Goal: Task Accomplishment & Management: Manage account settings

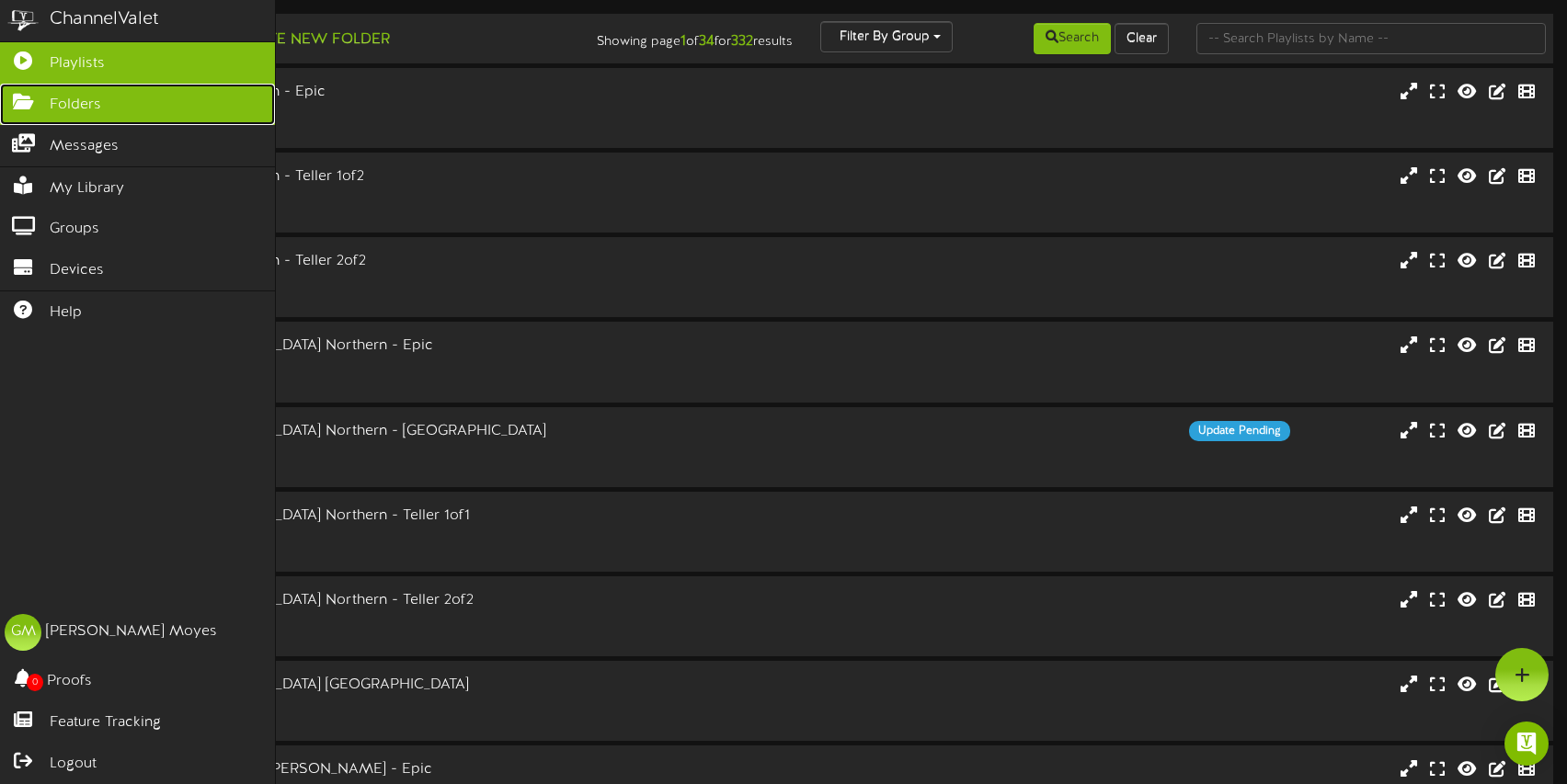
click at [16, 105] on icon at bounding box center [23, 99] width 46 height 14
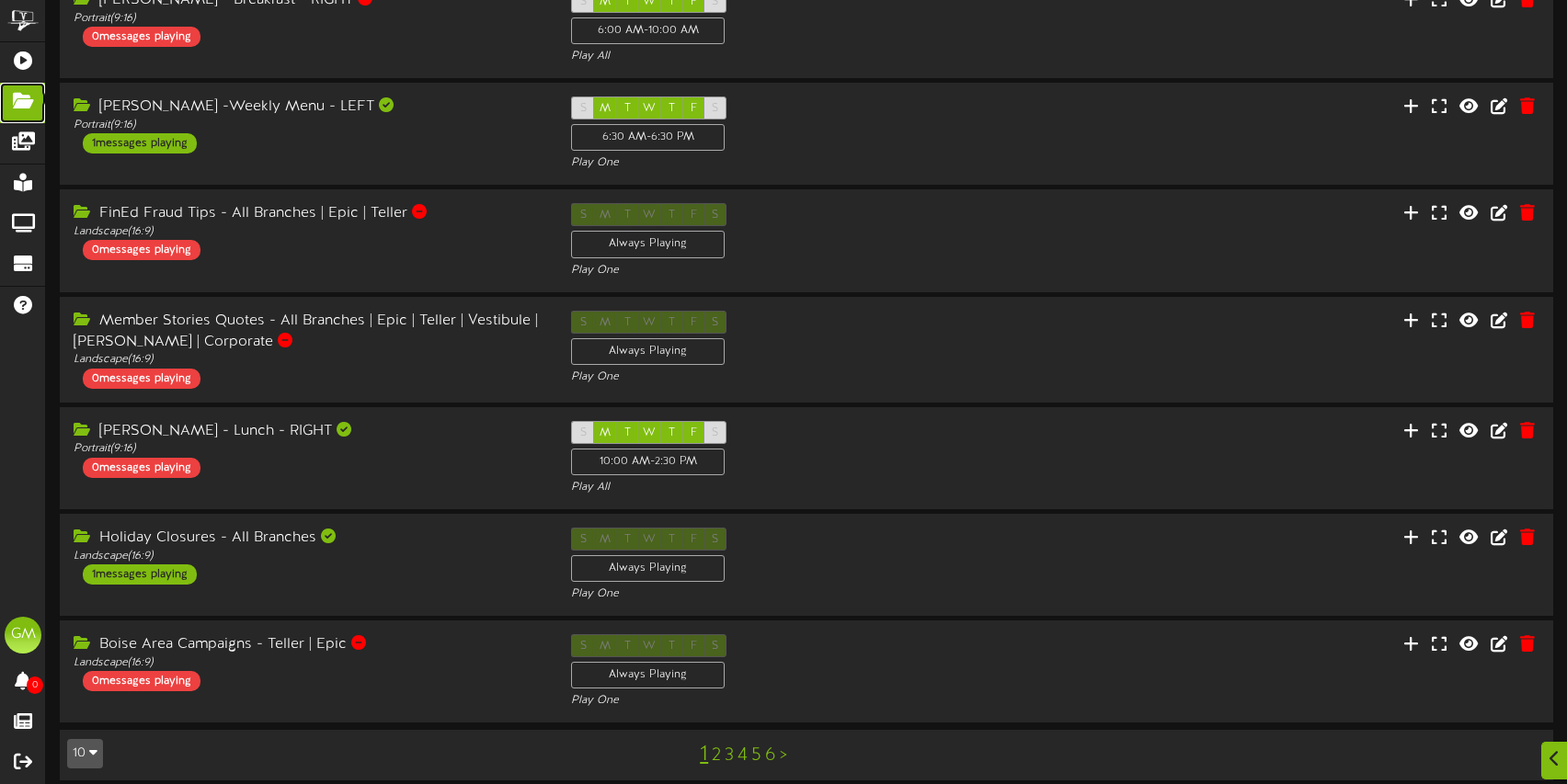
scroll to position [440, 0]
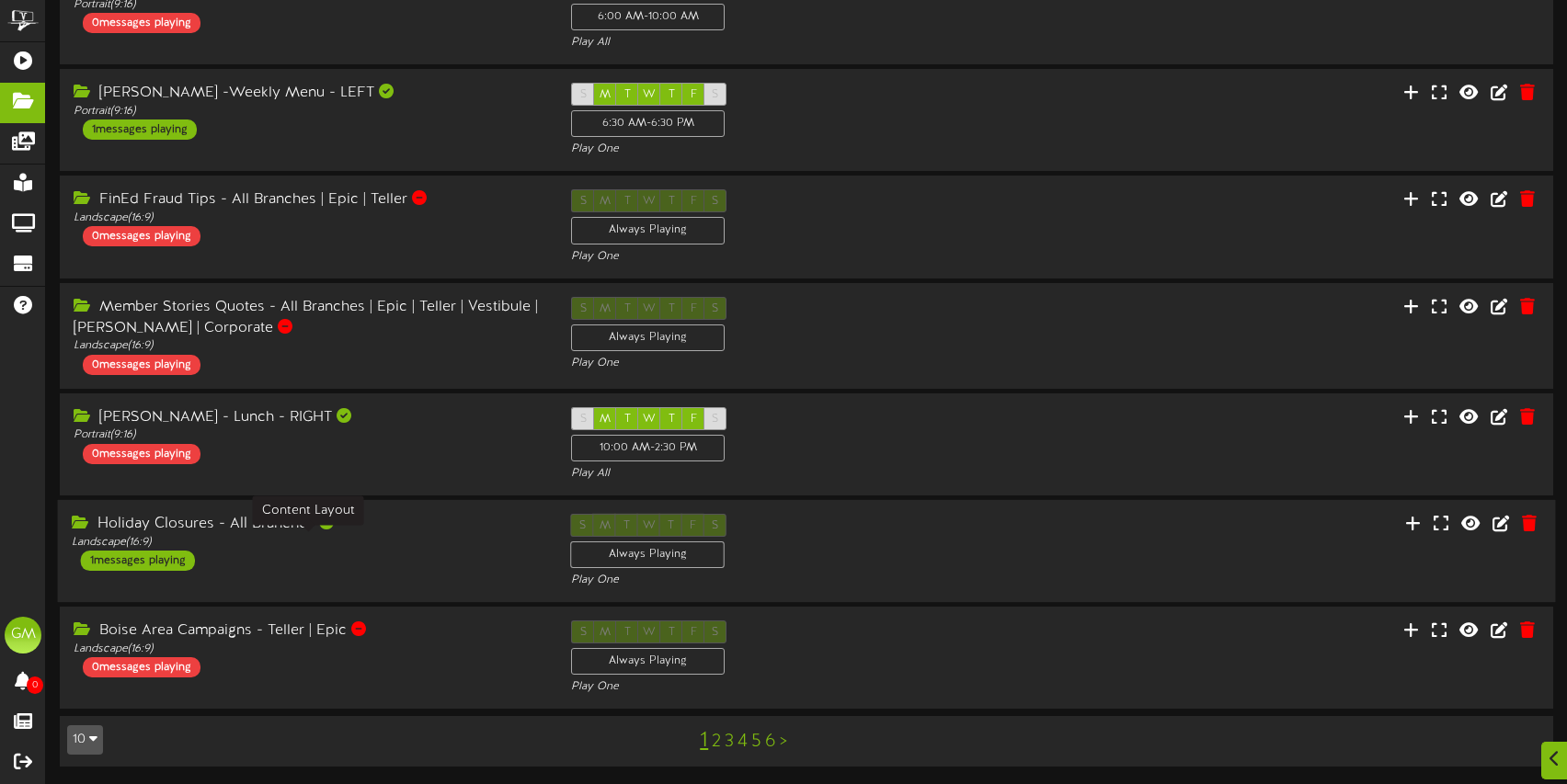
click at [422, 539] on div "Landscape ( 16:9 )" at bounding box center [307, 542] width 472 height 16
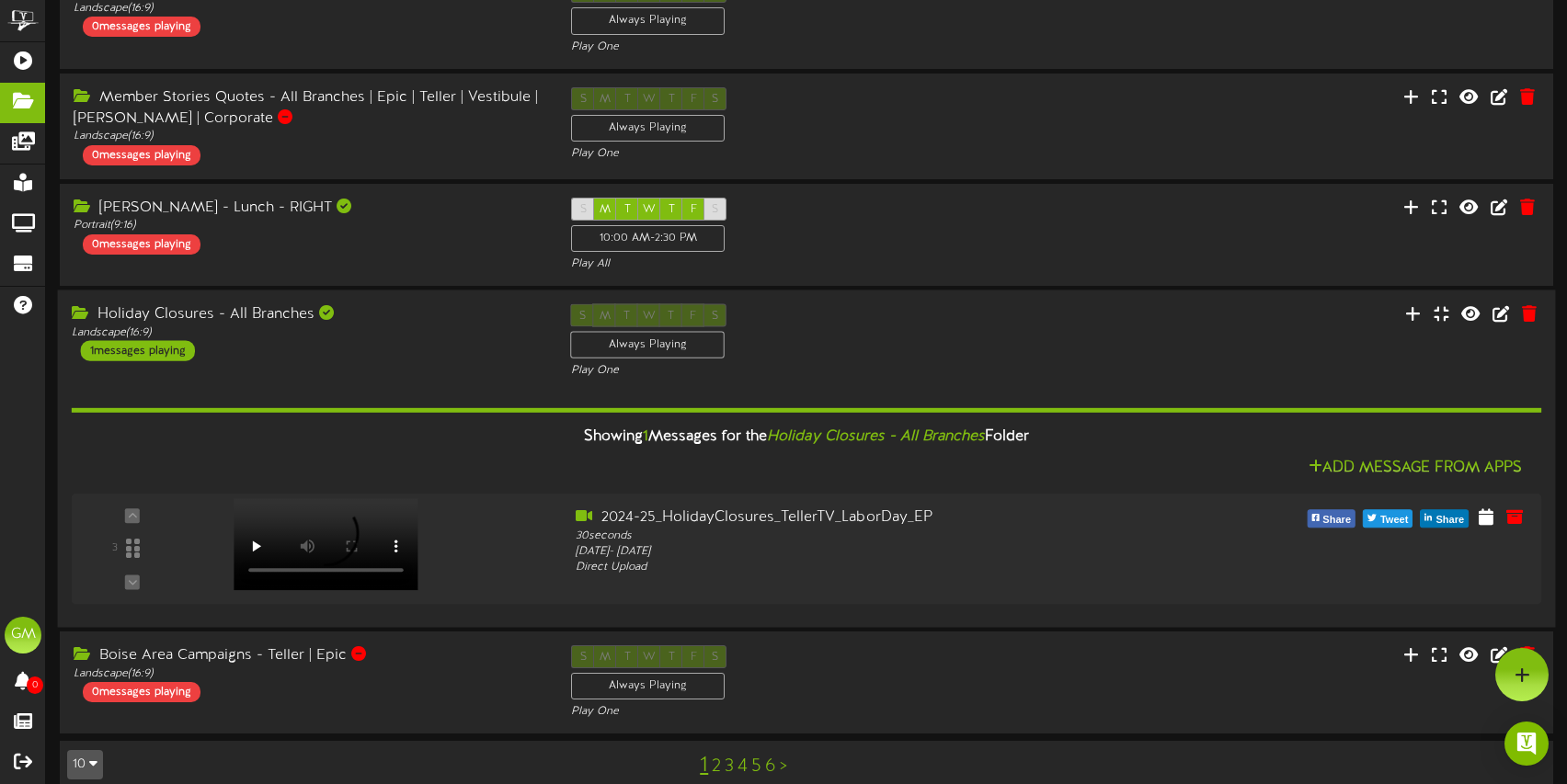
scroll to position [616, 0]
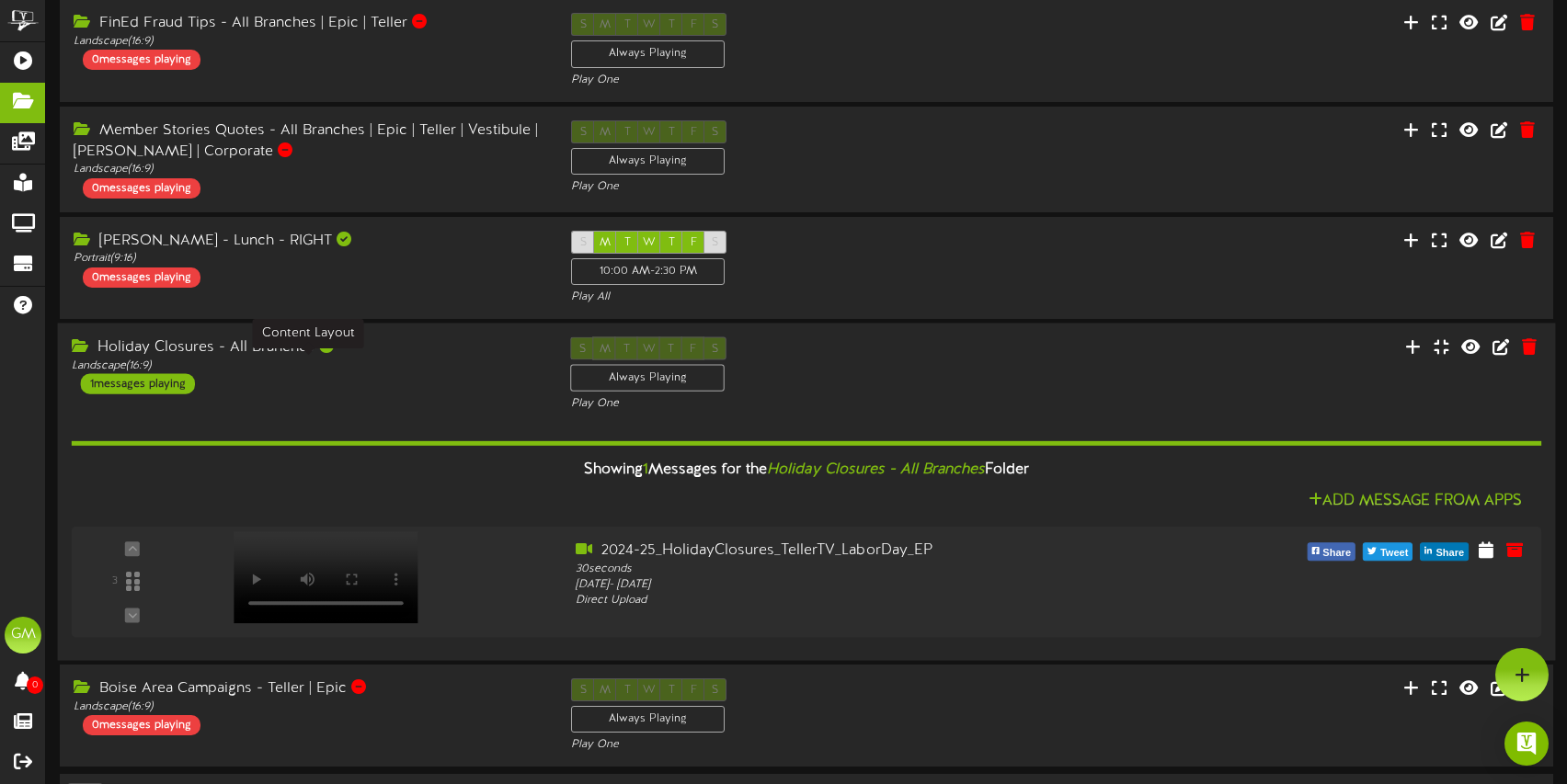
click at [437, 367] on div "Landscape ( 16:9 )" at bounding box center [307, 365] width 472 height 16
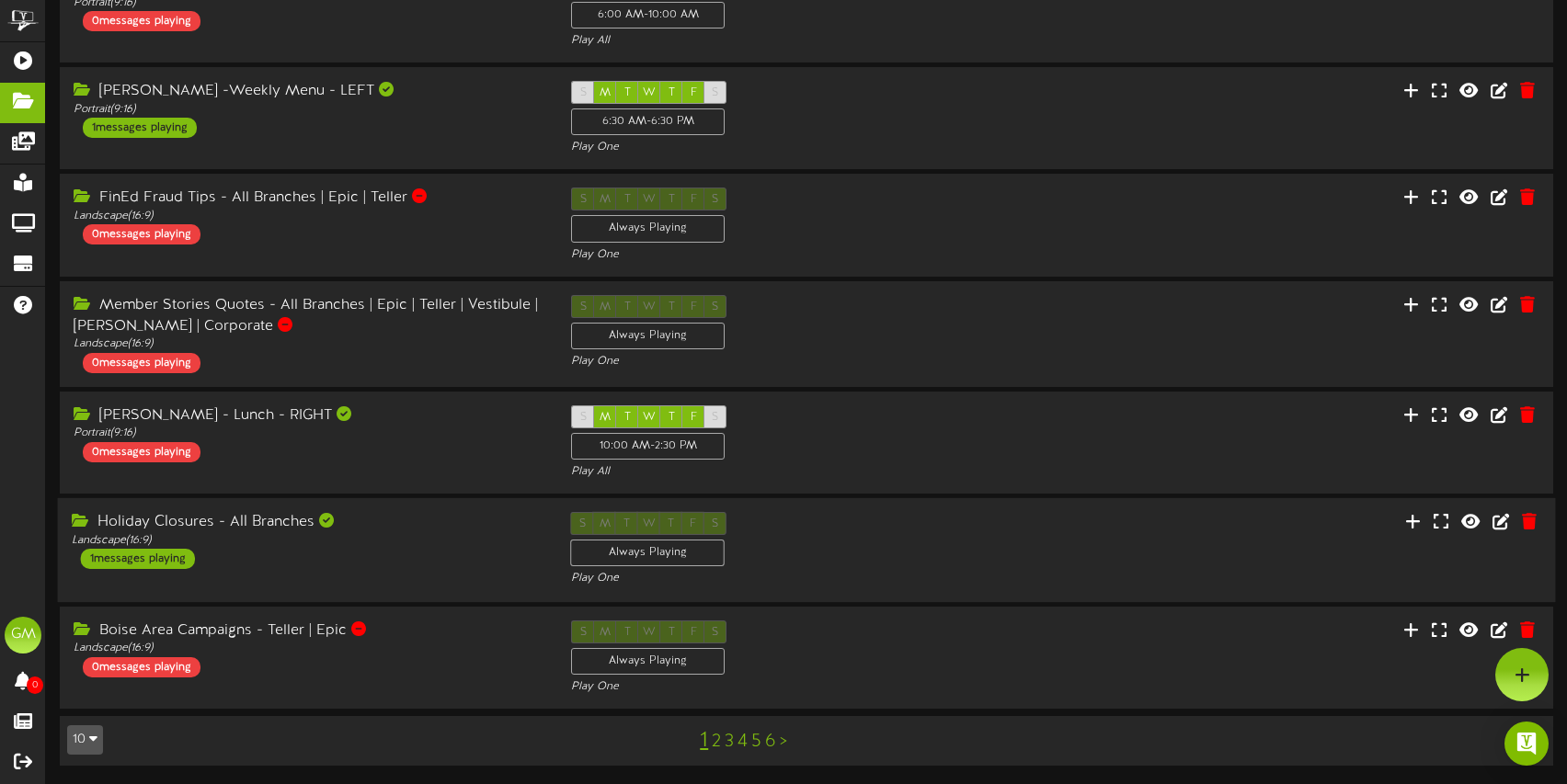
scroll to position [440, 0]
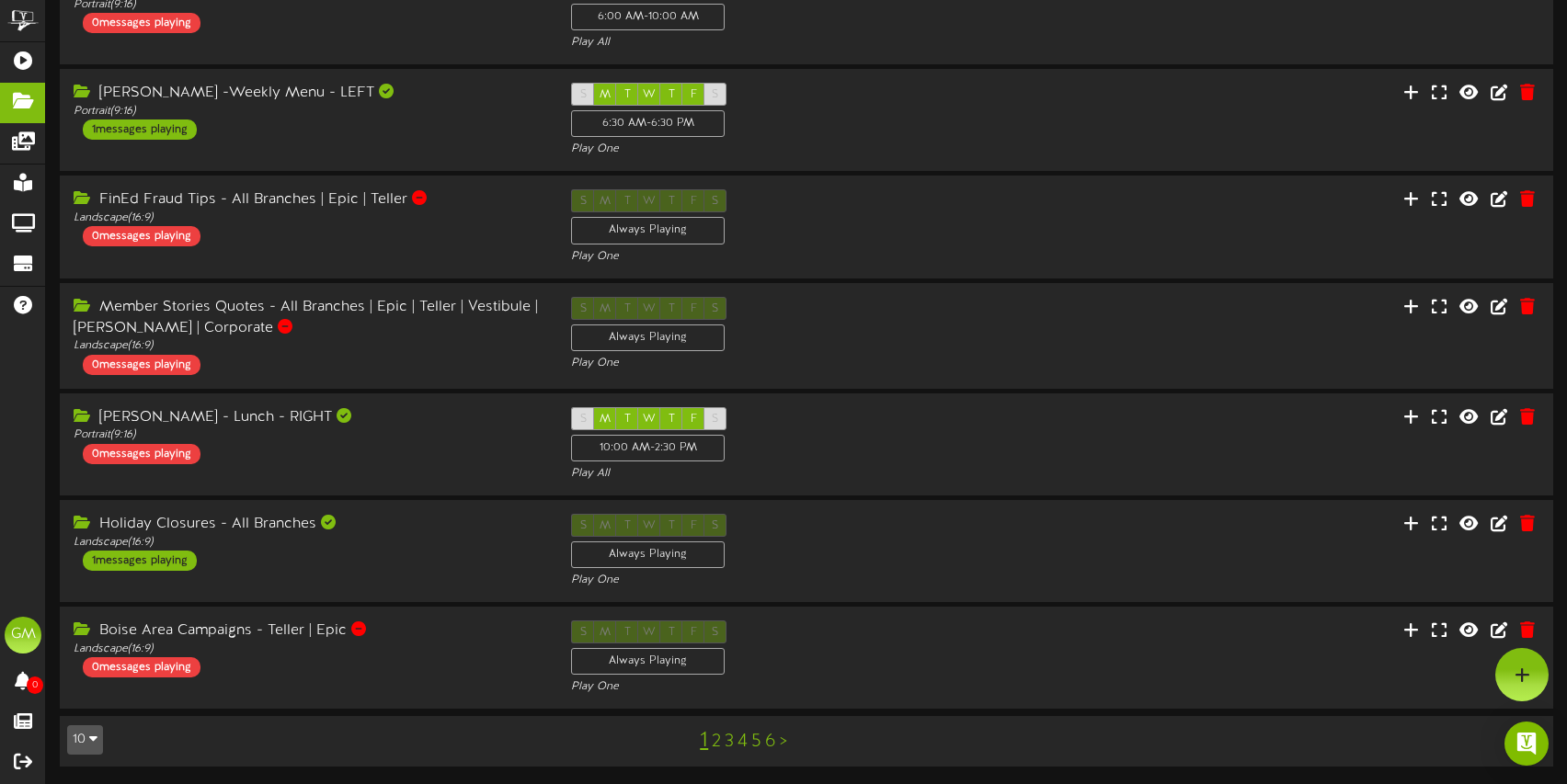
click at [718, 745] on link "2" at bounding box center [717, 741] width 9 height 20
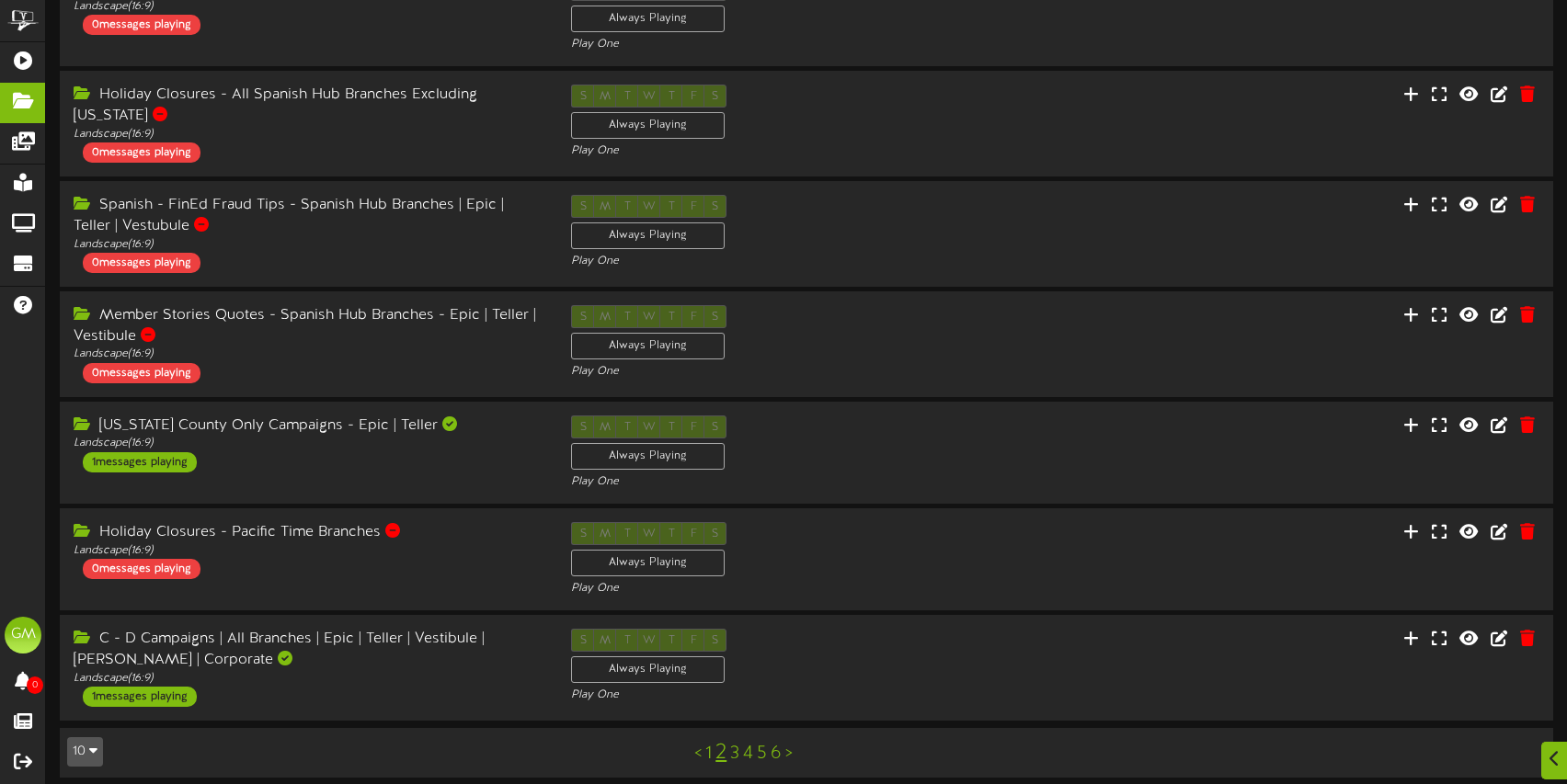
scroll to position [450, 0]
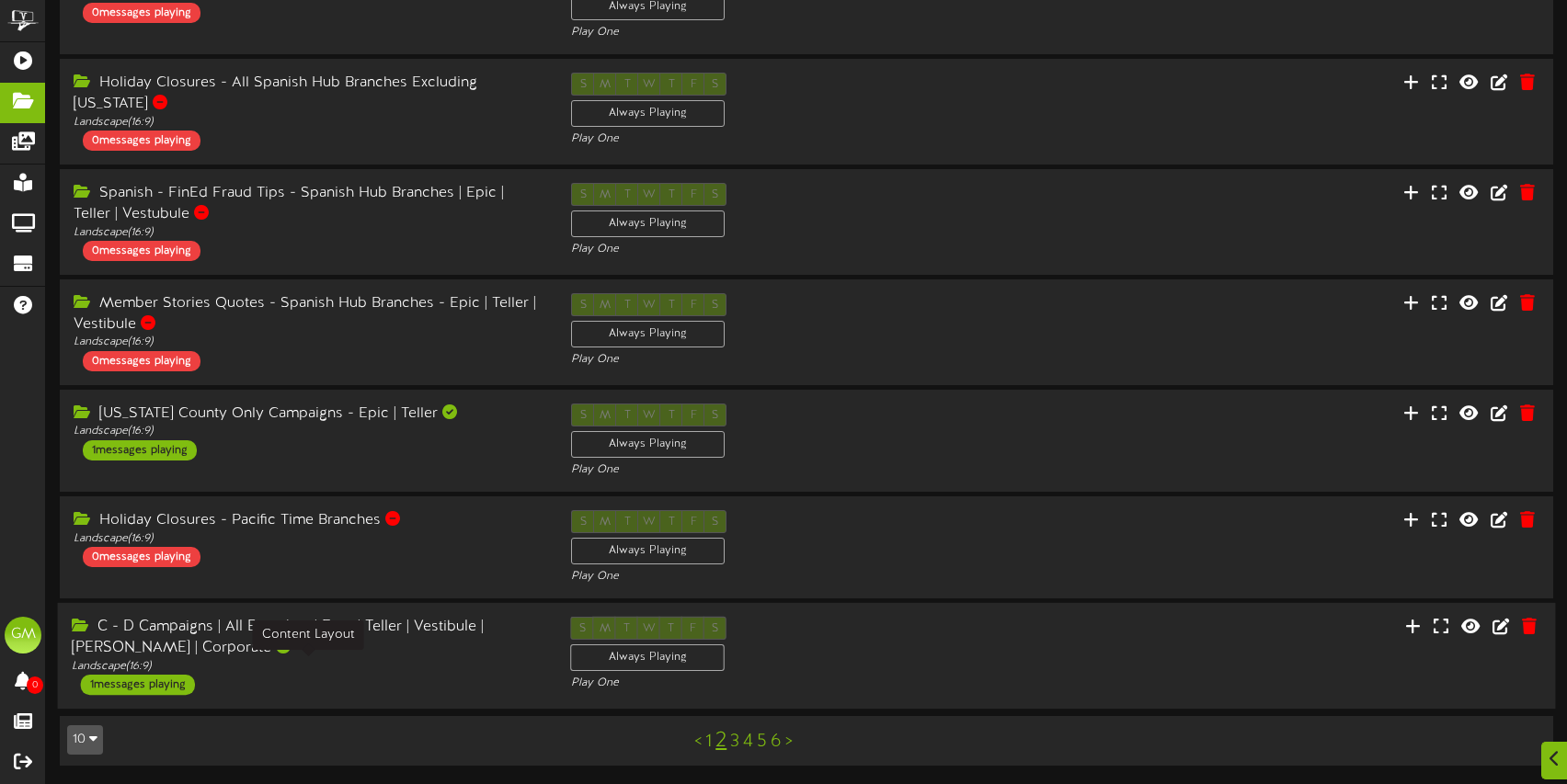
click at [391, 670] on div "Landscape ( 16:9 )" at bounding box center [307, 666] width 472 height 16
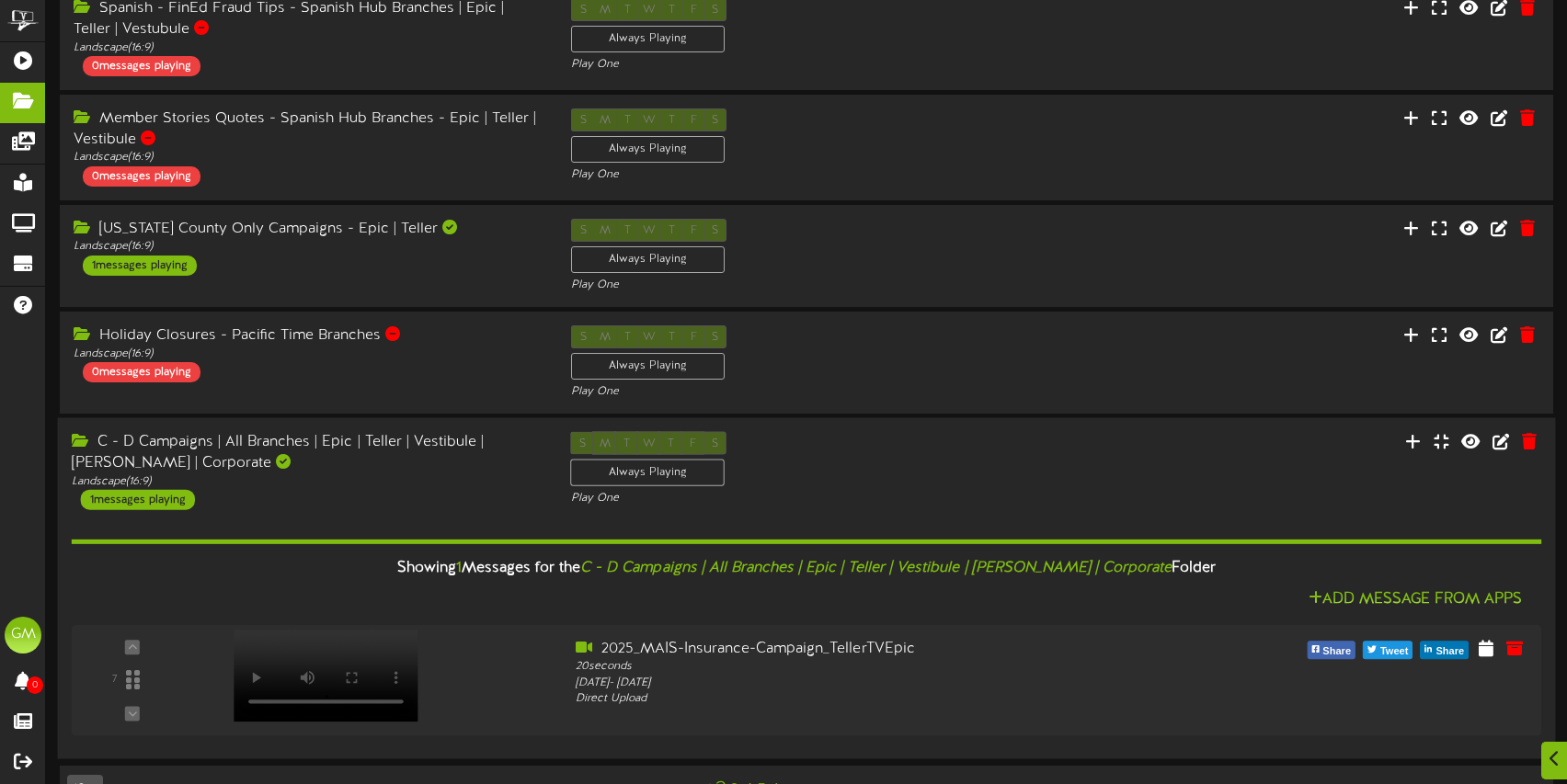
scroll to position [685, 0]
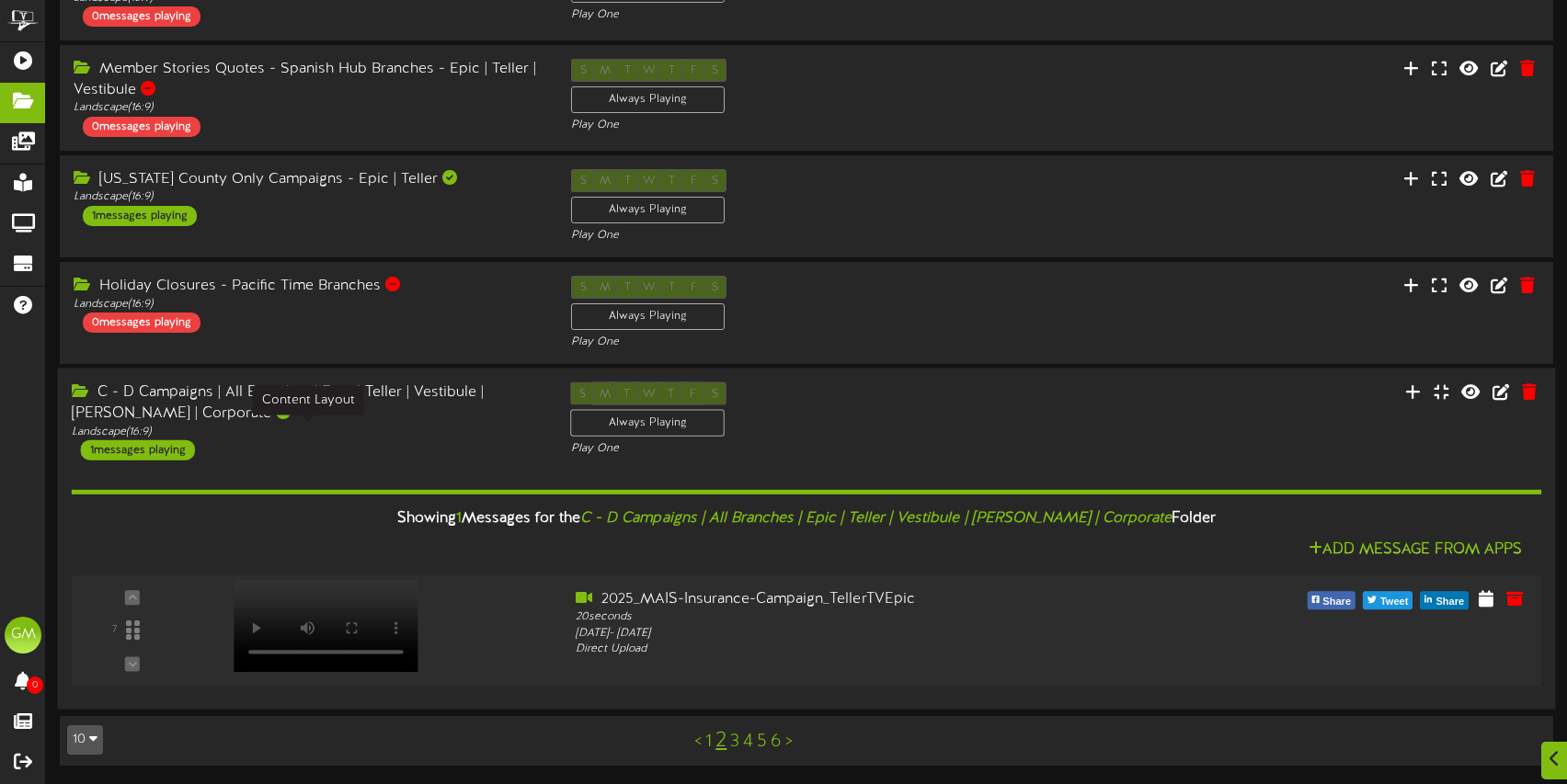
click at [430, 432] on div "Landscape ( 16:9 )" at bounding box center [307, 431] width 472 height 16
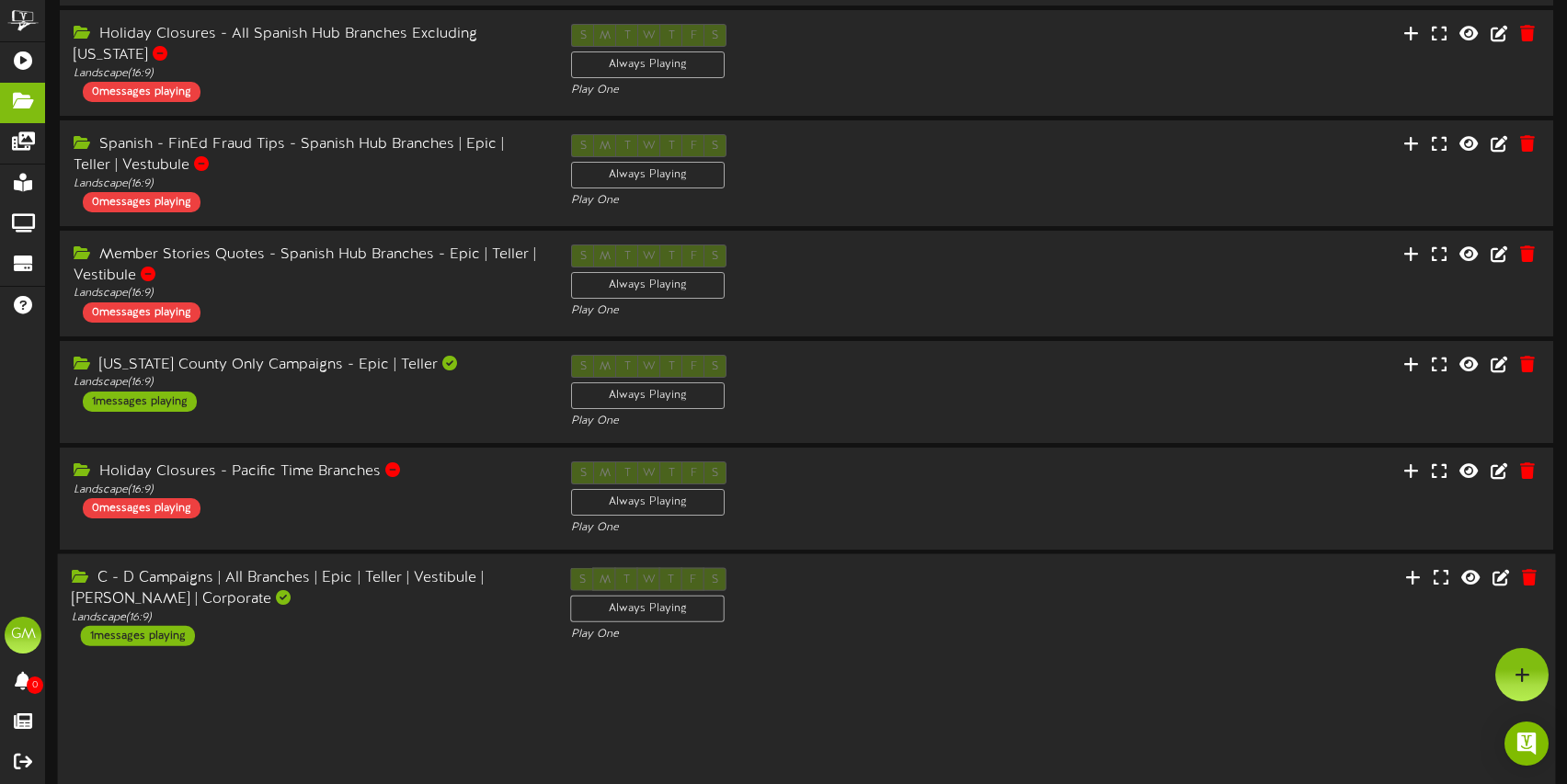
scroll to position [450, 0]
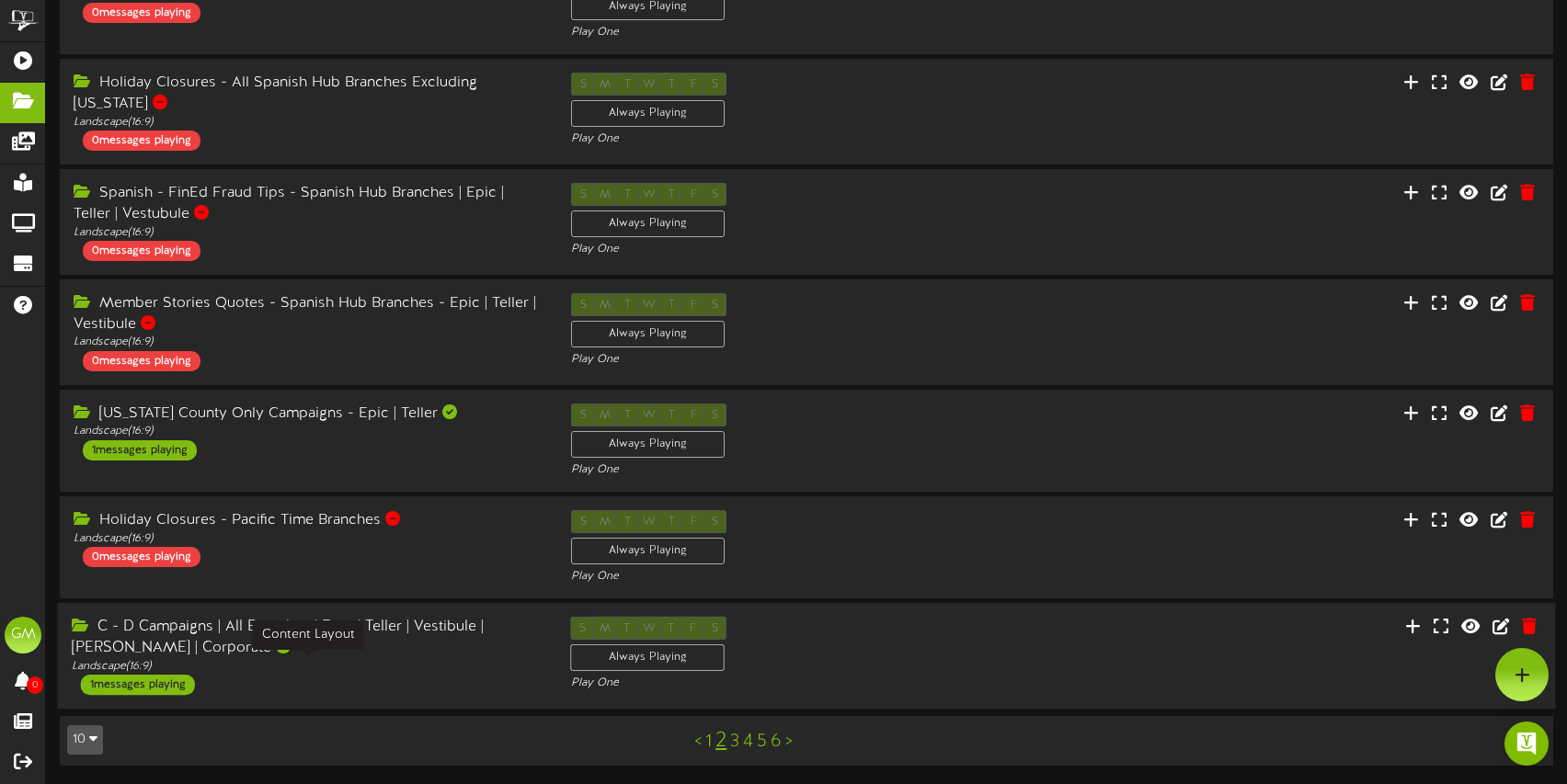
click at [385, 659] on div "Landscape ( 16:9 )" at bounding box center [307, 666] width 472 height 16
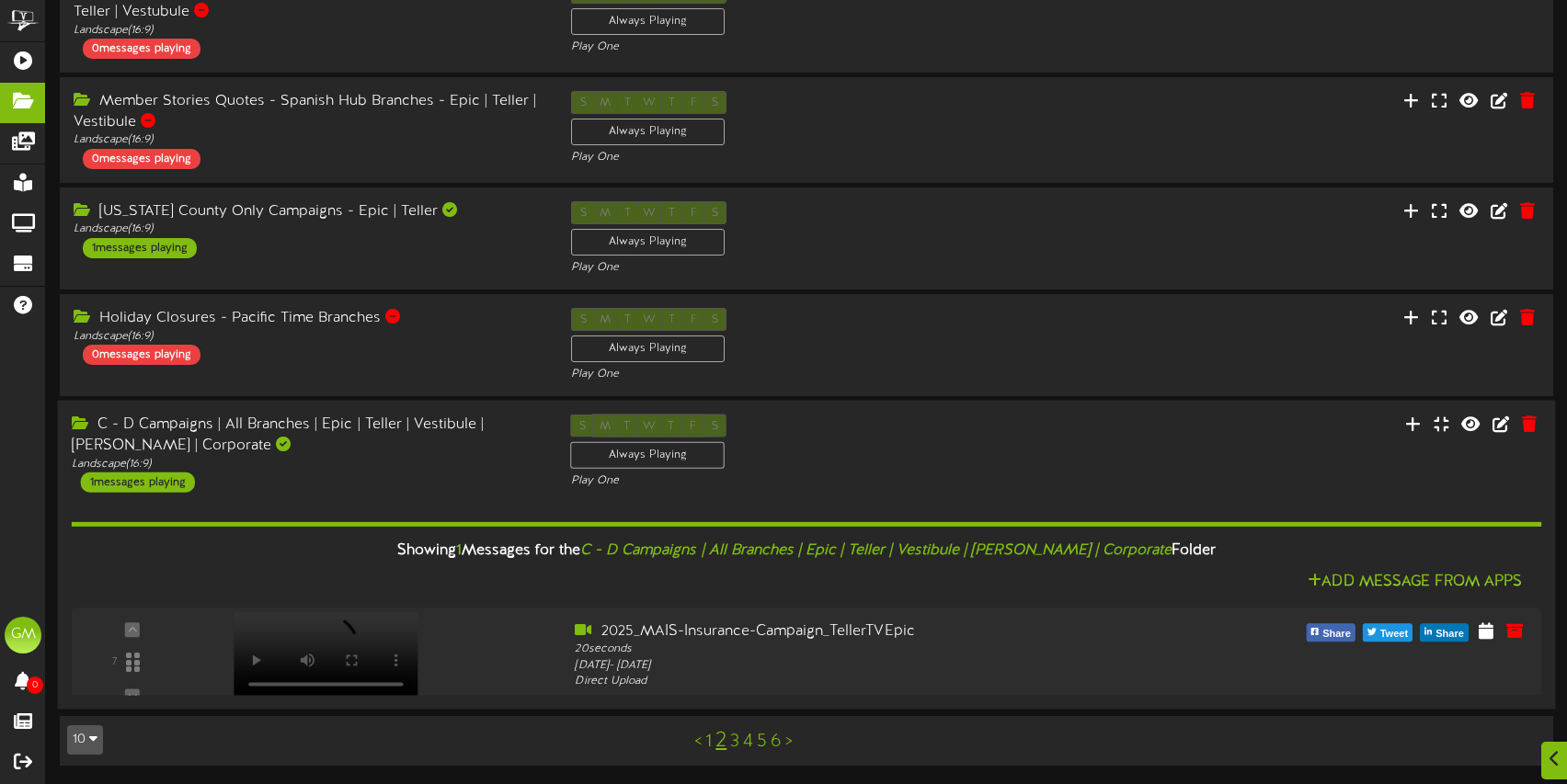
scroll to position [685, 0]
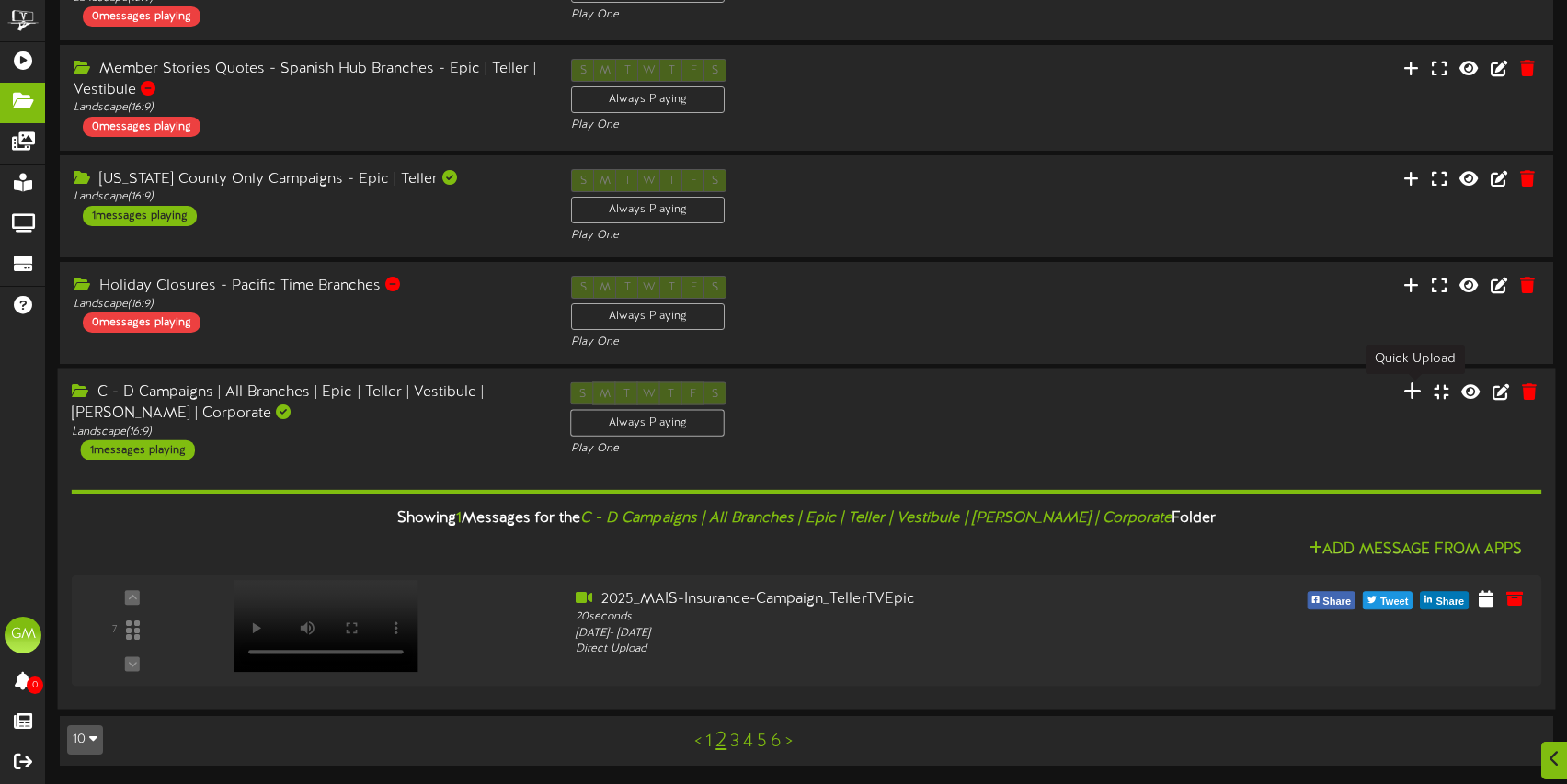
click at [1413, 394] on icon at bounding box center [1412, 391] width 19 height 20
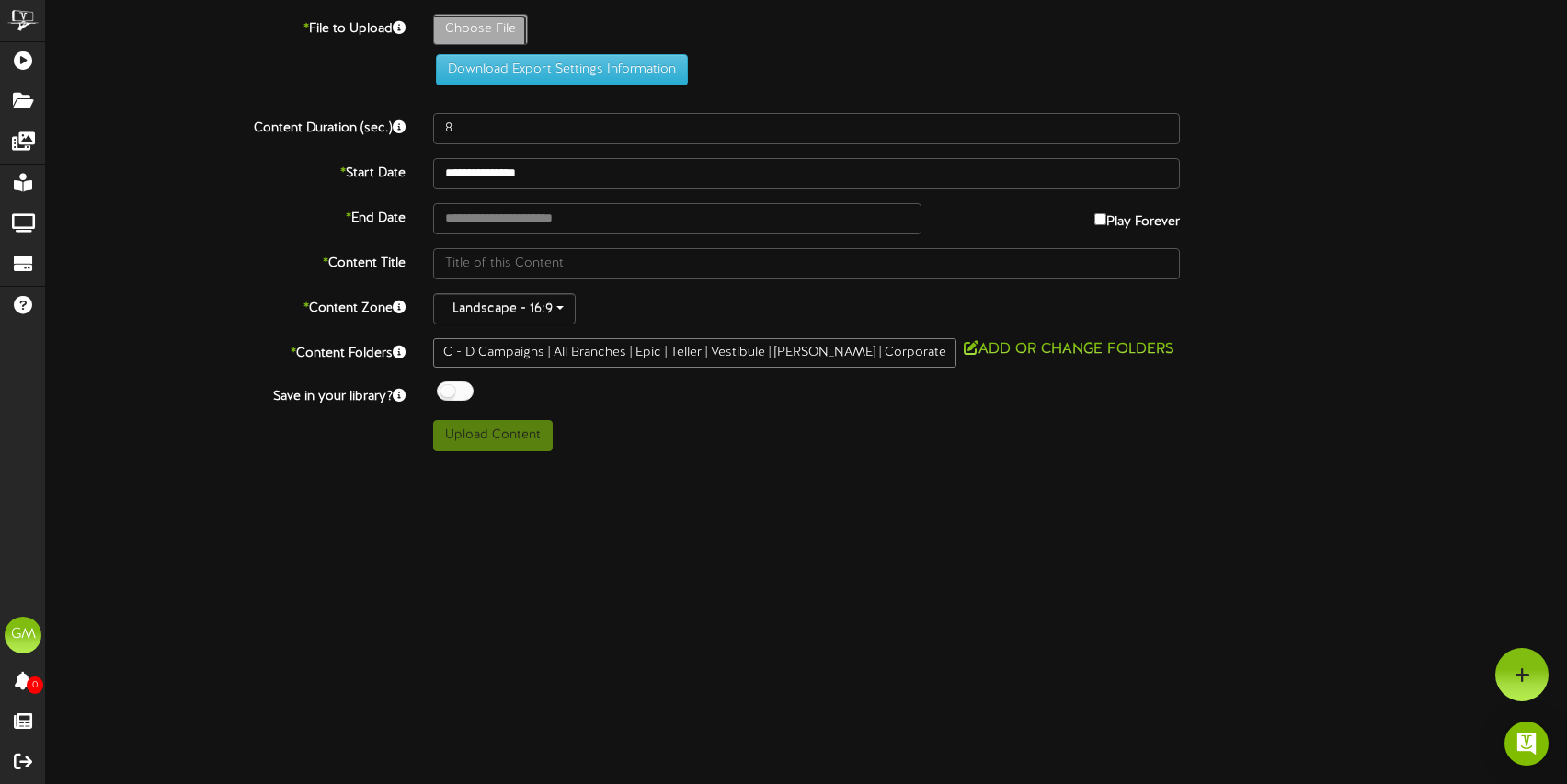
type input "**********"
type input "2024_CustomerFinancing_TellerTV_EP111"
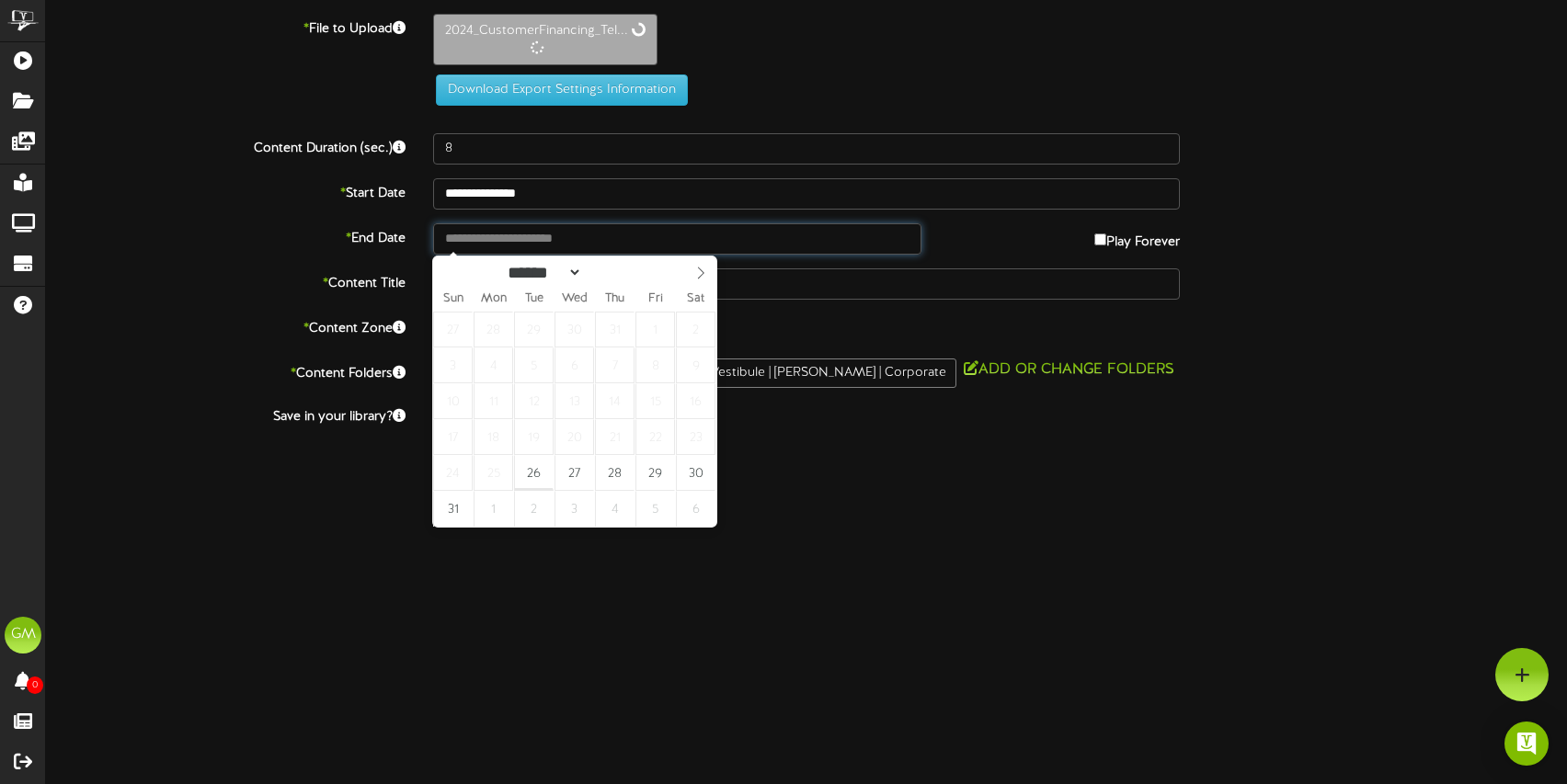
click at [599, 241] on input "text" at bounding box center [677, 239] width 489 height 32
type input "**********"
click at [708, 275] on span at bounding box center [701, 272] width 32 height 32
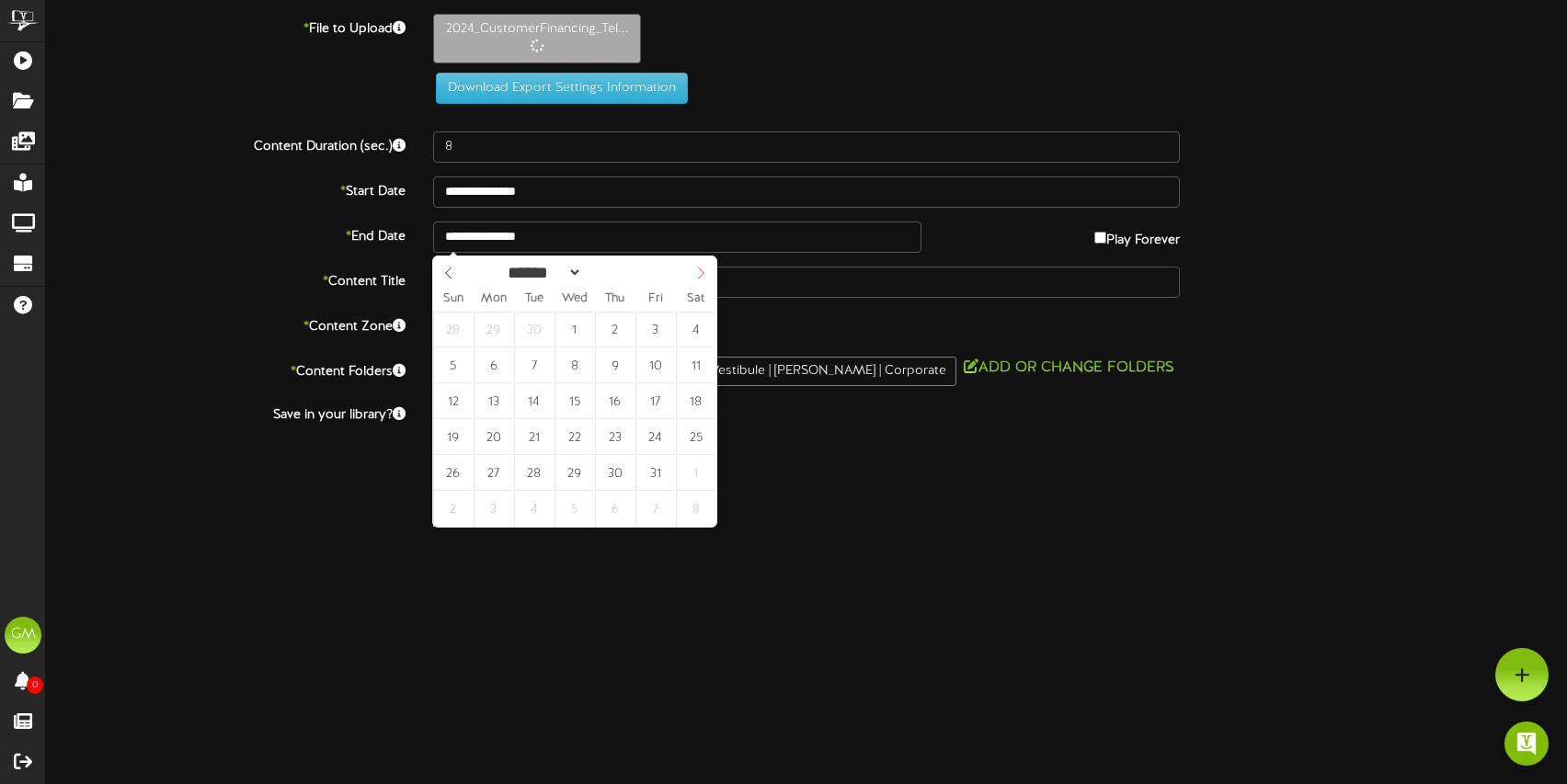
select select "**"
click at [707, 269] on icon at bounding box center [701, 273] width 13 height 13
type input "**********"
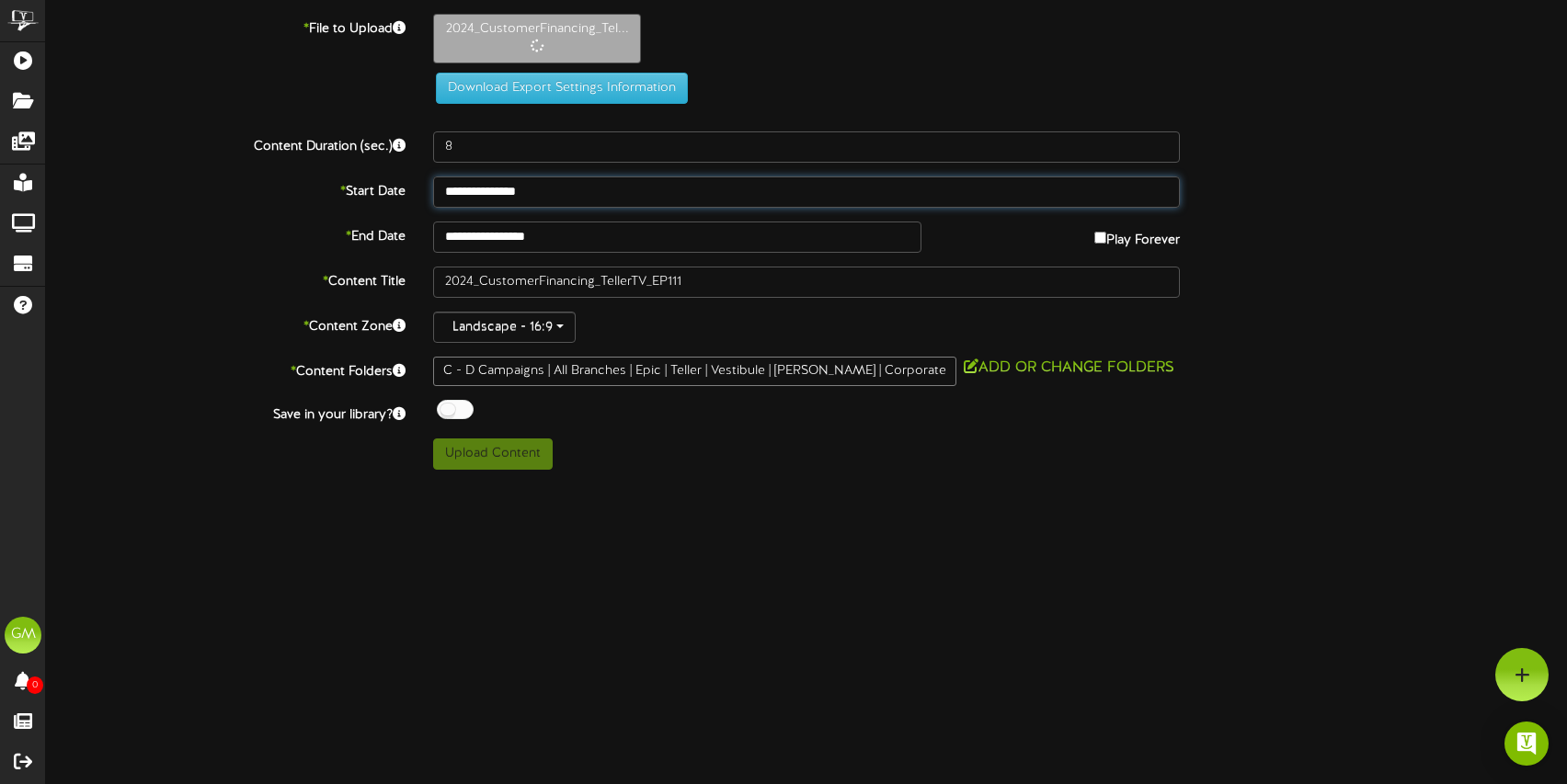
click at [616, 205] on body "ChannelValet Playlists Folders Messages My Library Groups Devices Help GM Gentr…" at bounding box center [784, 242] width 1567 height 484
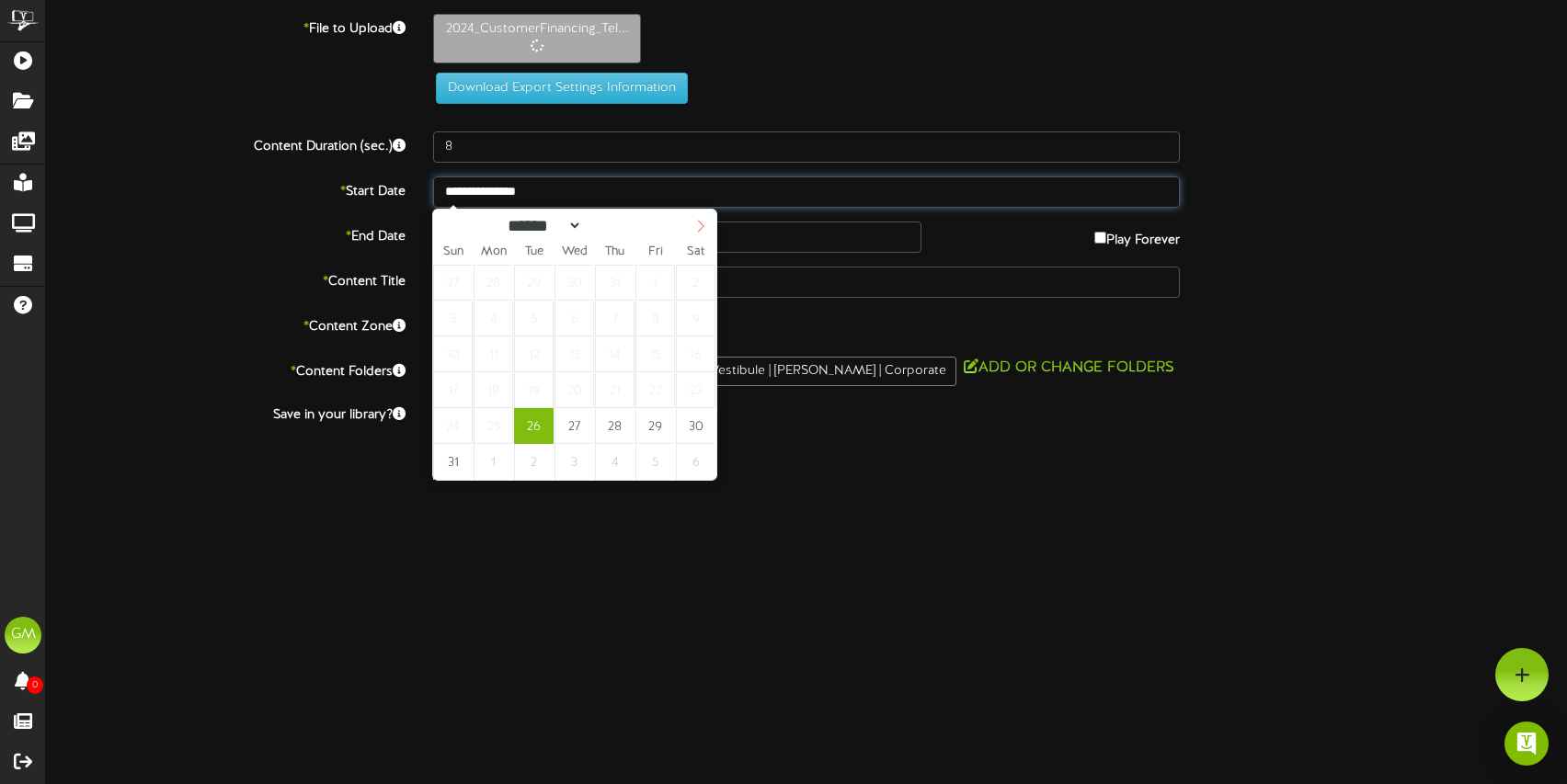
type input "30"
select select "*"
click at [701, 227] on icon at bounding box center [701, 226] width 13 height 13
type input "**********"
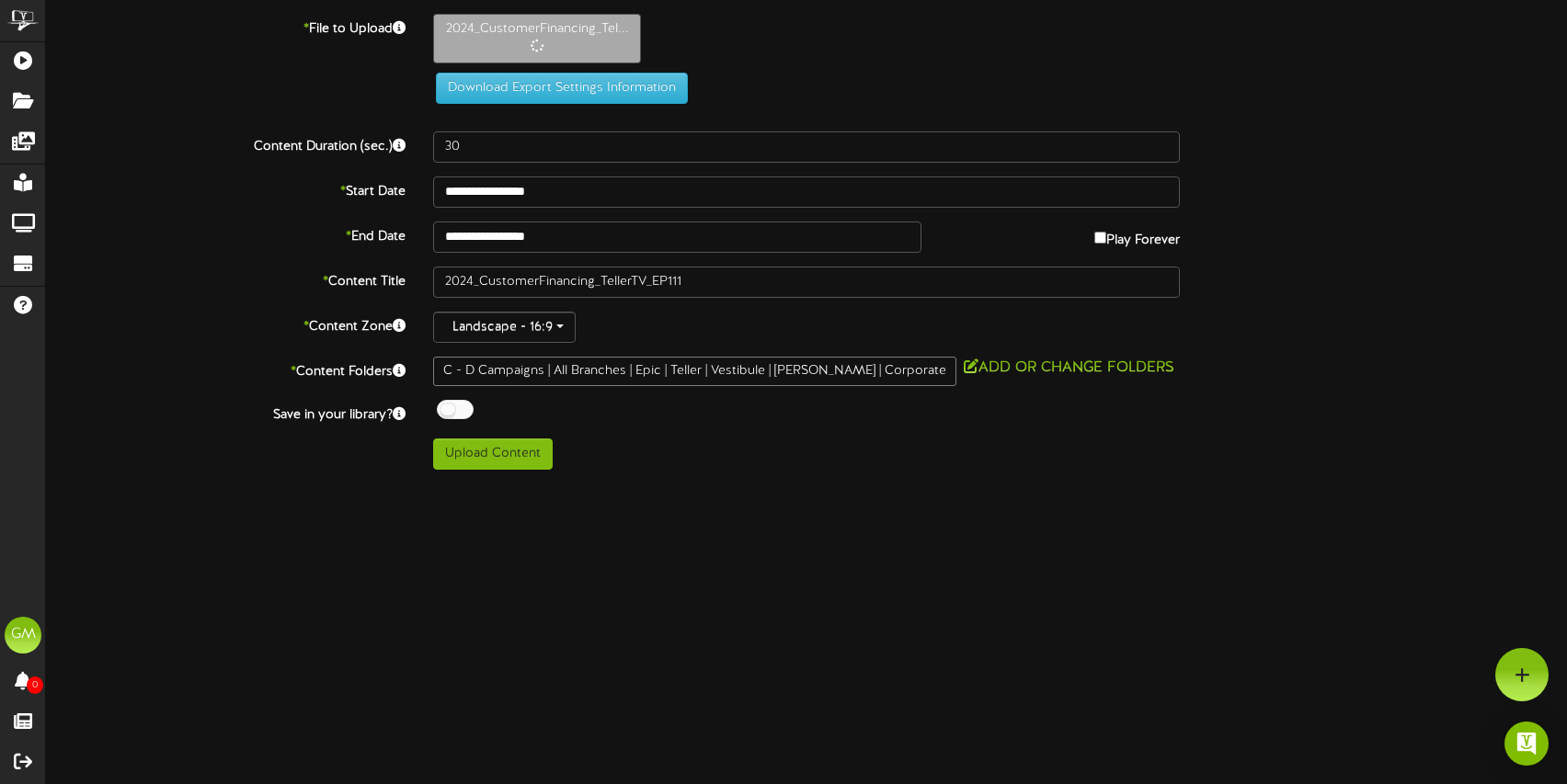
click at [684, 484] on html "ChannelValet Playlists Folders Messages My Library Groups Devices Help GM Gentr…" at bounding box center [784, 242] width 1567 height 484
click at [504, 452] on button "Upload Content" at bounding box center [492, 454] width 120 height 32
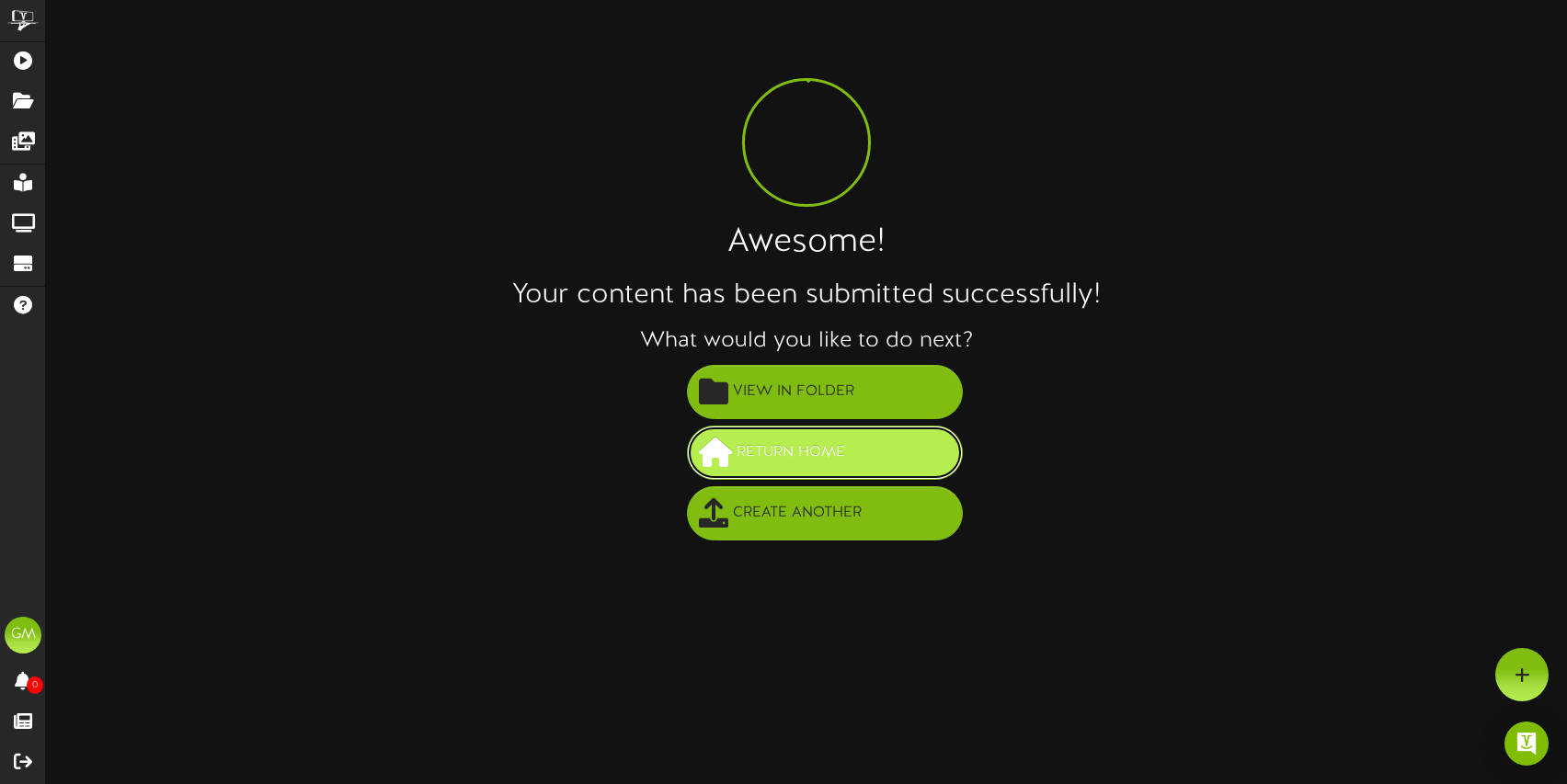
click at [811, 462] on span "Return Home" at bounding box center [790, 452] width 118 height 31
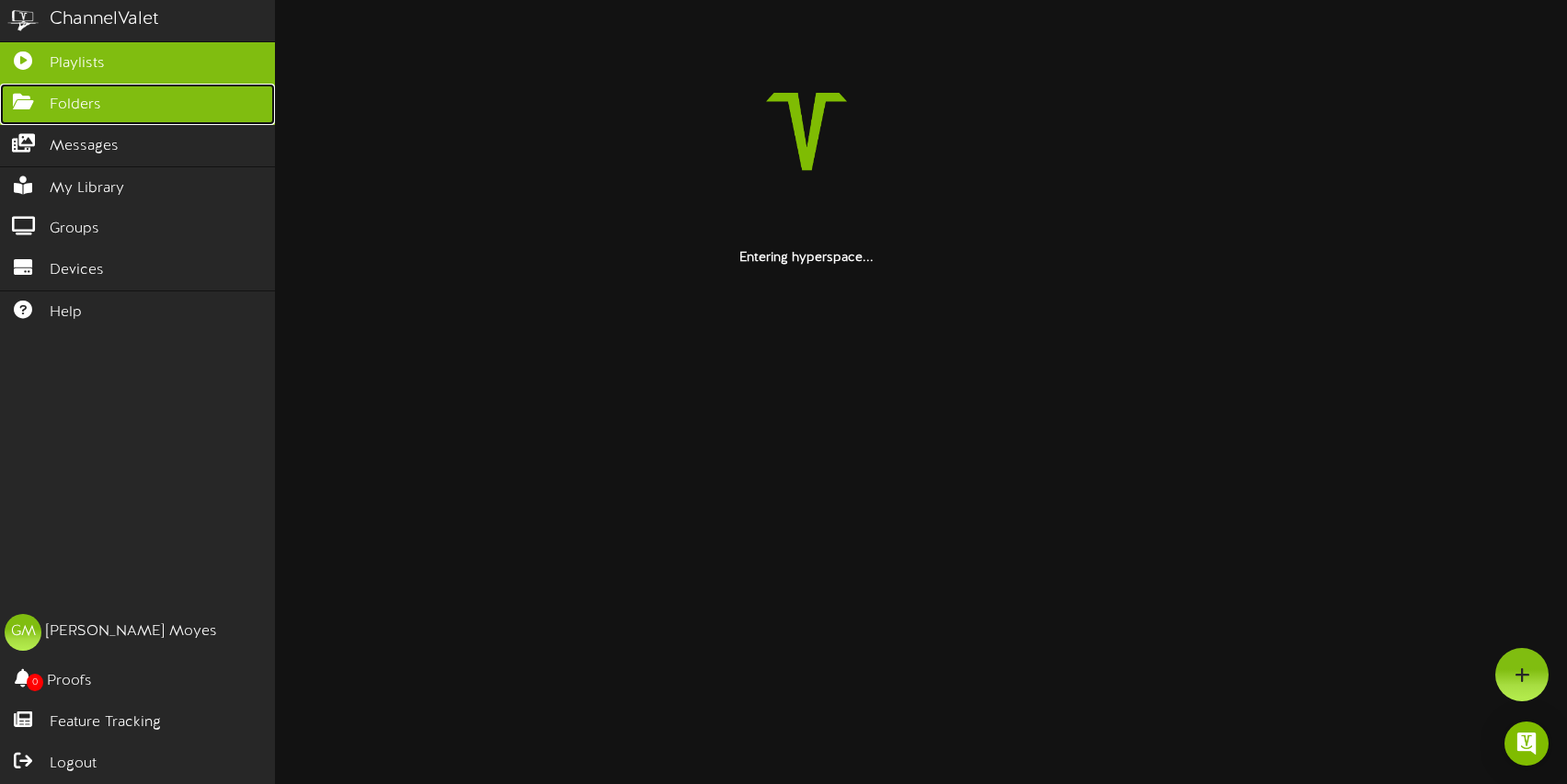
click at [38, 102] on icon at bounding box center [23, 99] width 46 height 14
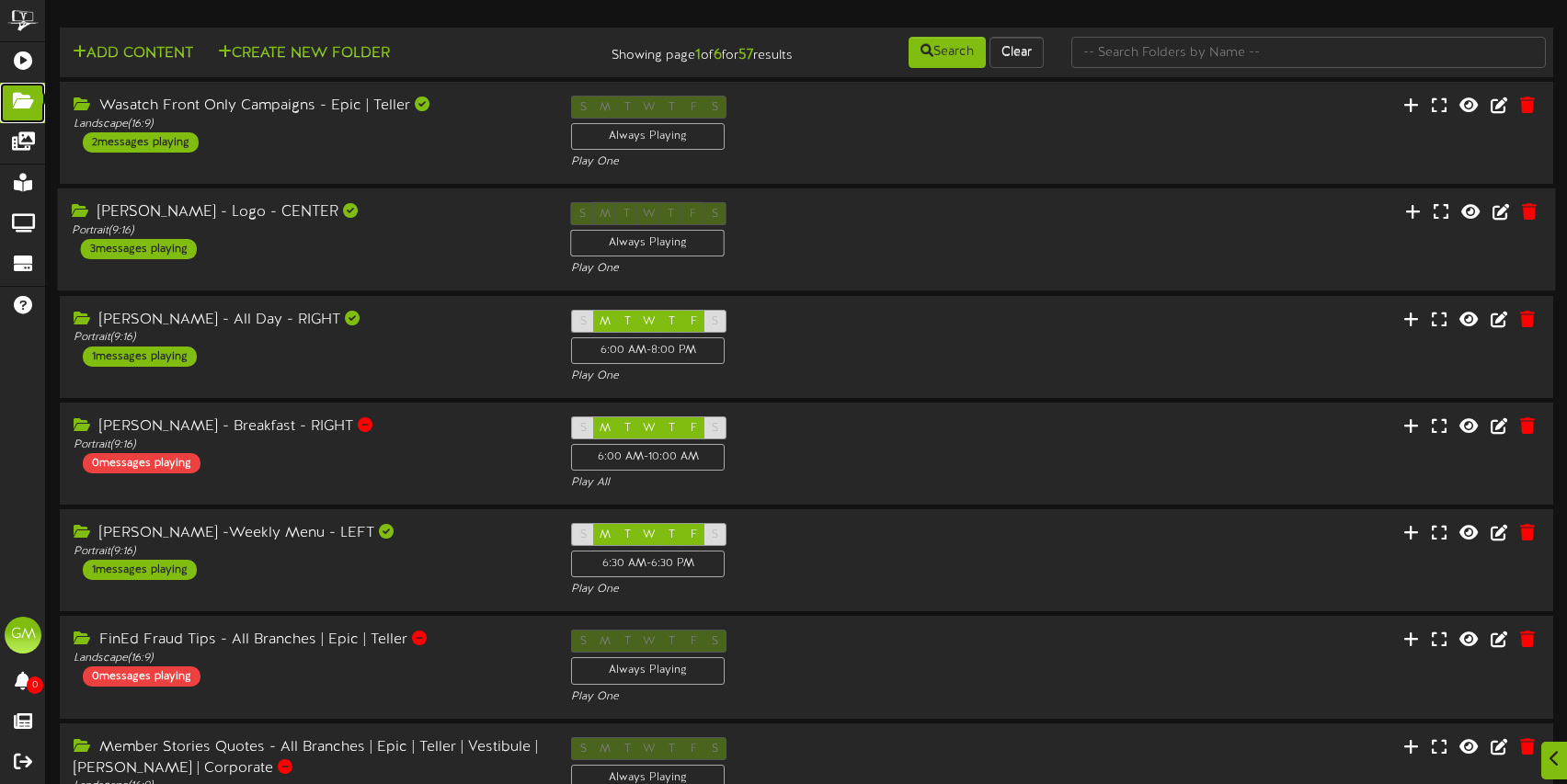
scroll to position [440, 0]
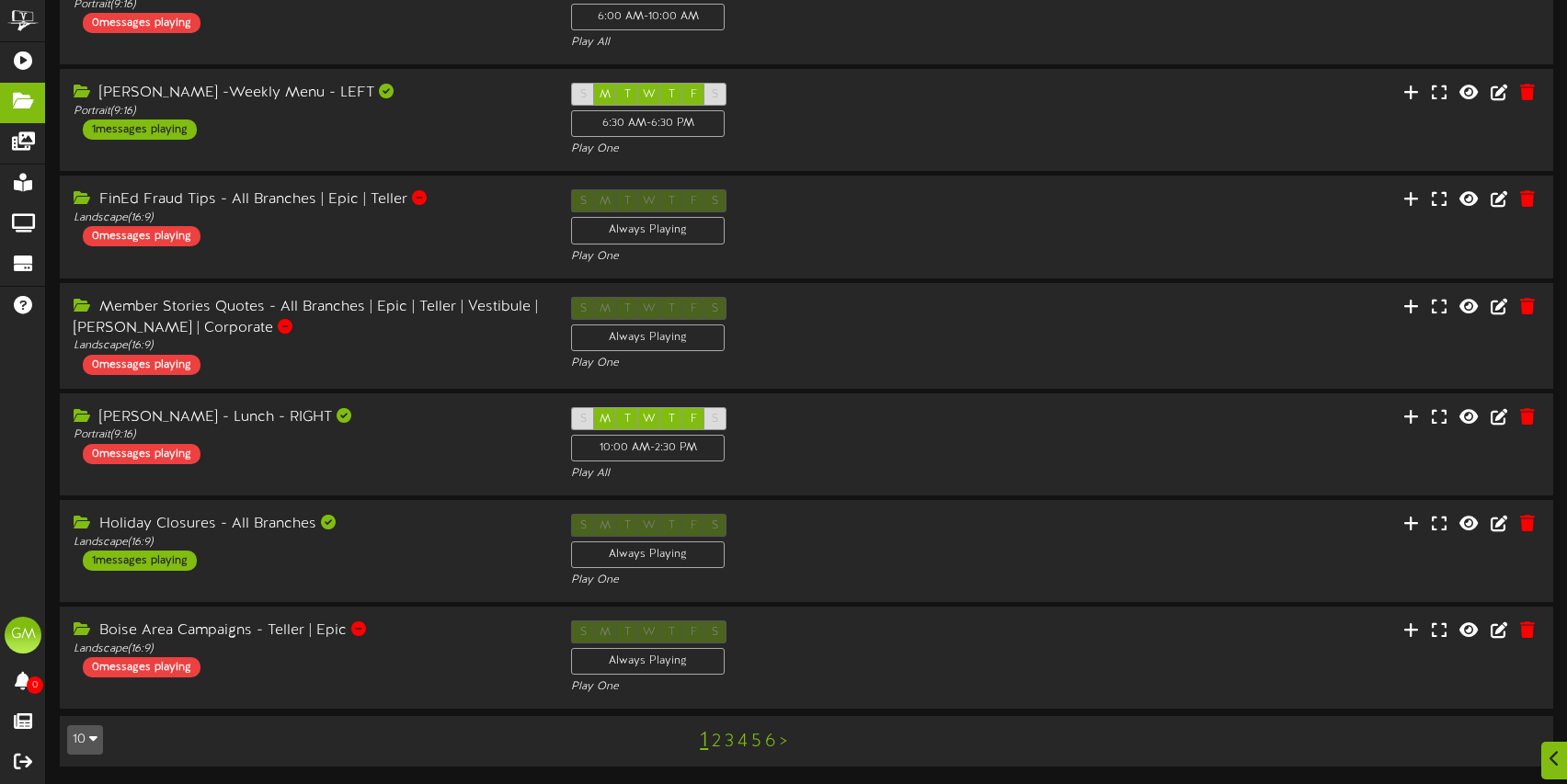
click at [727, 740] on link "3" at bounding box center [730, 741] width 9 height 20
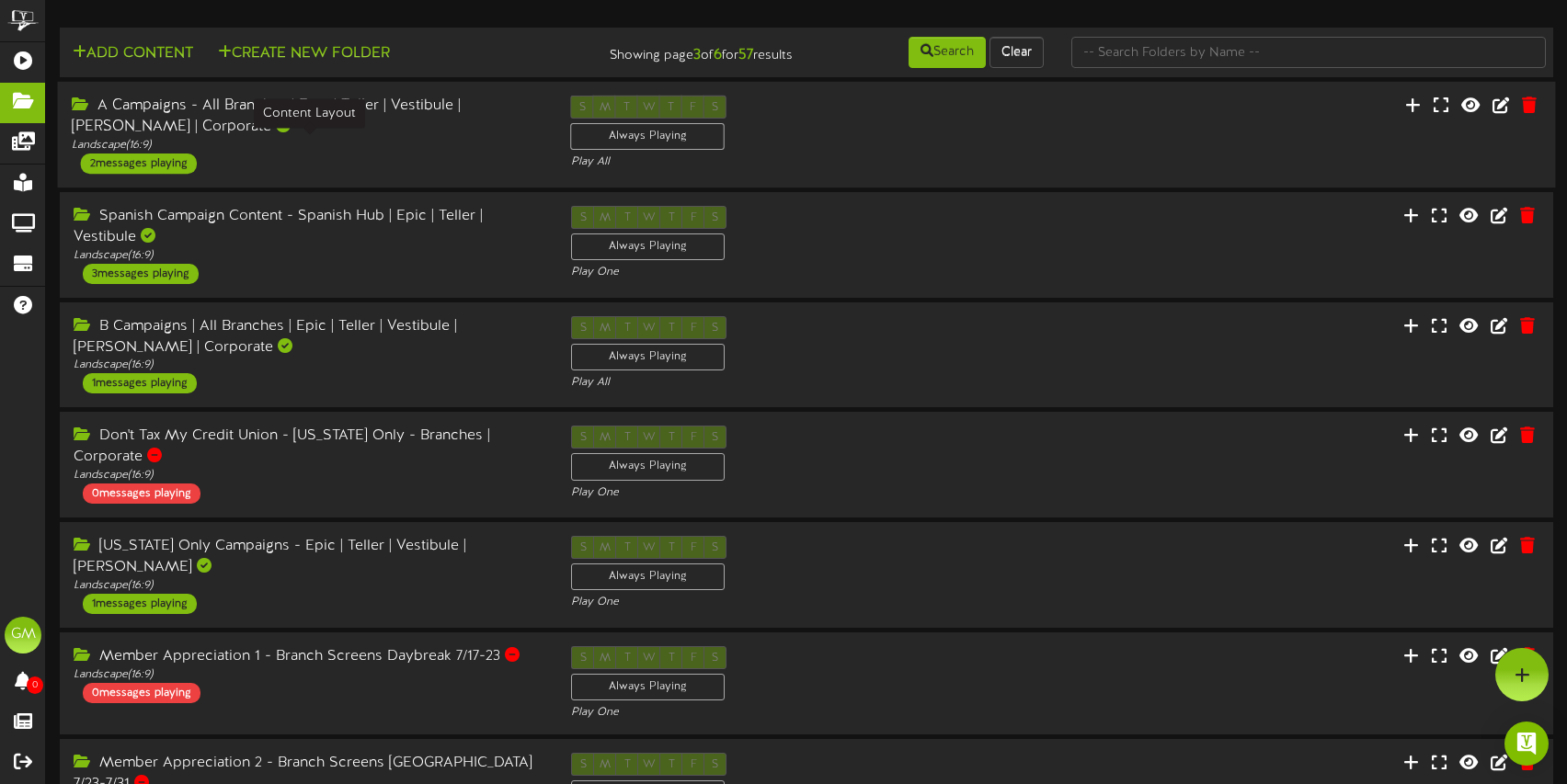
click at [436, 142] on div "Landscape ( 16:9 )" at bounding box center [307, 145] width 472 height 16
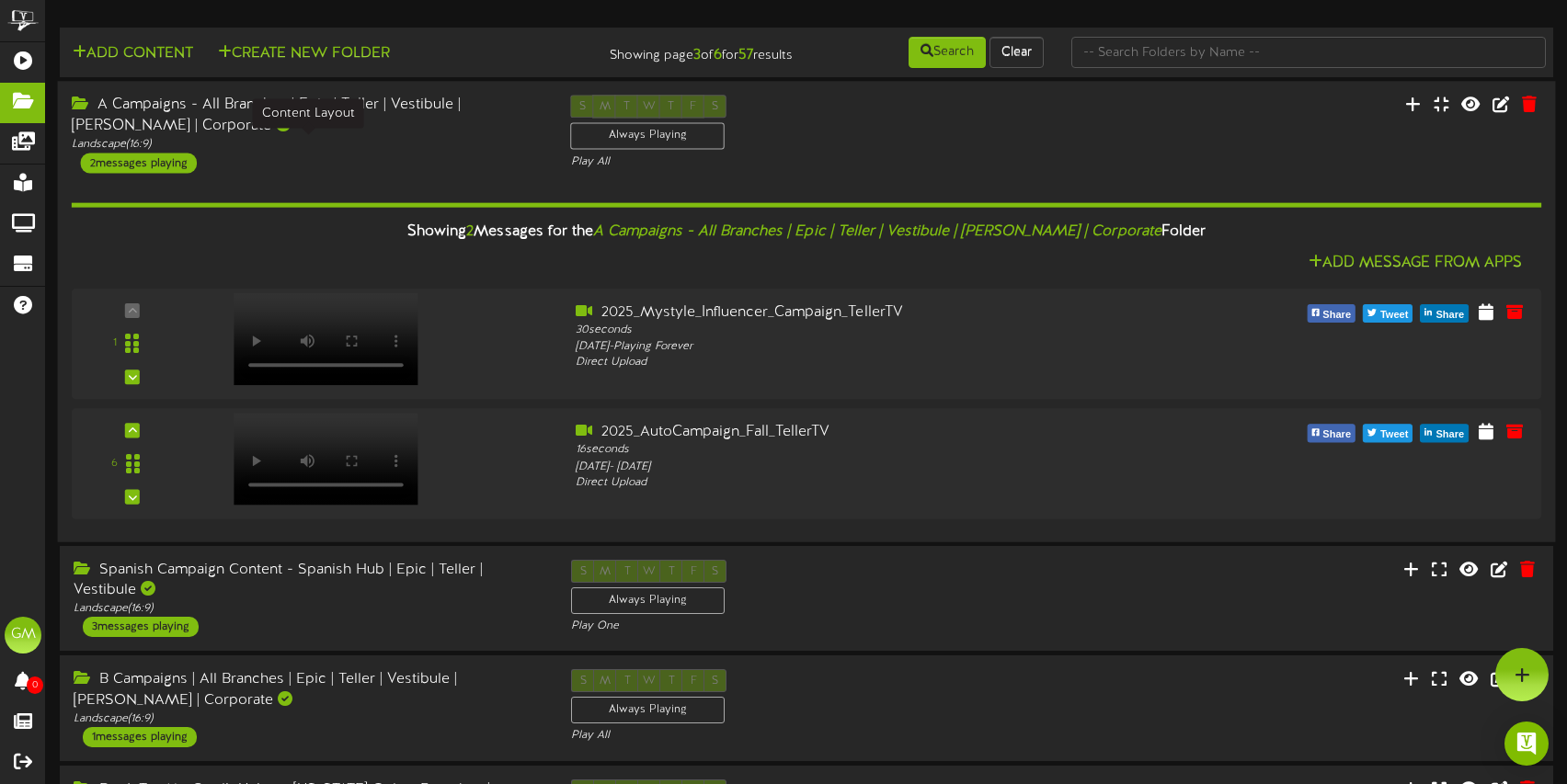
click at [436, 142] on div "Landscape ( 16:9 )" at bounding box center [307, 145] width 472 height 16
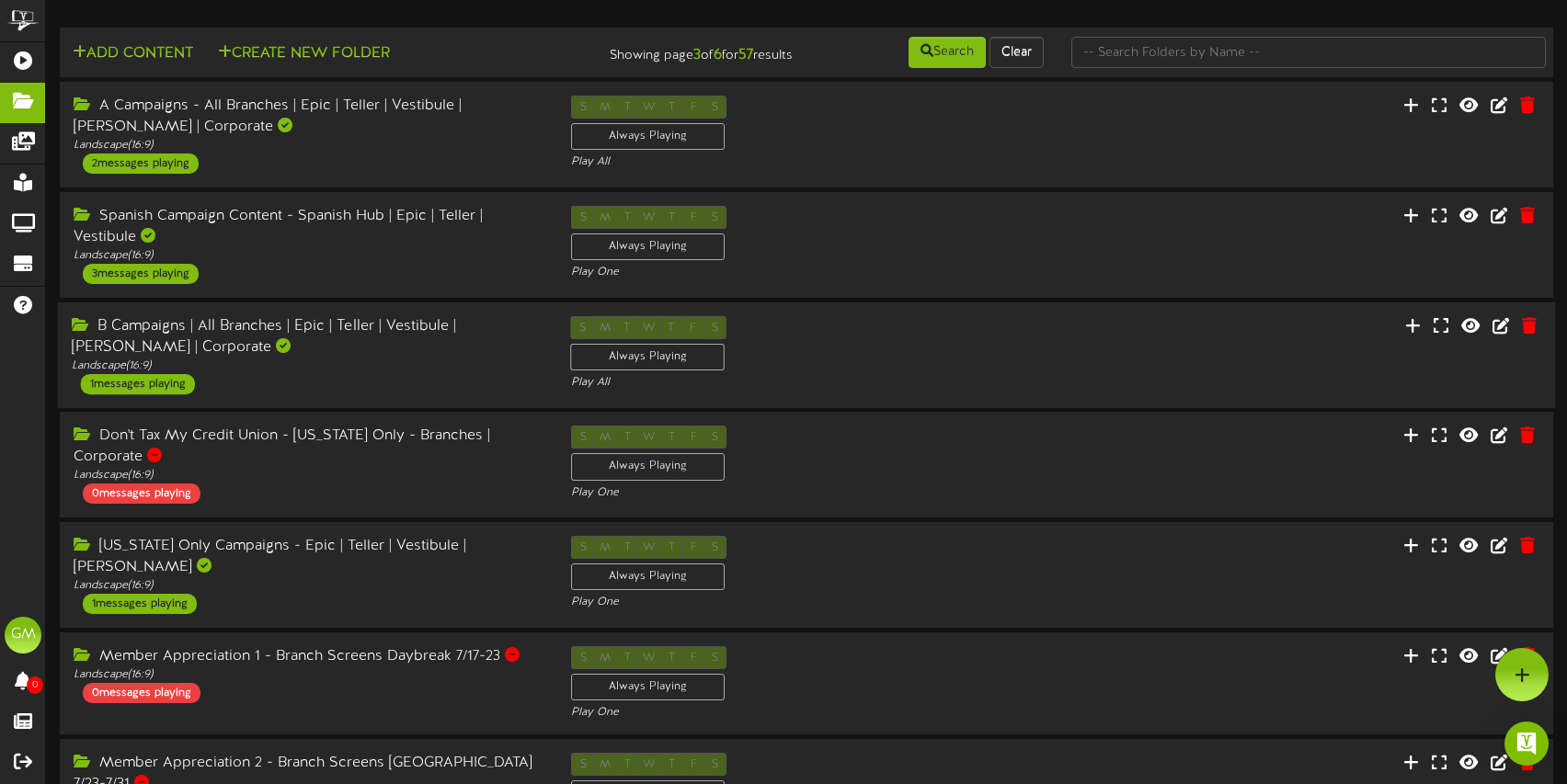
click at [410, 374] on div "B Campaigns | All Branches | Epic | Teller | Vestibule | Mullett | Corporate La…" at bounding box center [307, 355] width 500 height 78
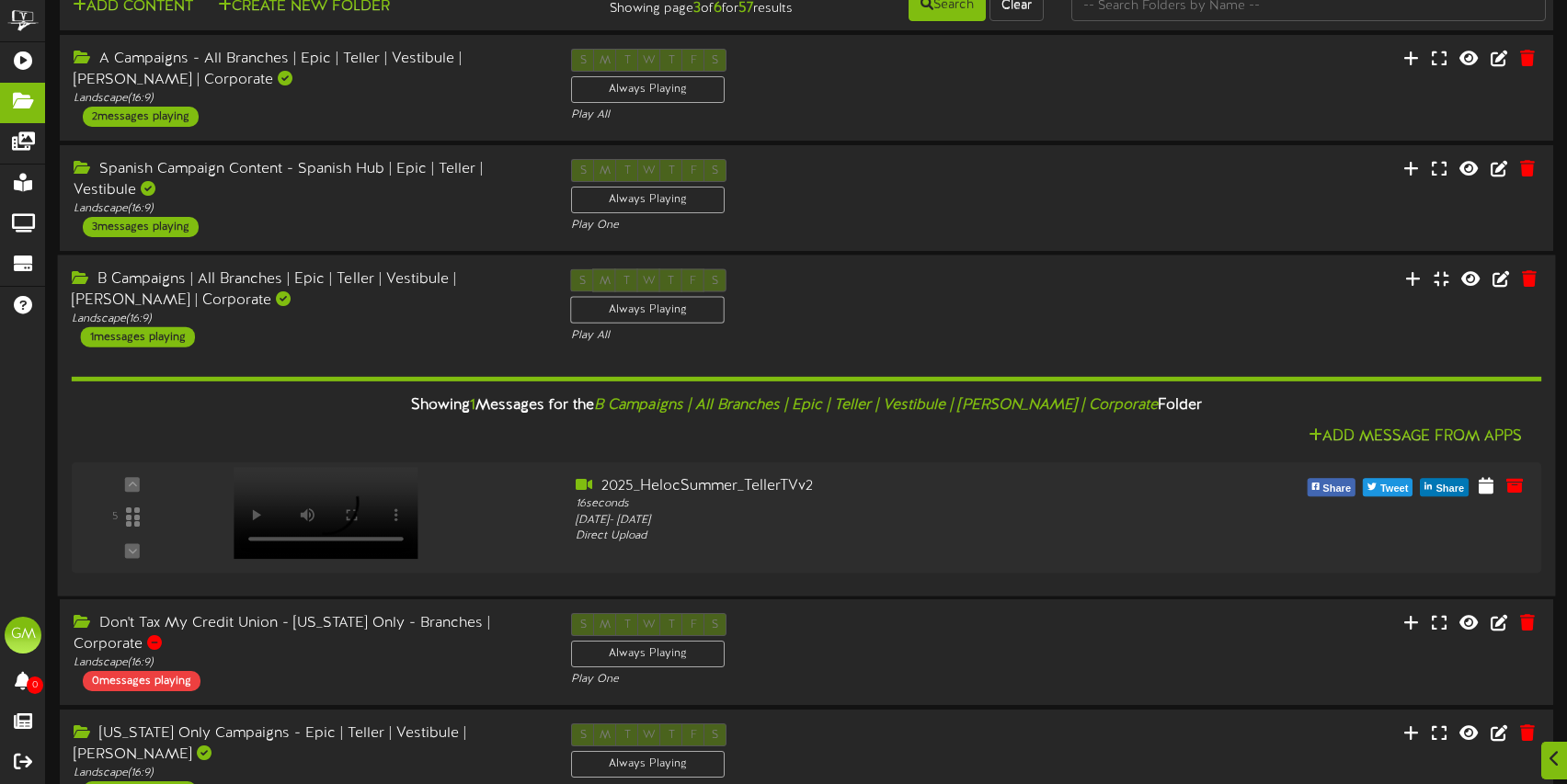
scroll to position [51, 0]
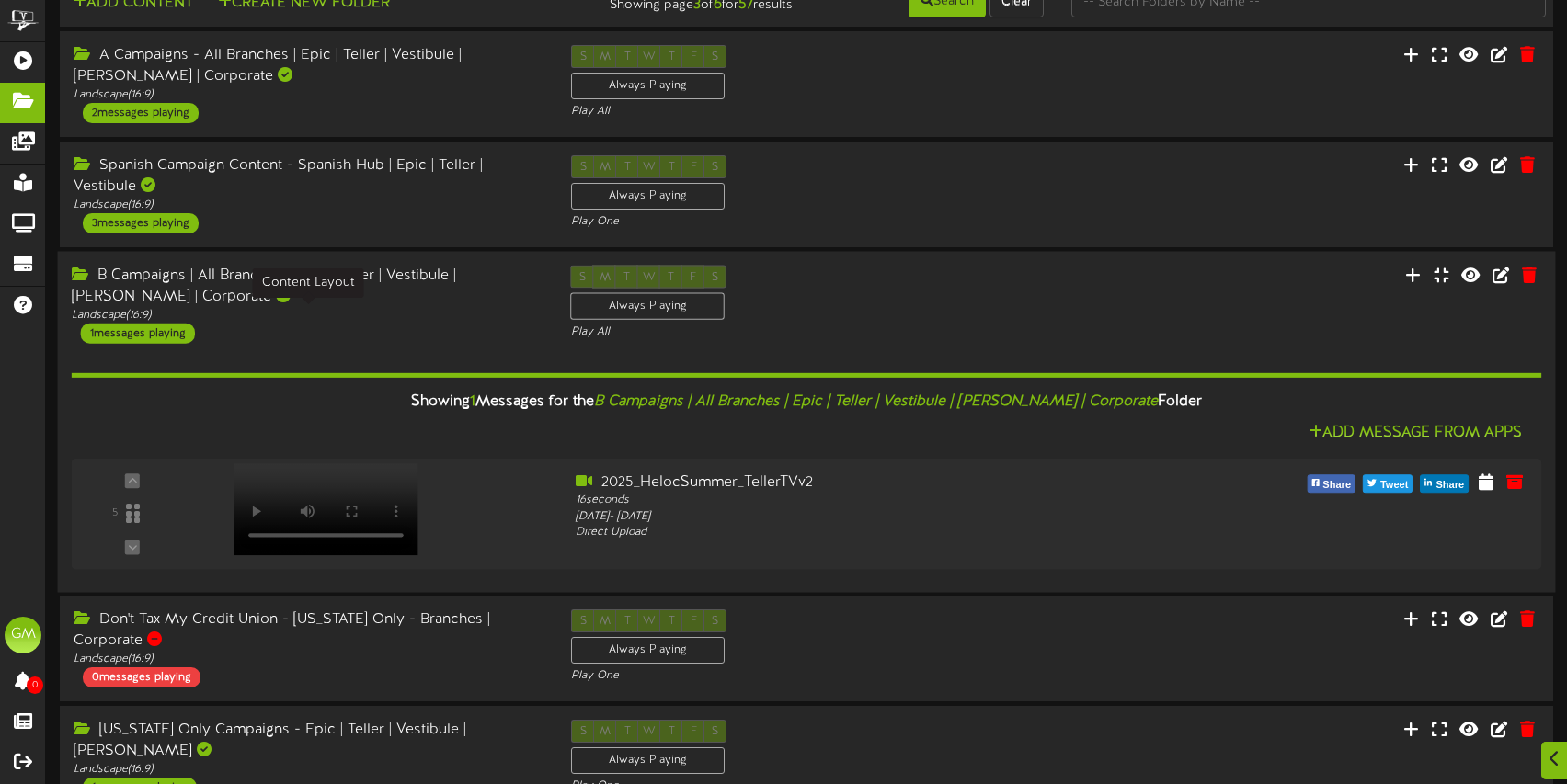
click at [401, 307] on div "Landscape ( 16:9 )" at bounding box center [307, 314] width 472 height 16
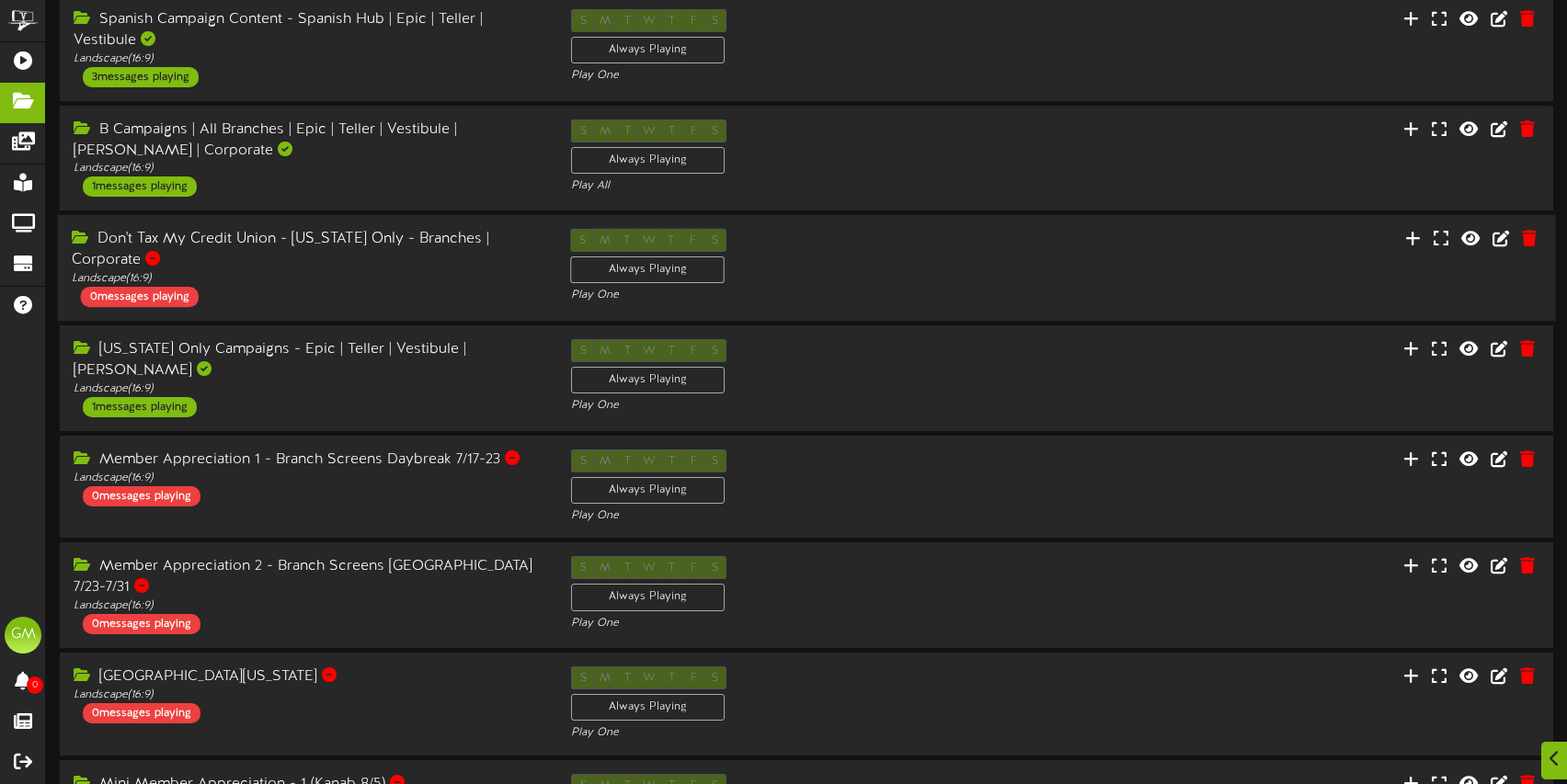
scroll to position [227, 0]
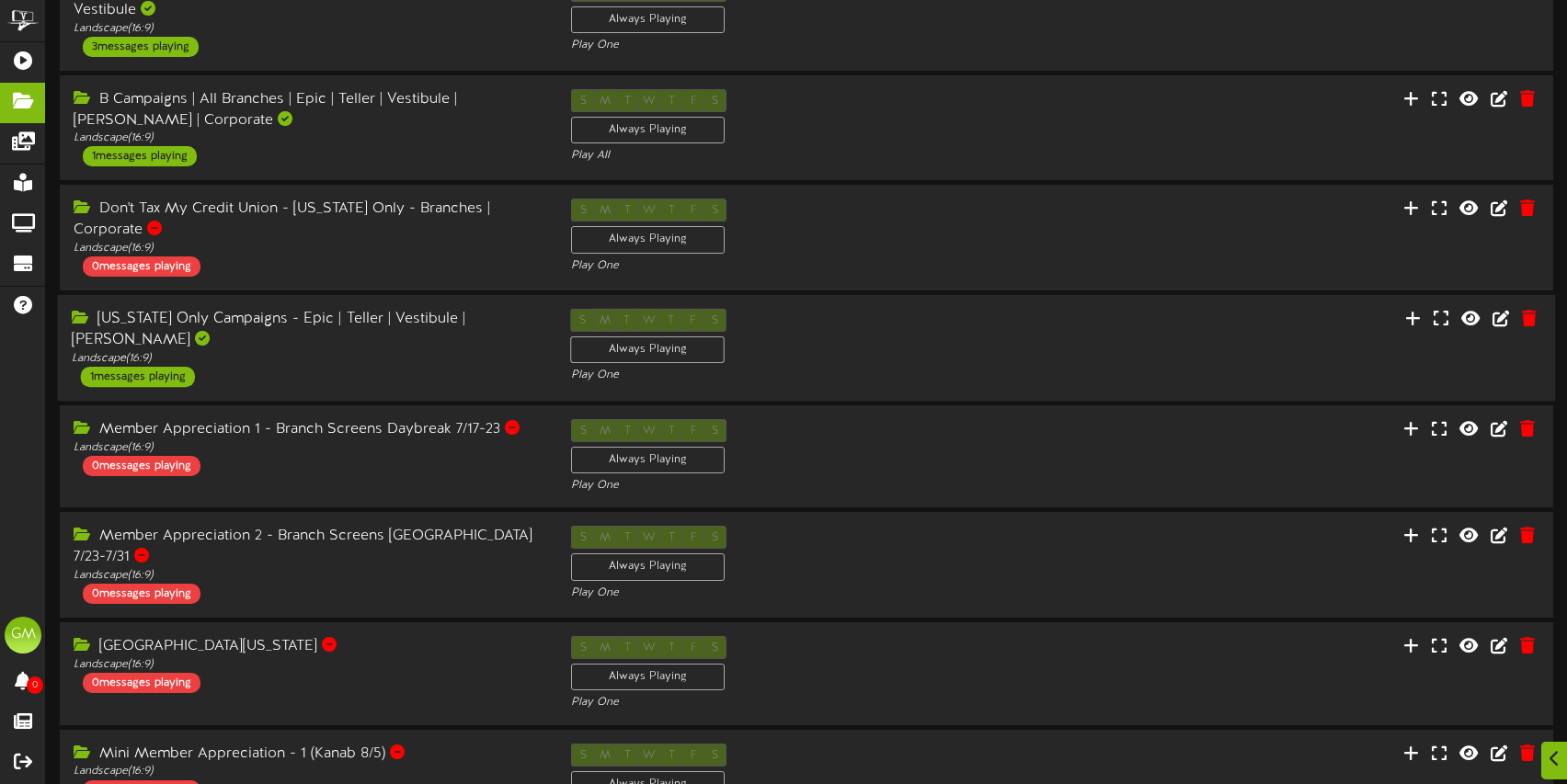
click at [479, 359] on div "Arizona Only Campaigns - Epic | Teller | Vestibule | Mullett Landscape ( 16:9 )…" at bounding box center [307, 348] width 500 height 78
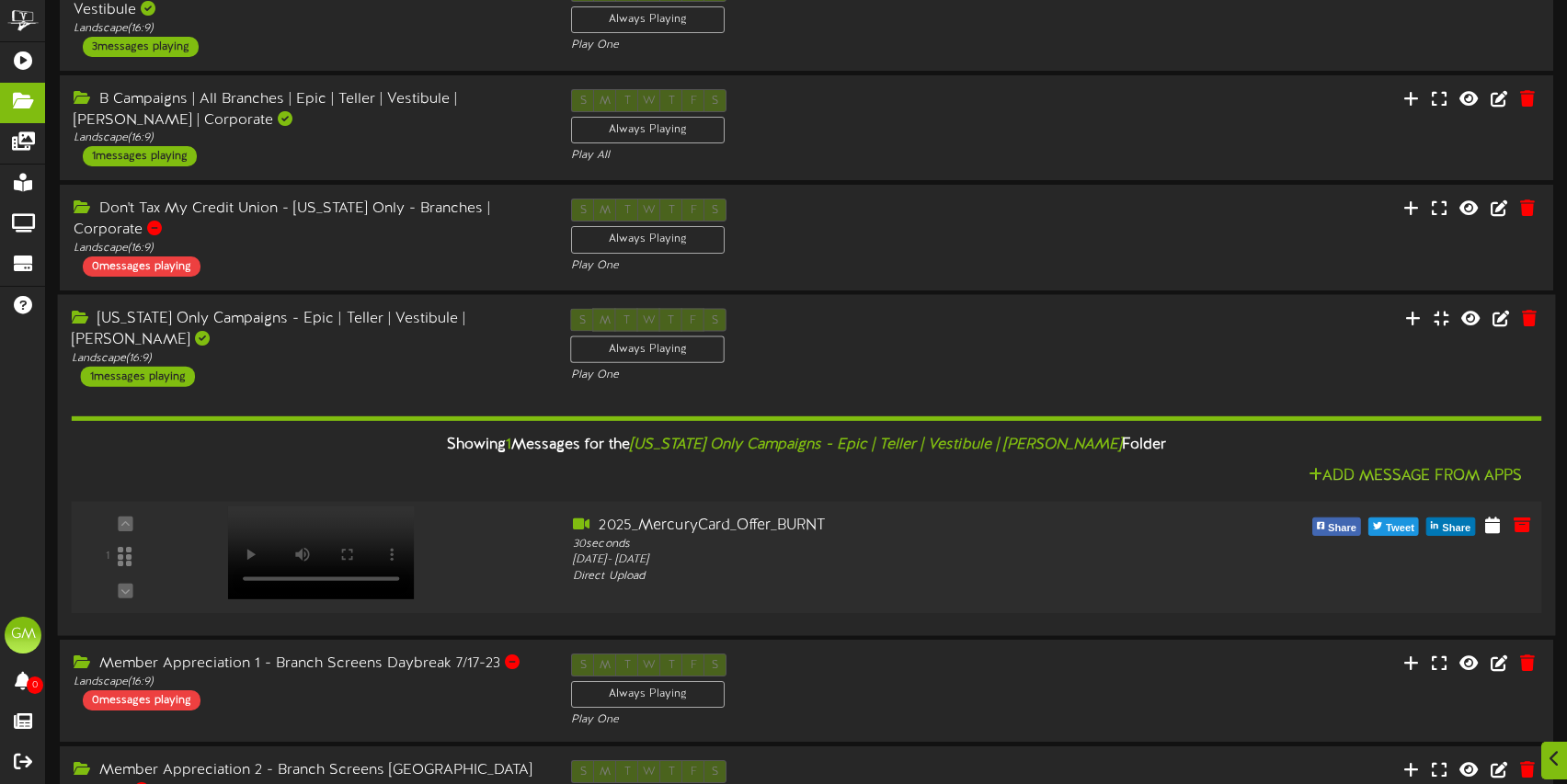
click at [320, 516] on video at bounding box center [321, 551] width 186 height 93
click at [1519, 517] on icon at bounding box center [1522, 524] width 20 height 20
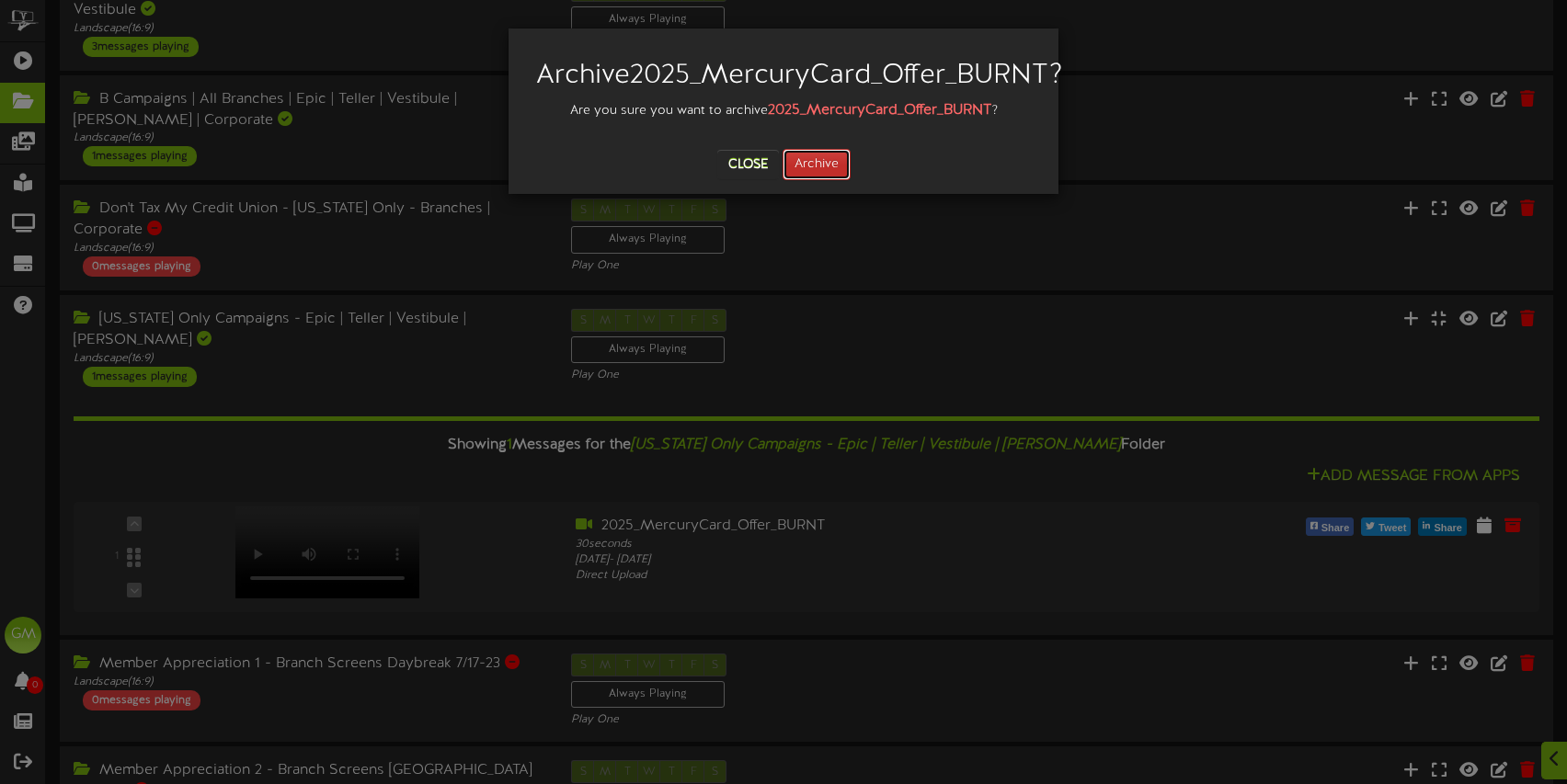
click at [825, 180] on button "Archive" at bounding box center [816, 165] width 68 height 32
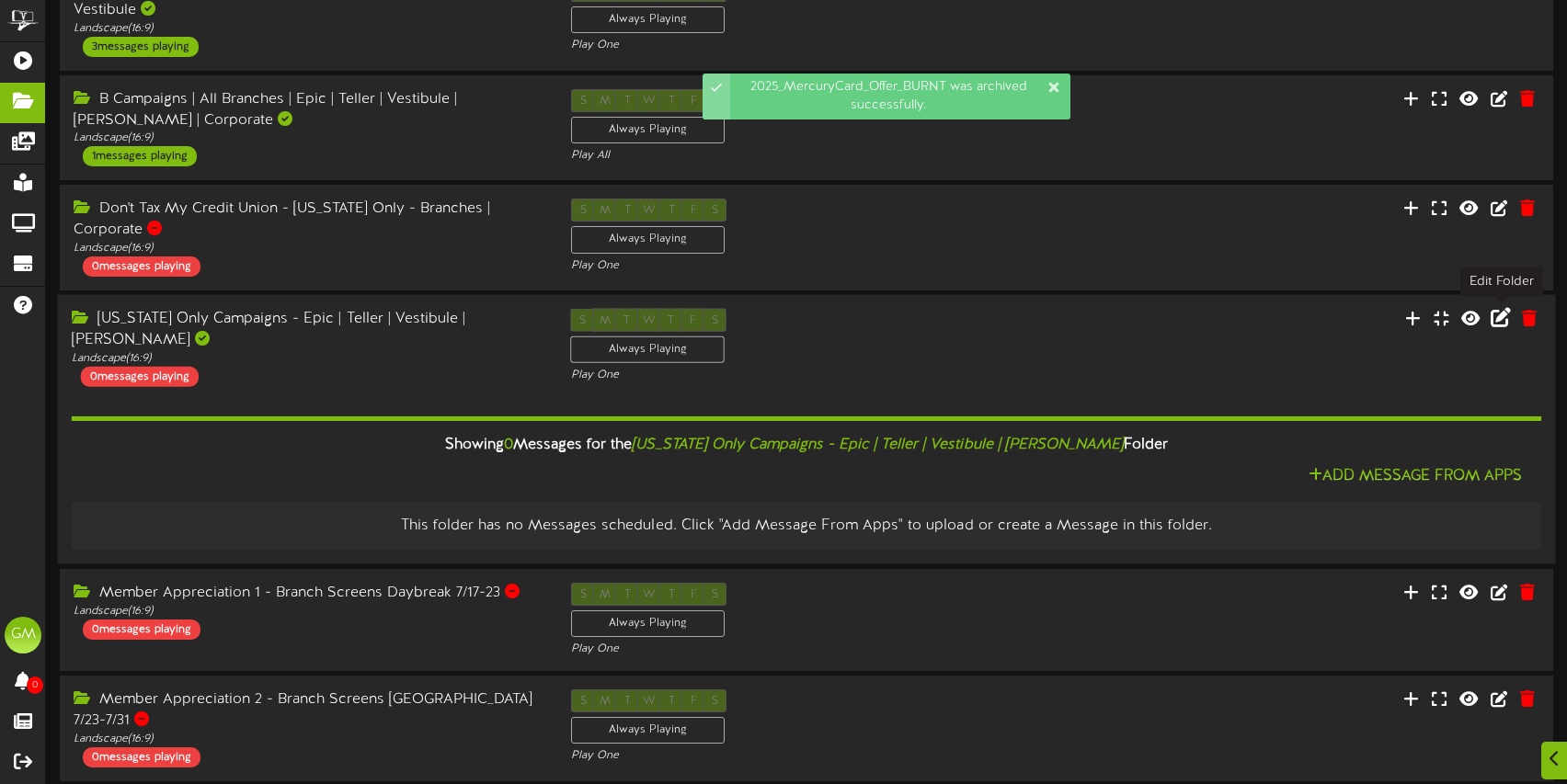
click at [1505, 321] on icon at bounding box center [1501, 318] width 20 height 20
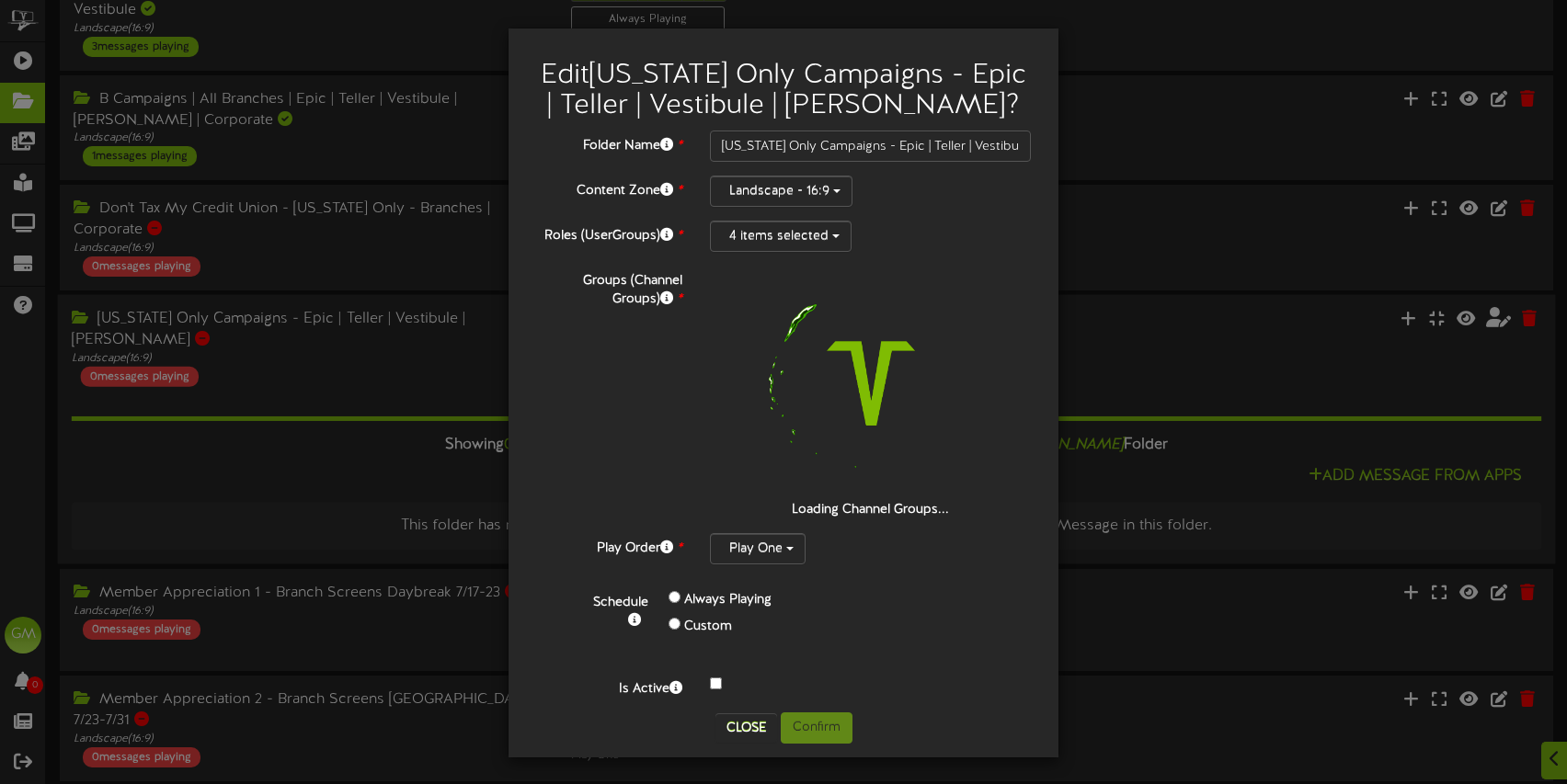
click at [835, 614] on div "Always Playing" at bounding box center [791, 601] width 246 height 27
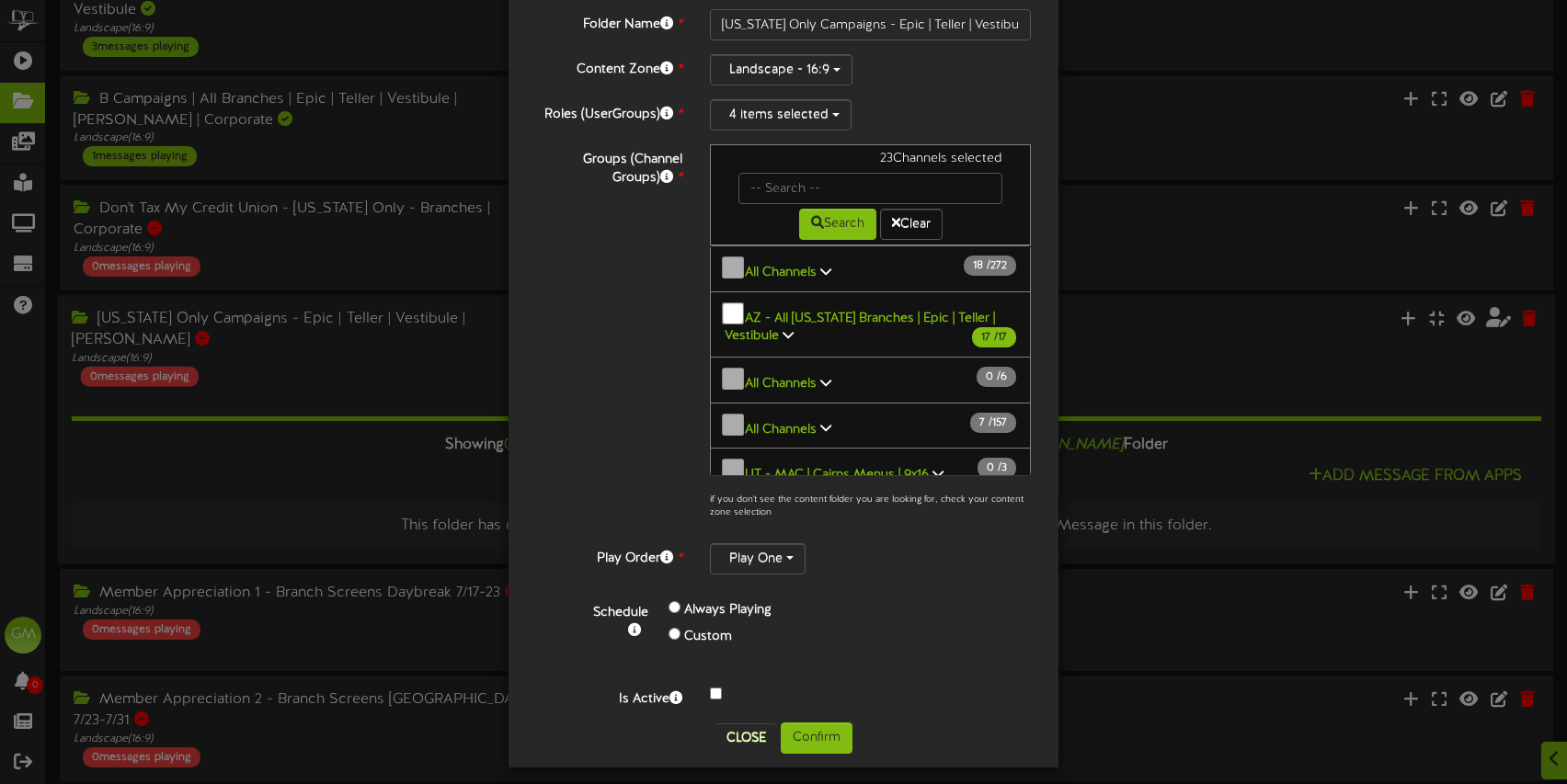
scroll to position [132, 0]
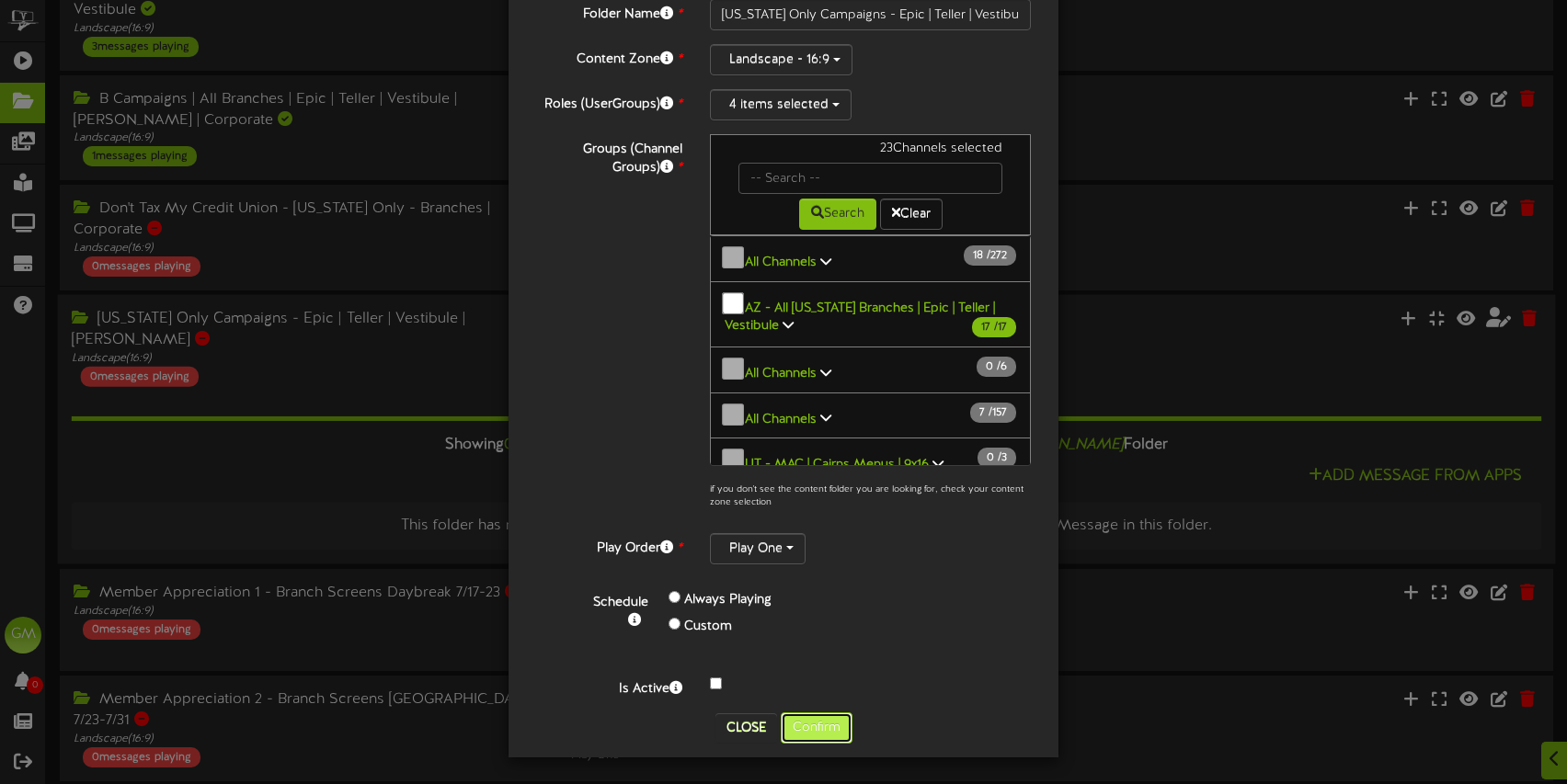
click at [834, 727] on button "Confirm" at bounding box center [816, 728] width 71 height 32
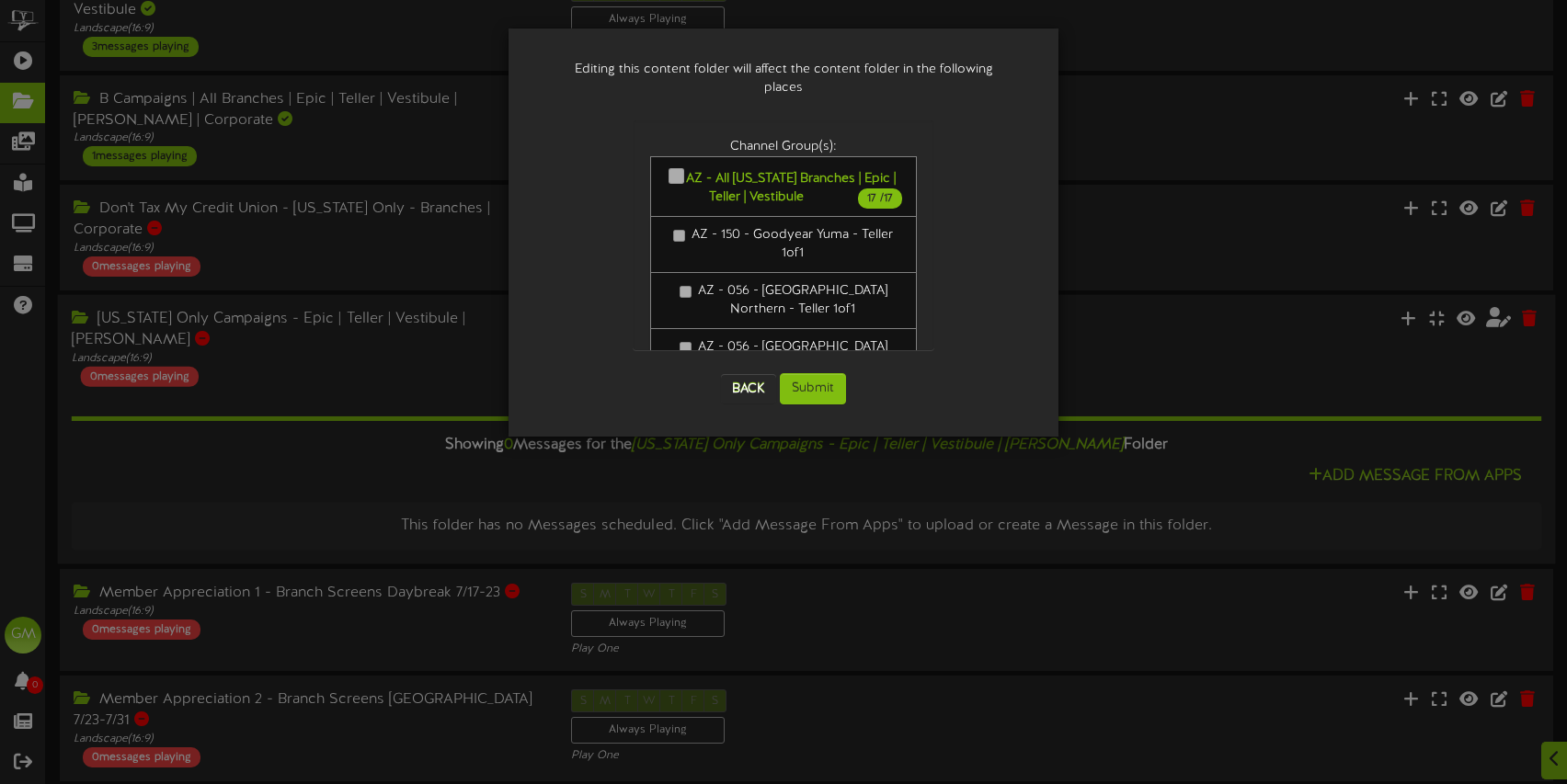
scroll to position [0, 0]
click at [811, 373] on button "Submit" at bounding box center [812, 389] width 66 height 32
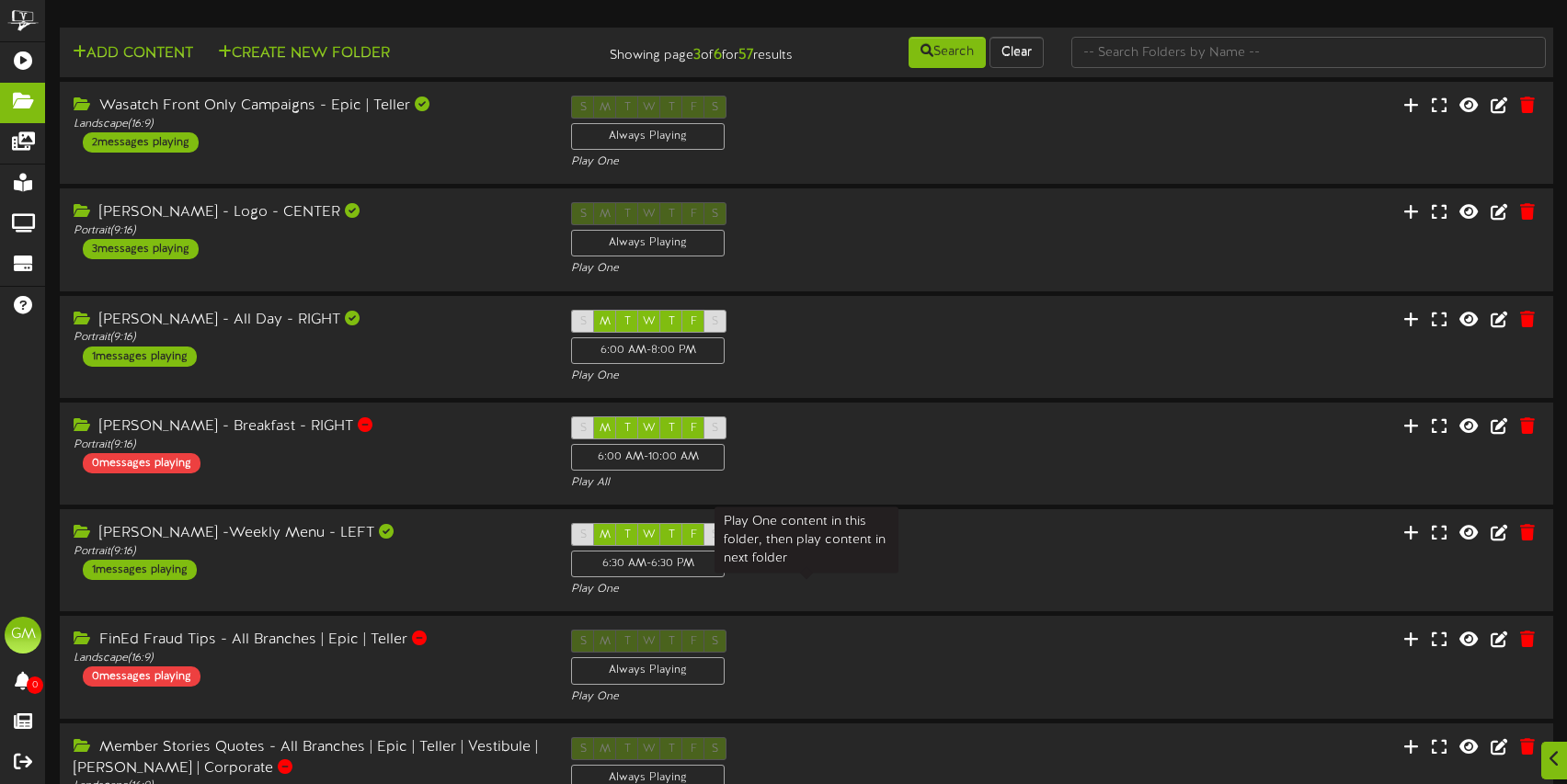
scroll to position [440, 0]
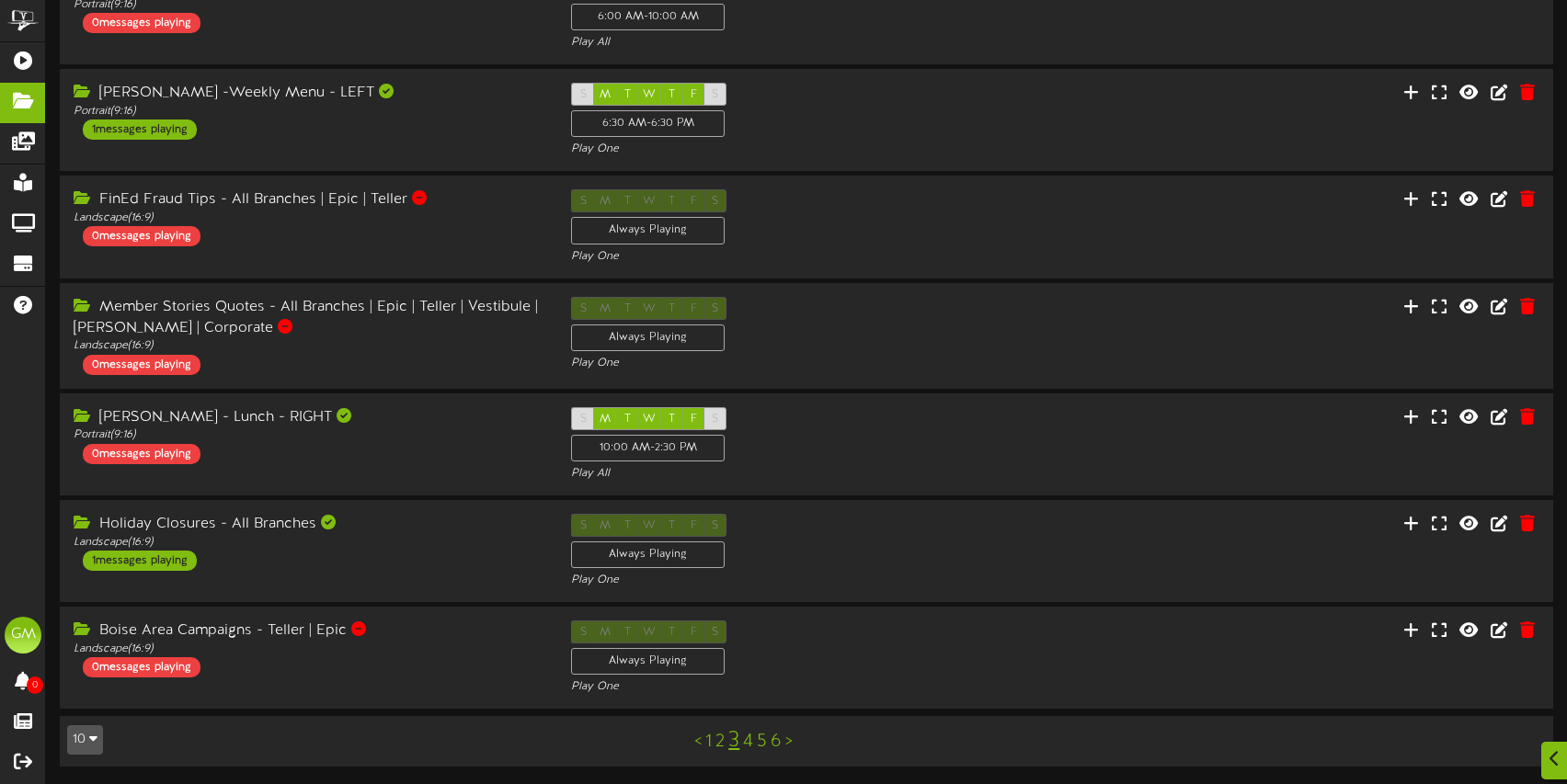
click at [736, 740] on link "3" at bounding box center [733, 740] width 11 height 24
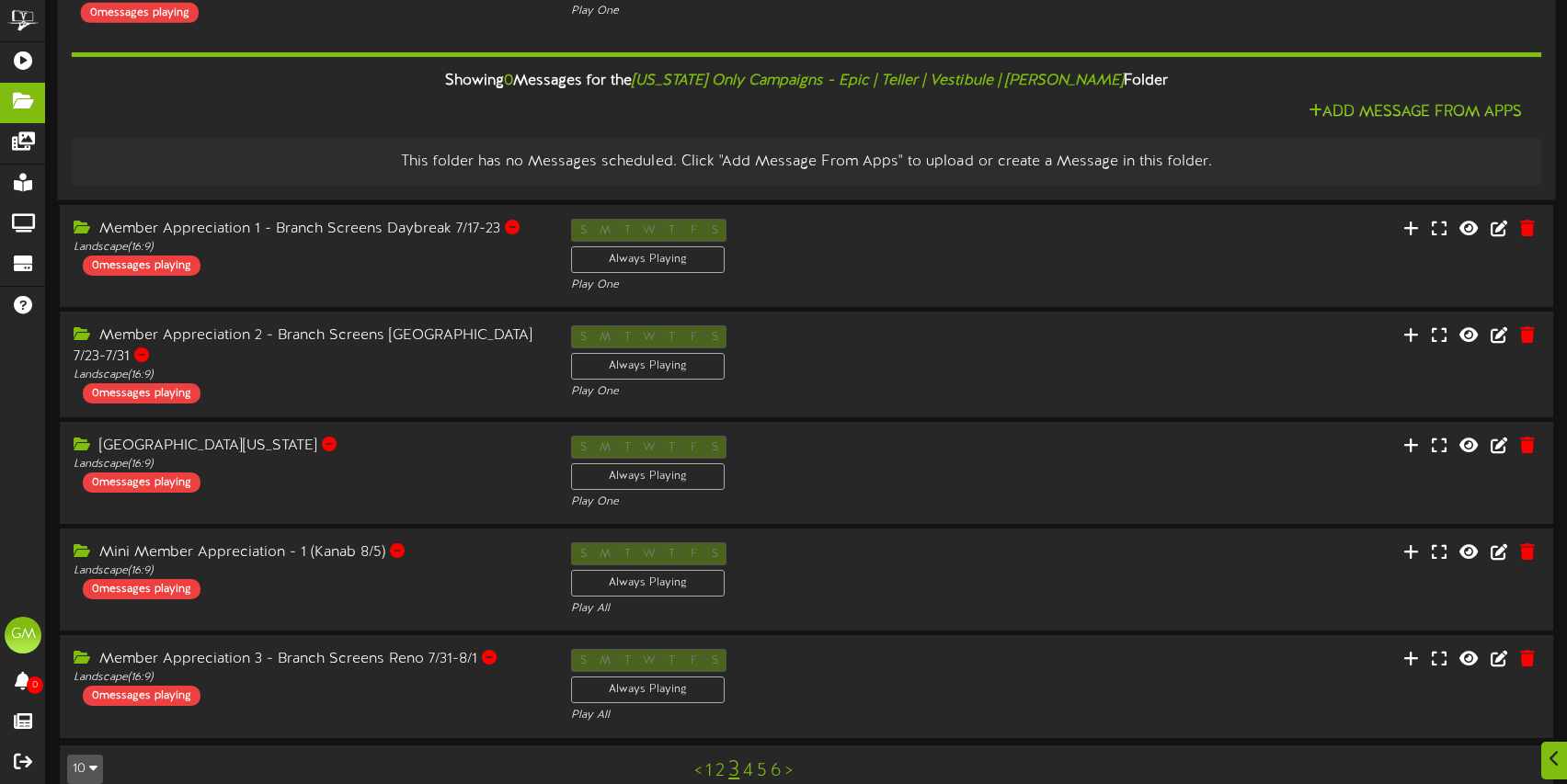
scroll to position [611, 0]
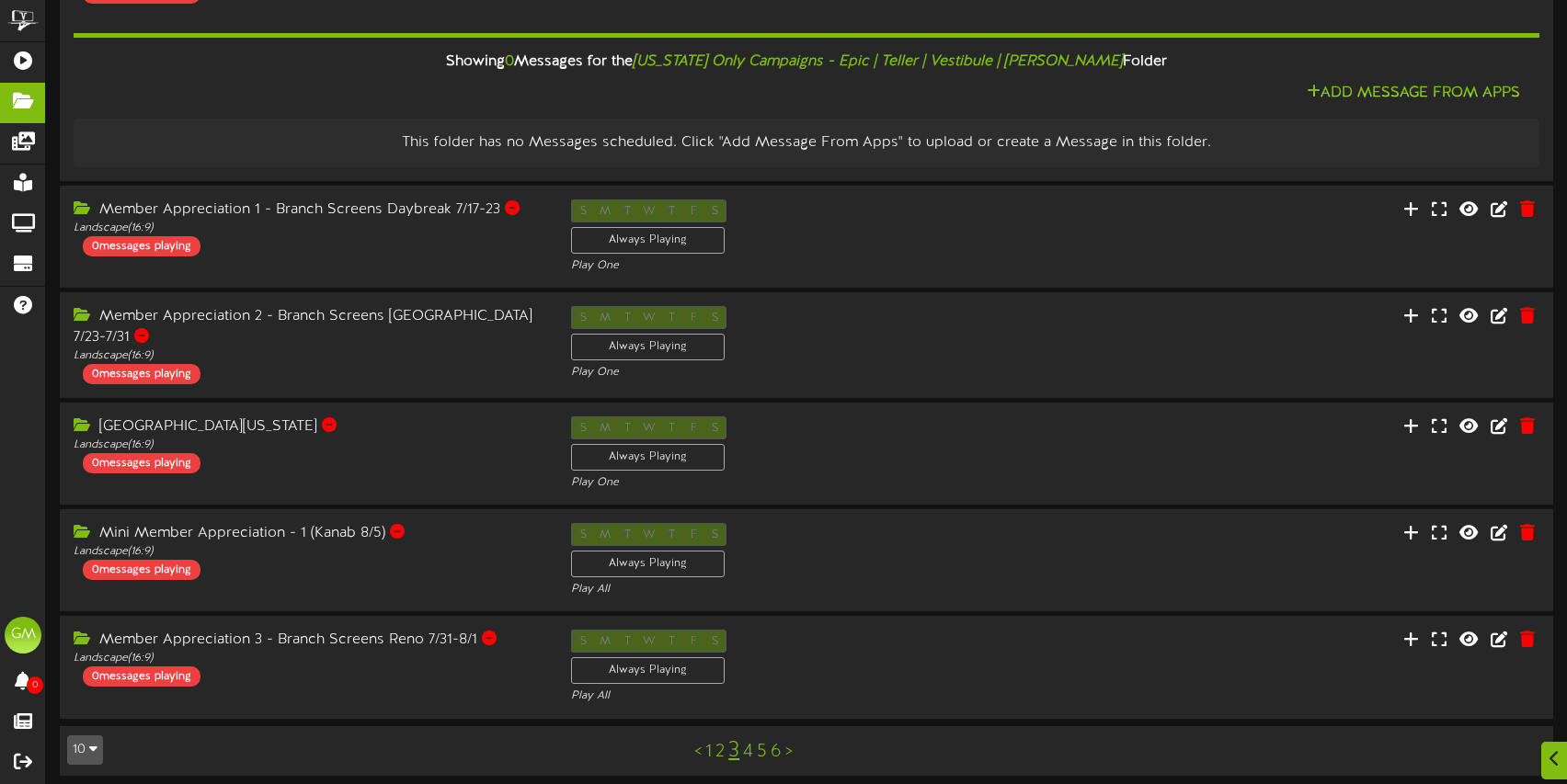
click at [747, 746] on link "4" at bounding box center [747, 752] width 10 height 20
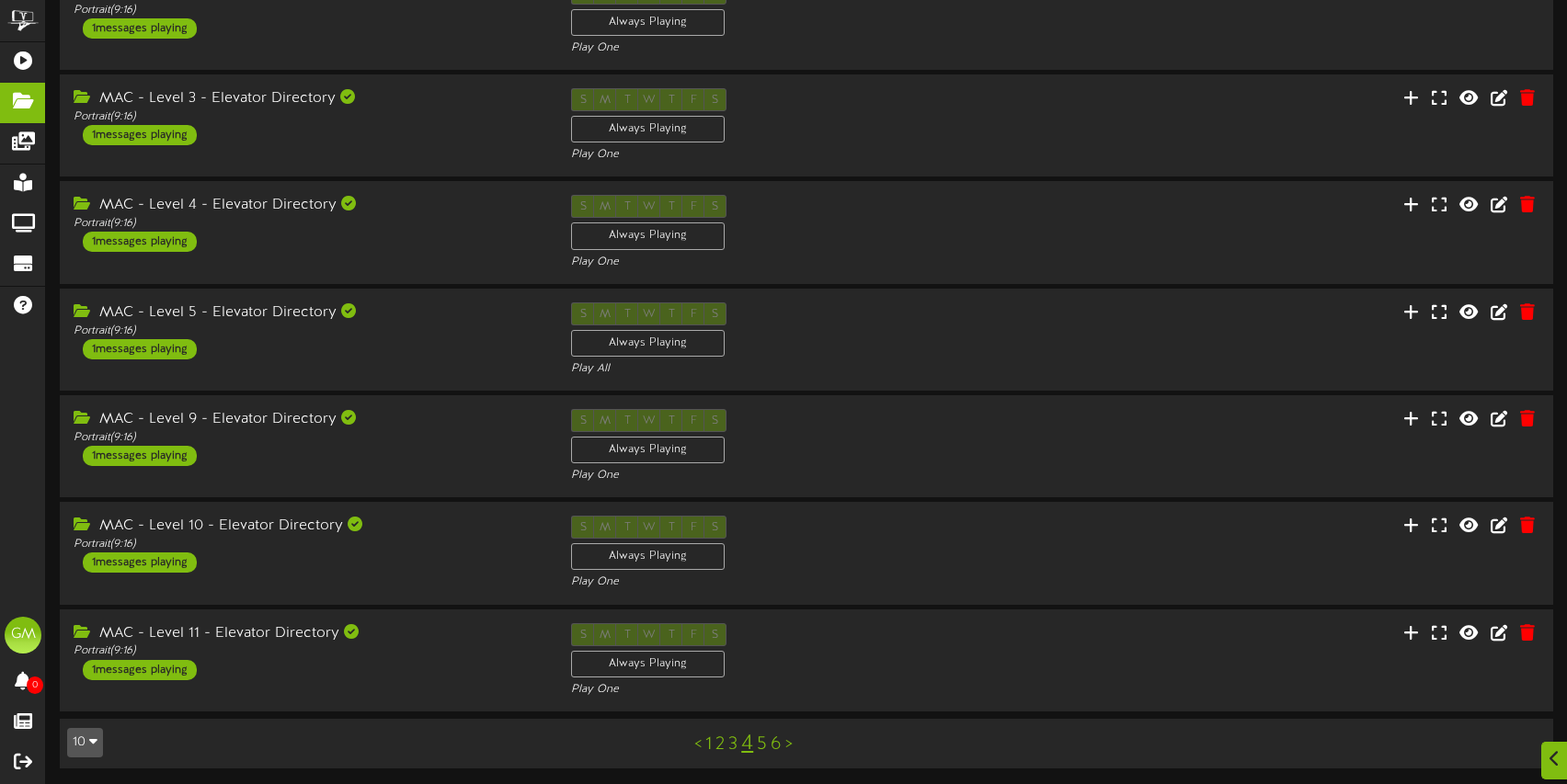
scroll to position [437, 0]
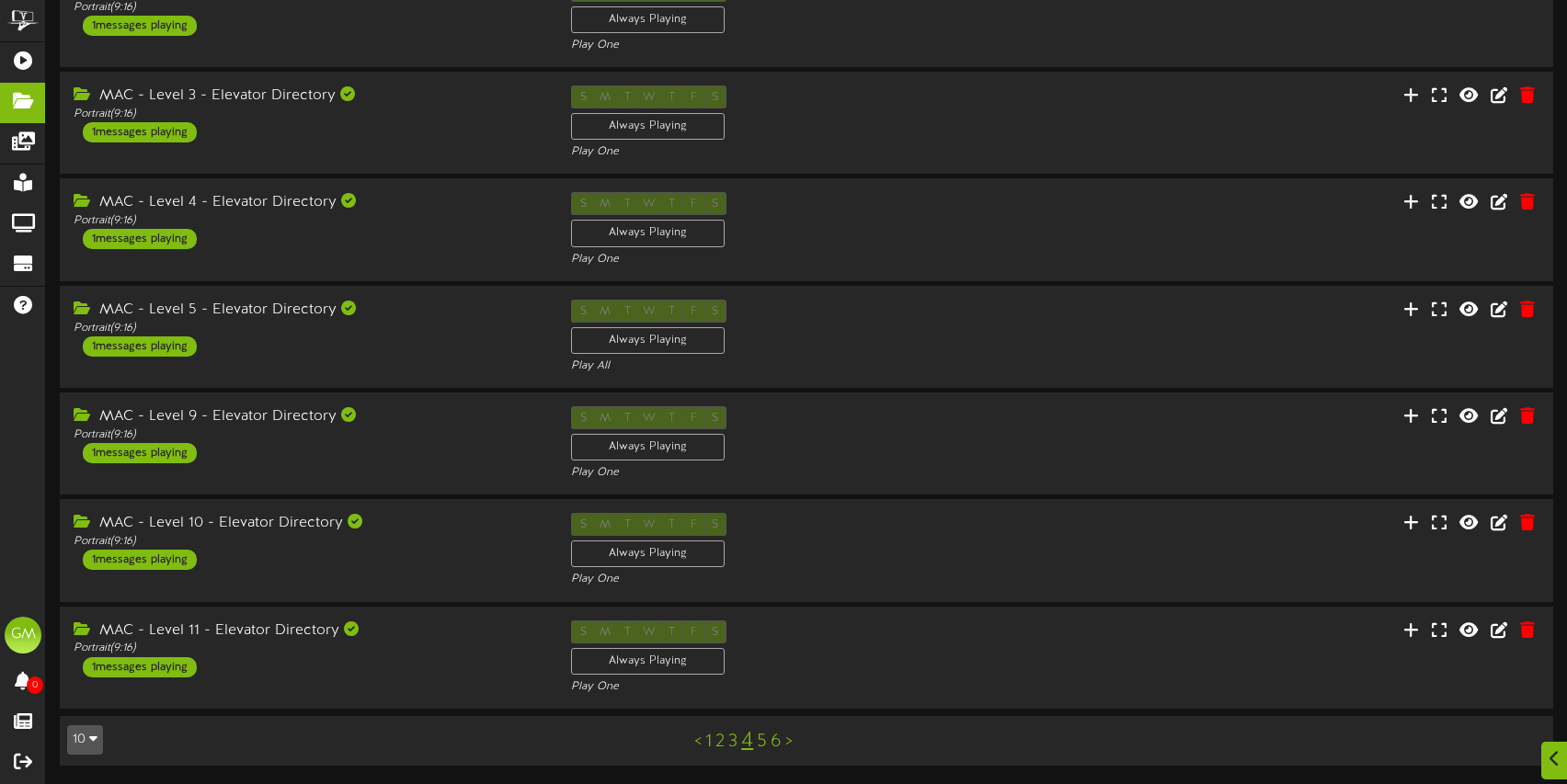
click at [762, 740] on link "5" at bounding box center [761, 741] width 10 height 20
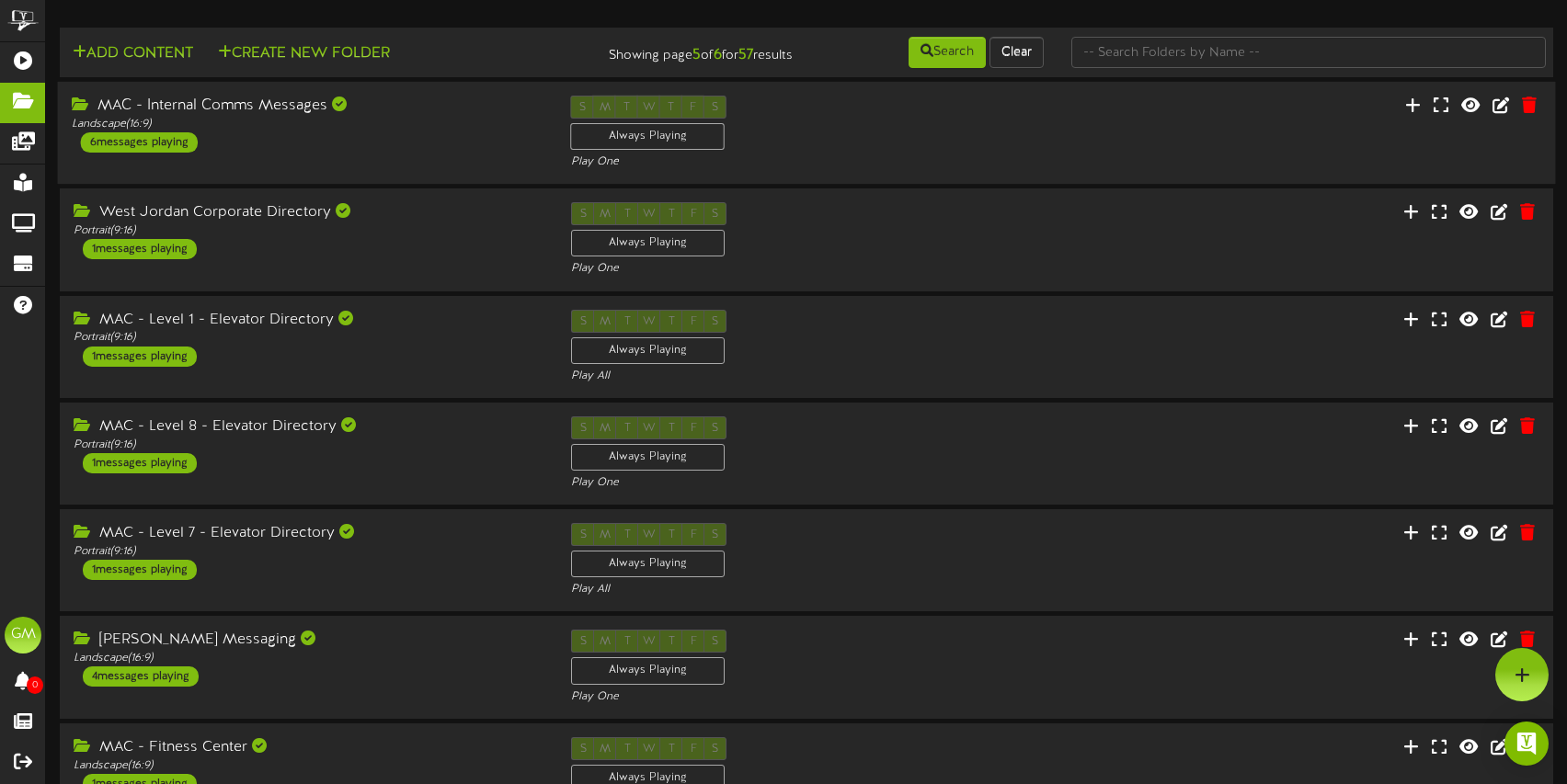
click at [480, 133] on div "MAC - Internal Comms Messages Landscape ( 16:9 ) 6 messages playing" at bounding box center [307, 123] width 500 height 57
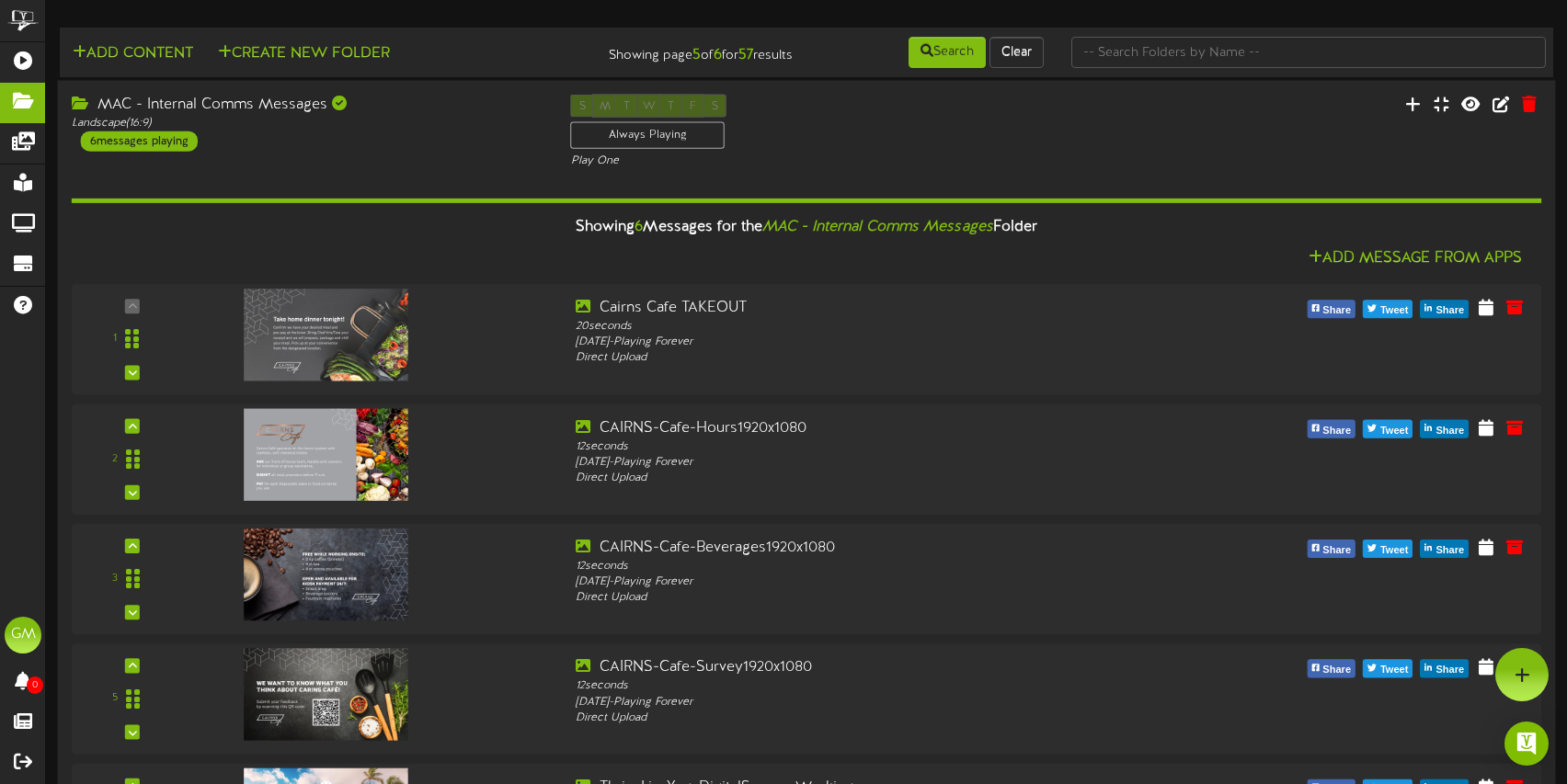
click at [465, 135] on div "MAC - Internal Comms Messages Landscape ( 16:9 ) 6 messages playing" at bounding box center [307, 122] width 500 height 57
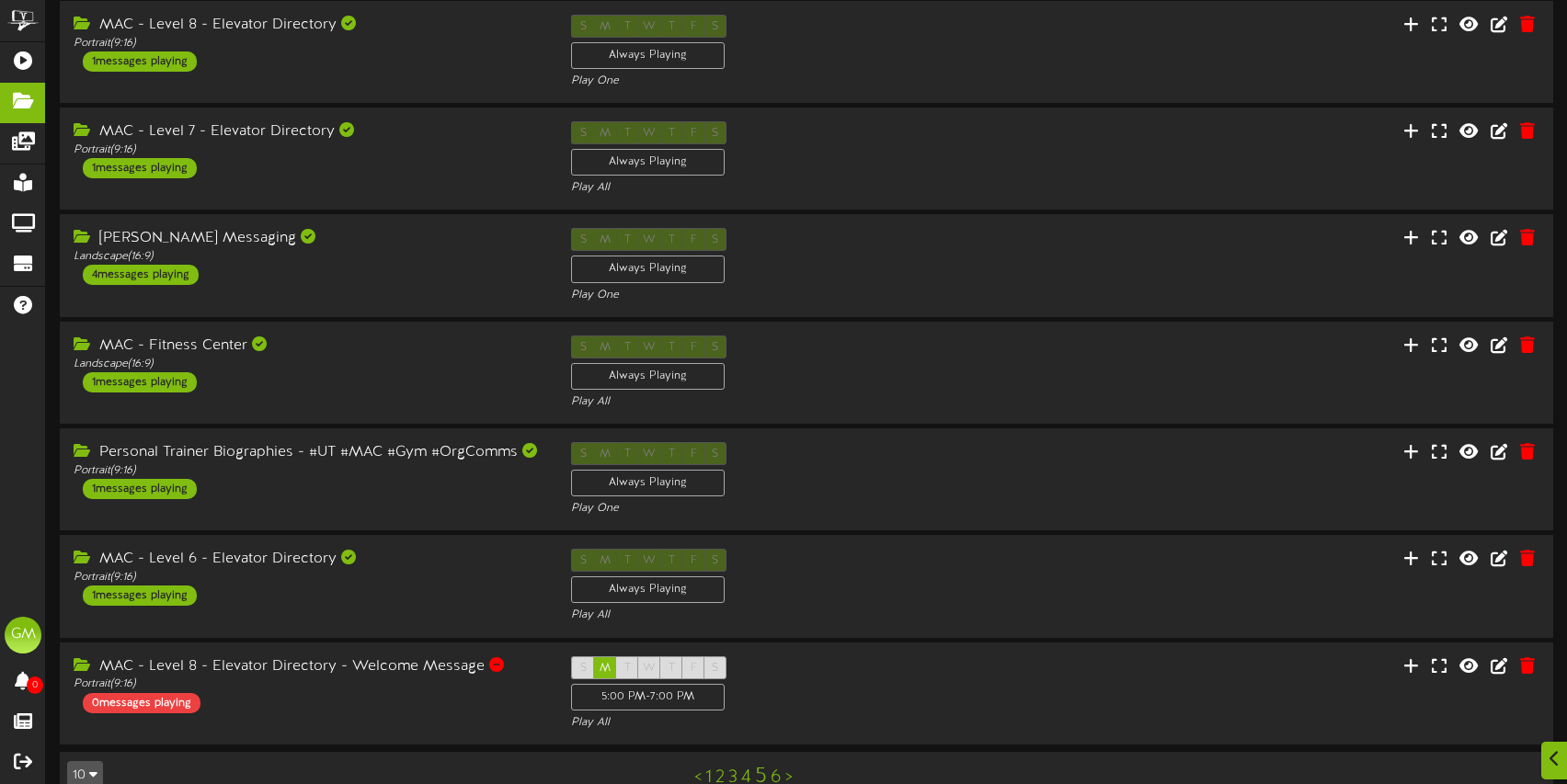
scroll to position [409, 0]
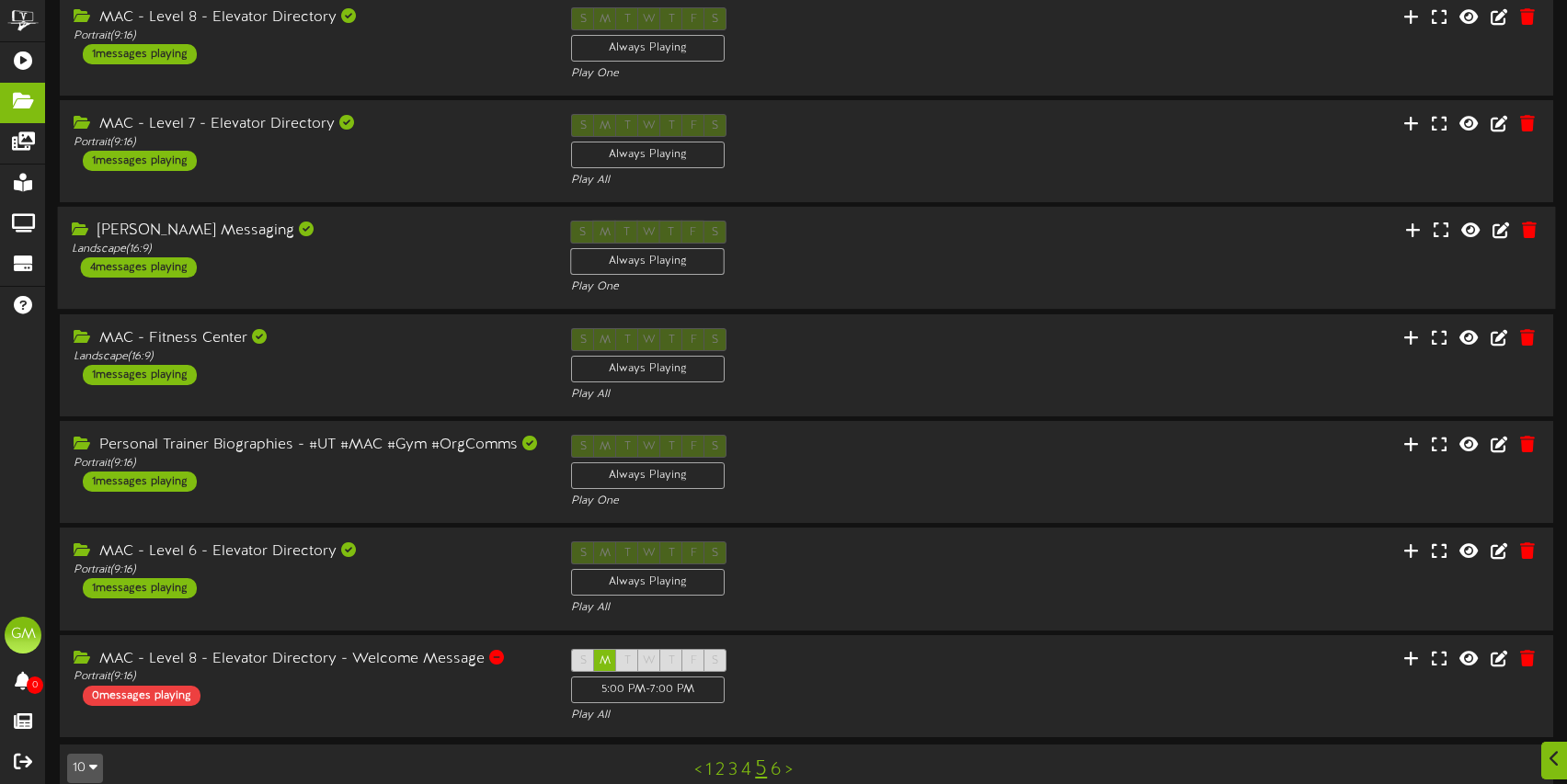
click at [465, 230] on div "Tanner Messaging" at bounding box center [307, 231] width 472 height 21
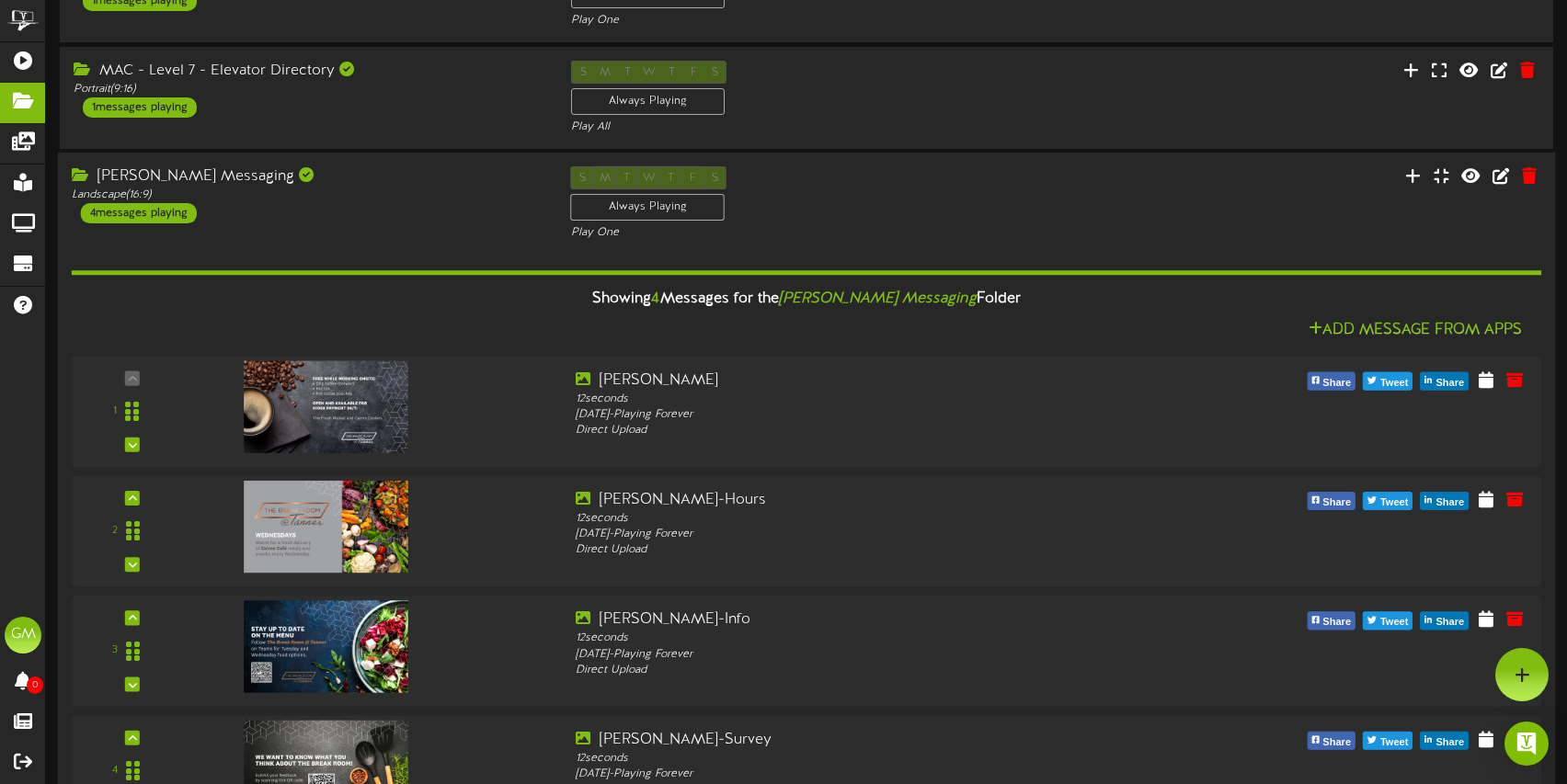
scroll to position [424, 0]
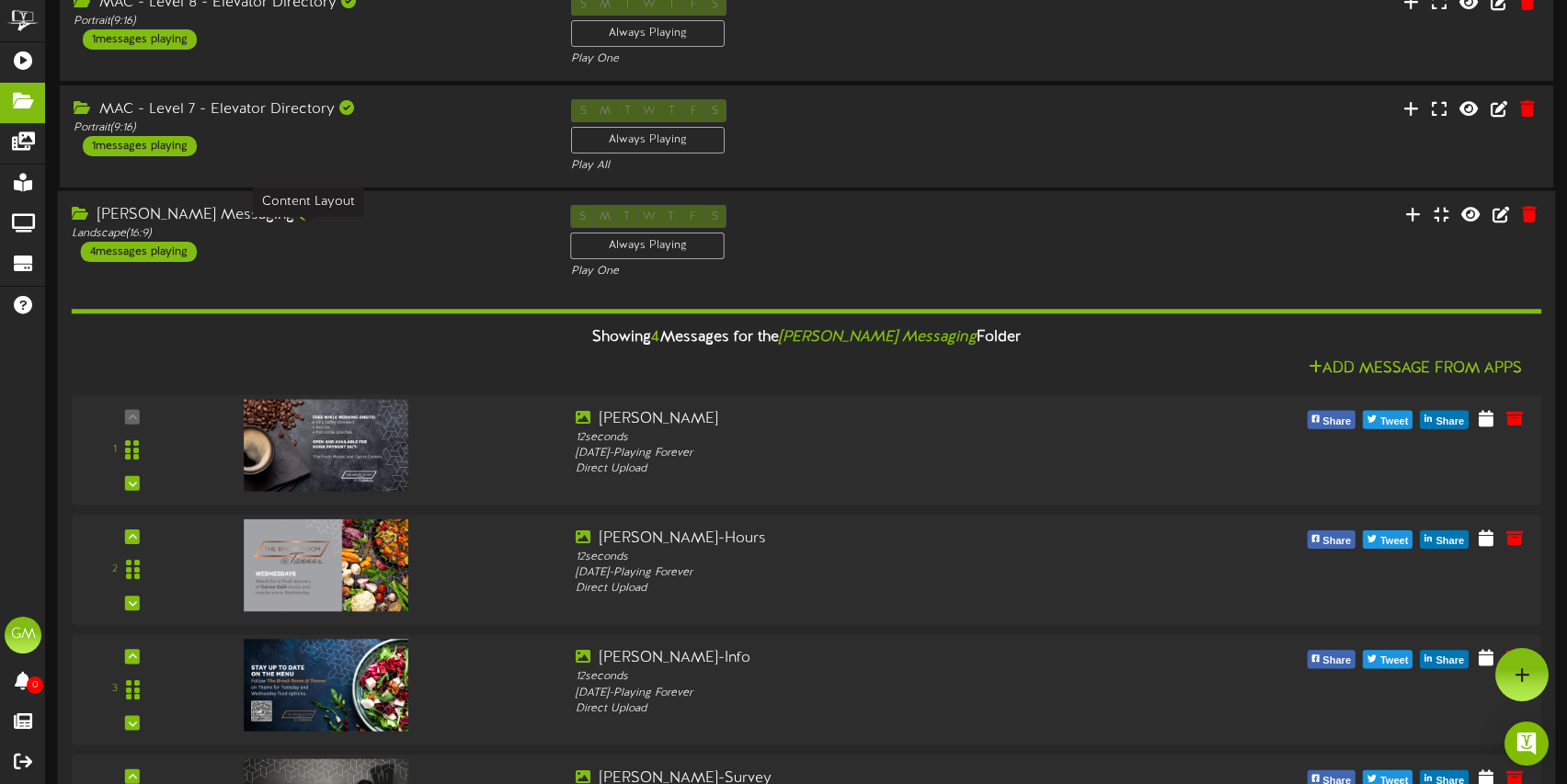
click at [465, 230] on div "Landscape ( 16:9 )" at bounding box center [307, 234] width 472 height 16
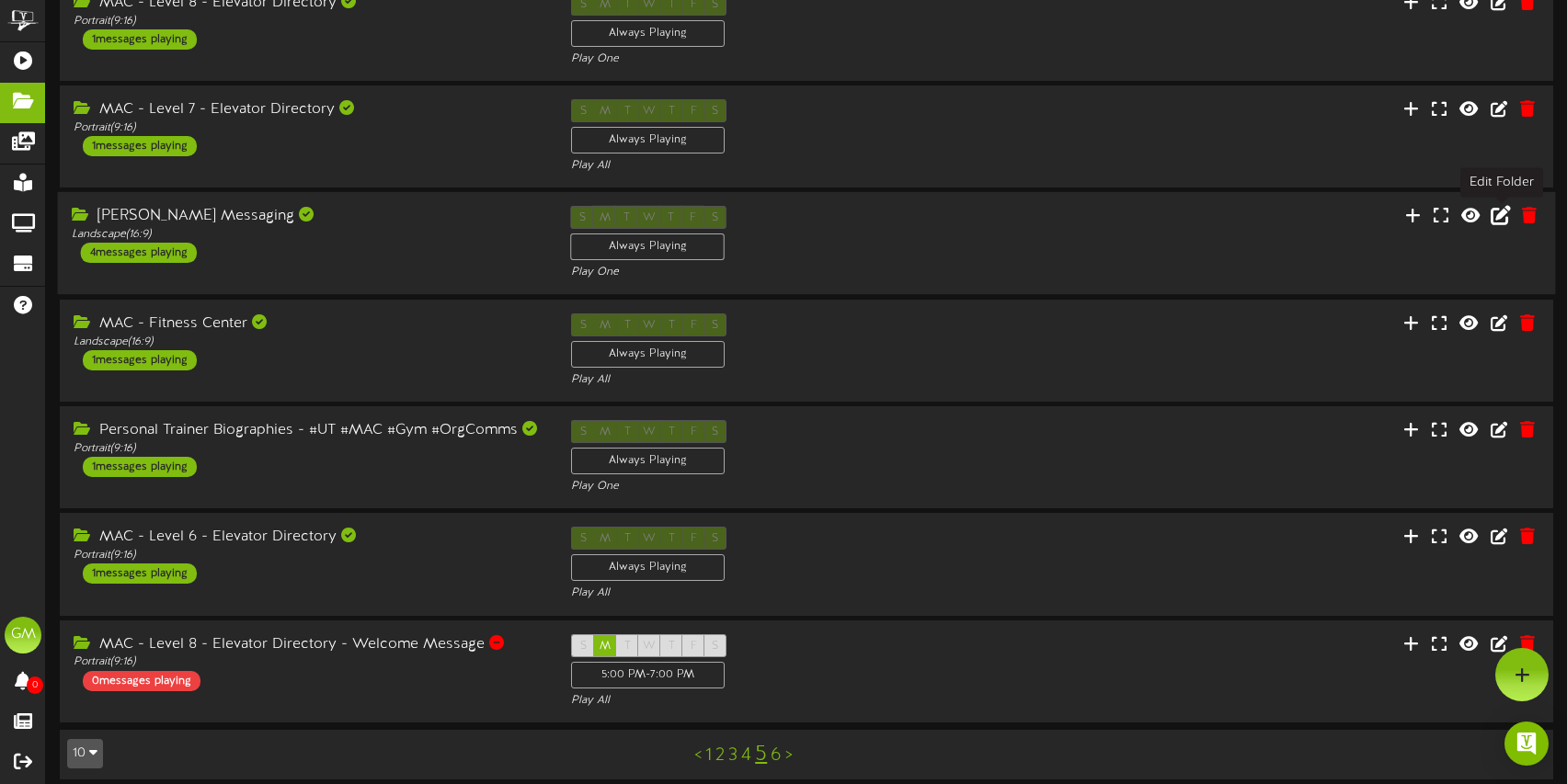
click at [1501, 214] on icon at bounding box center [1501, 215] width 20 height 20
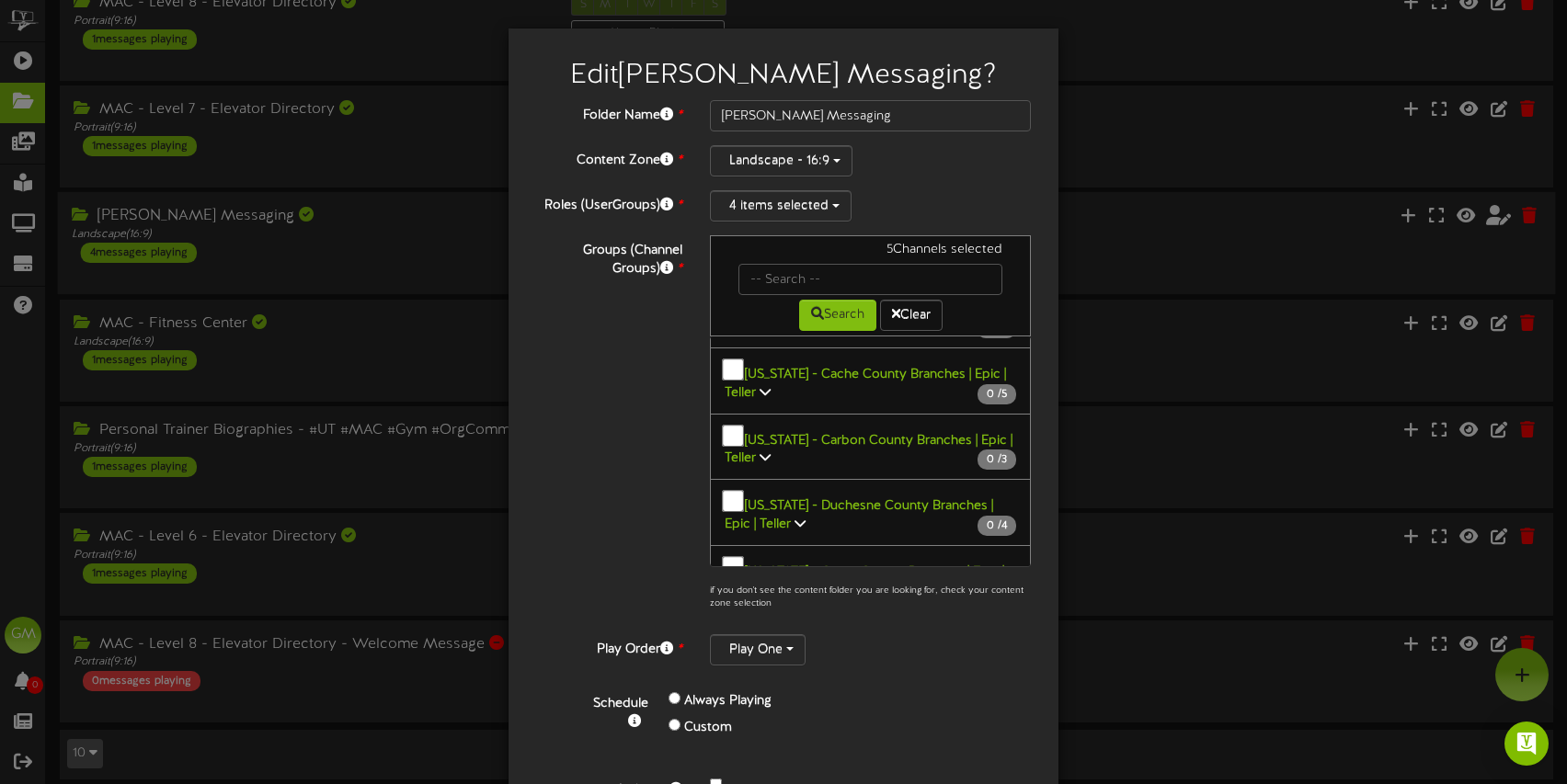
scroll to position [3164, 0]
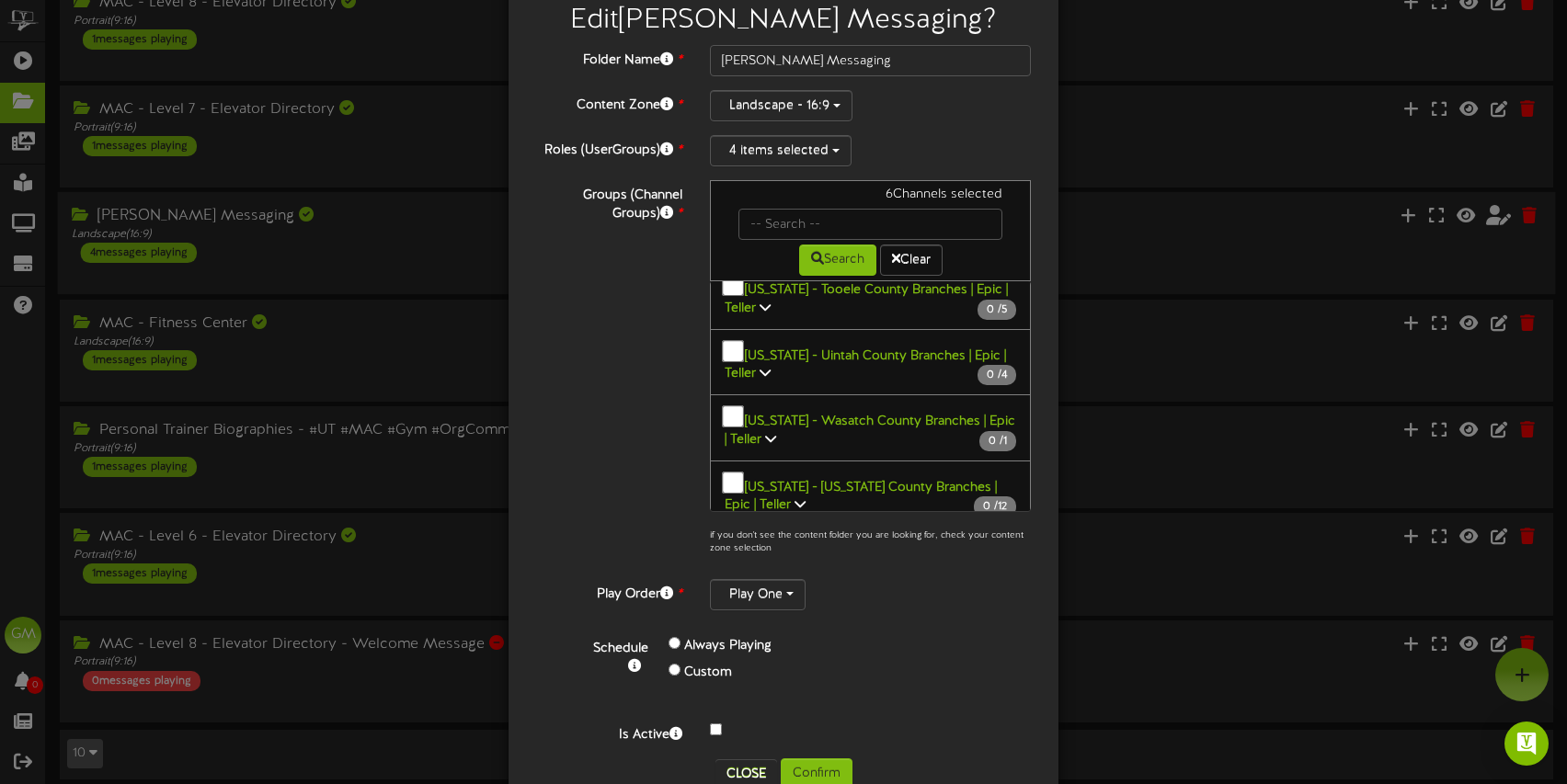
scroll to position [101, 0]
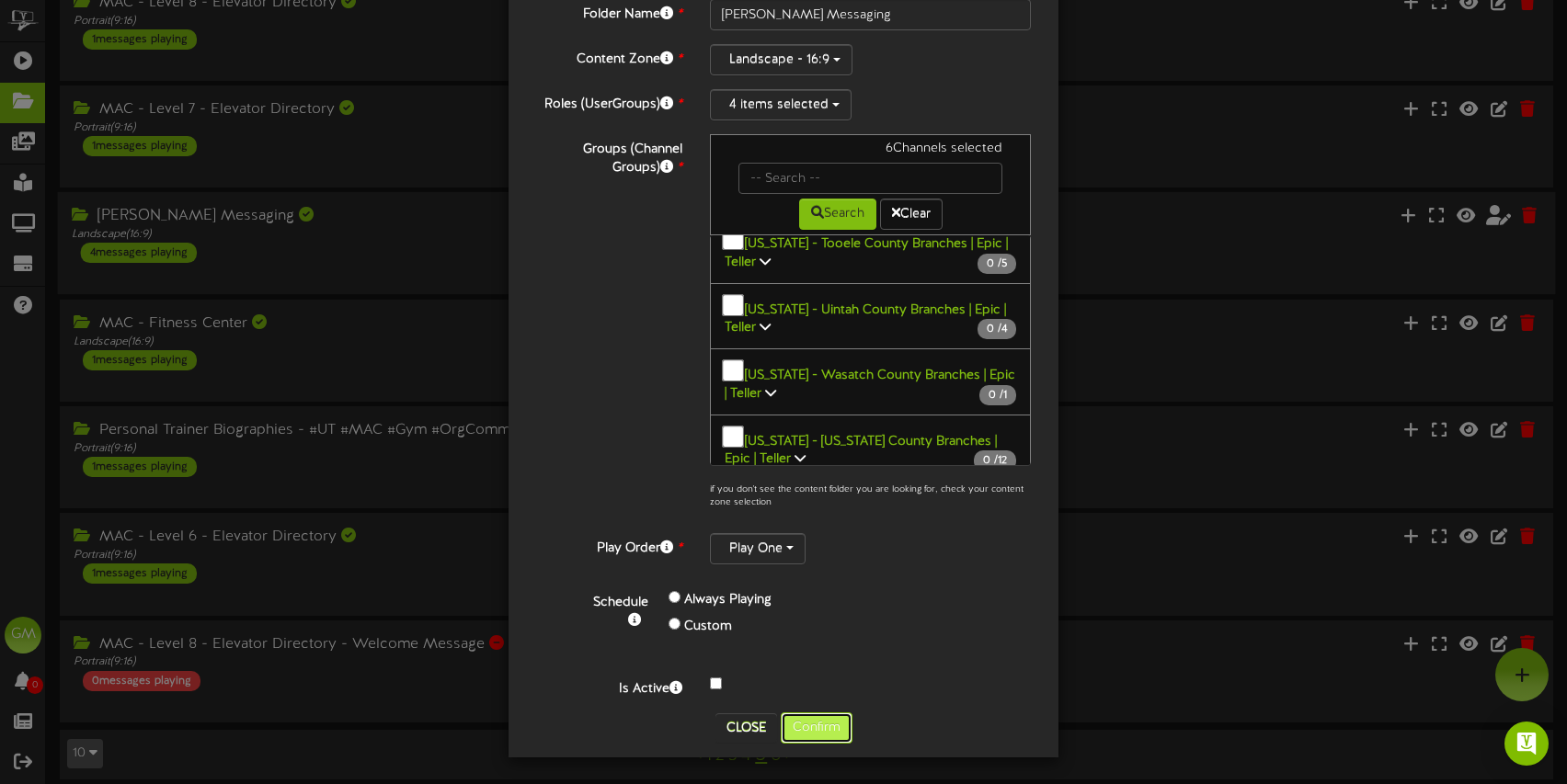
click at [834, 729] on button "Confirm" at bounding box center [816, 728] width 71 height 32
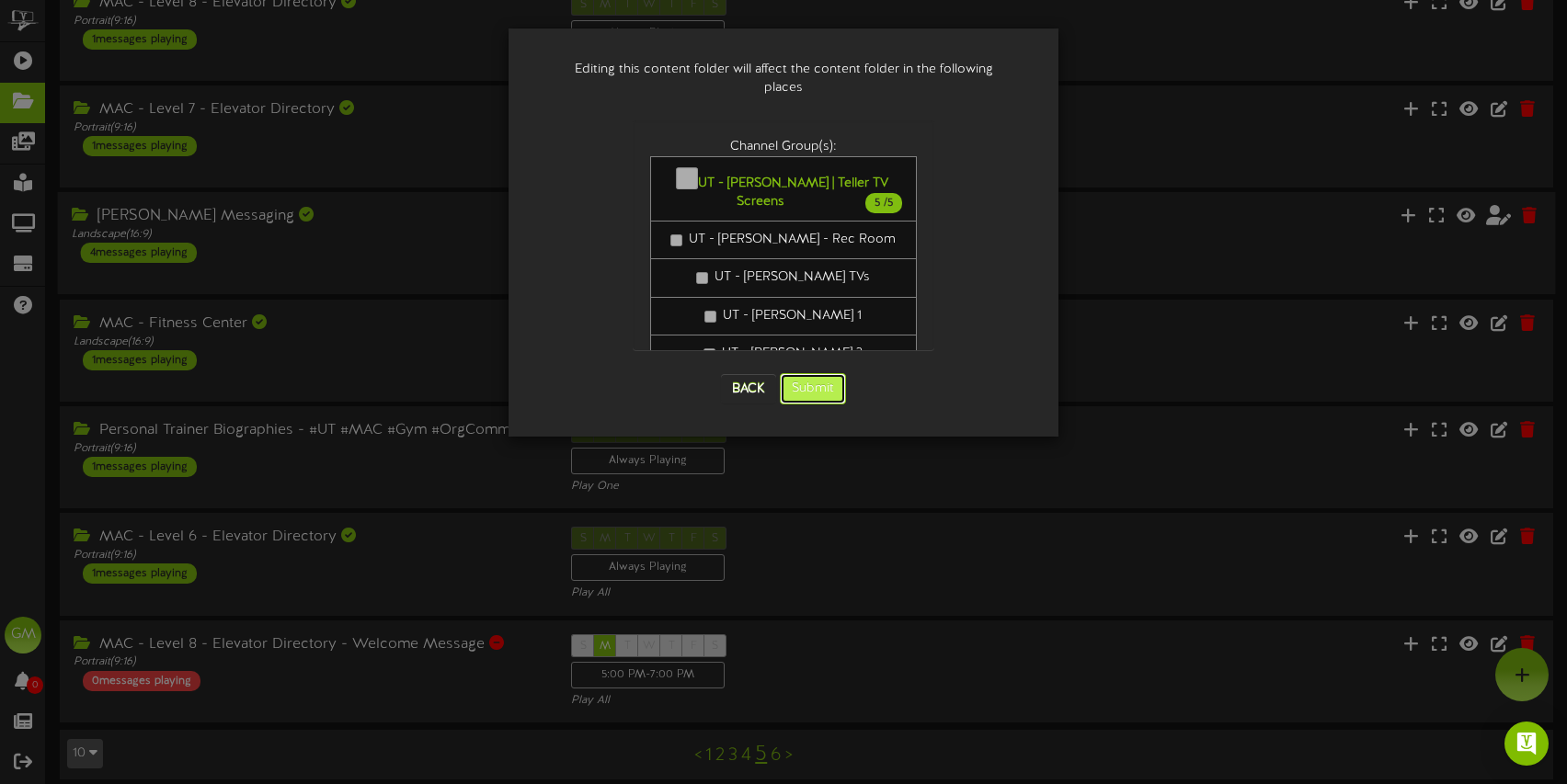
click at [822, 379] on button "Submit" at bounding box center [812, 389] width 66 height 32
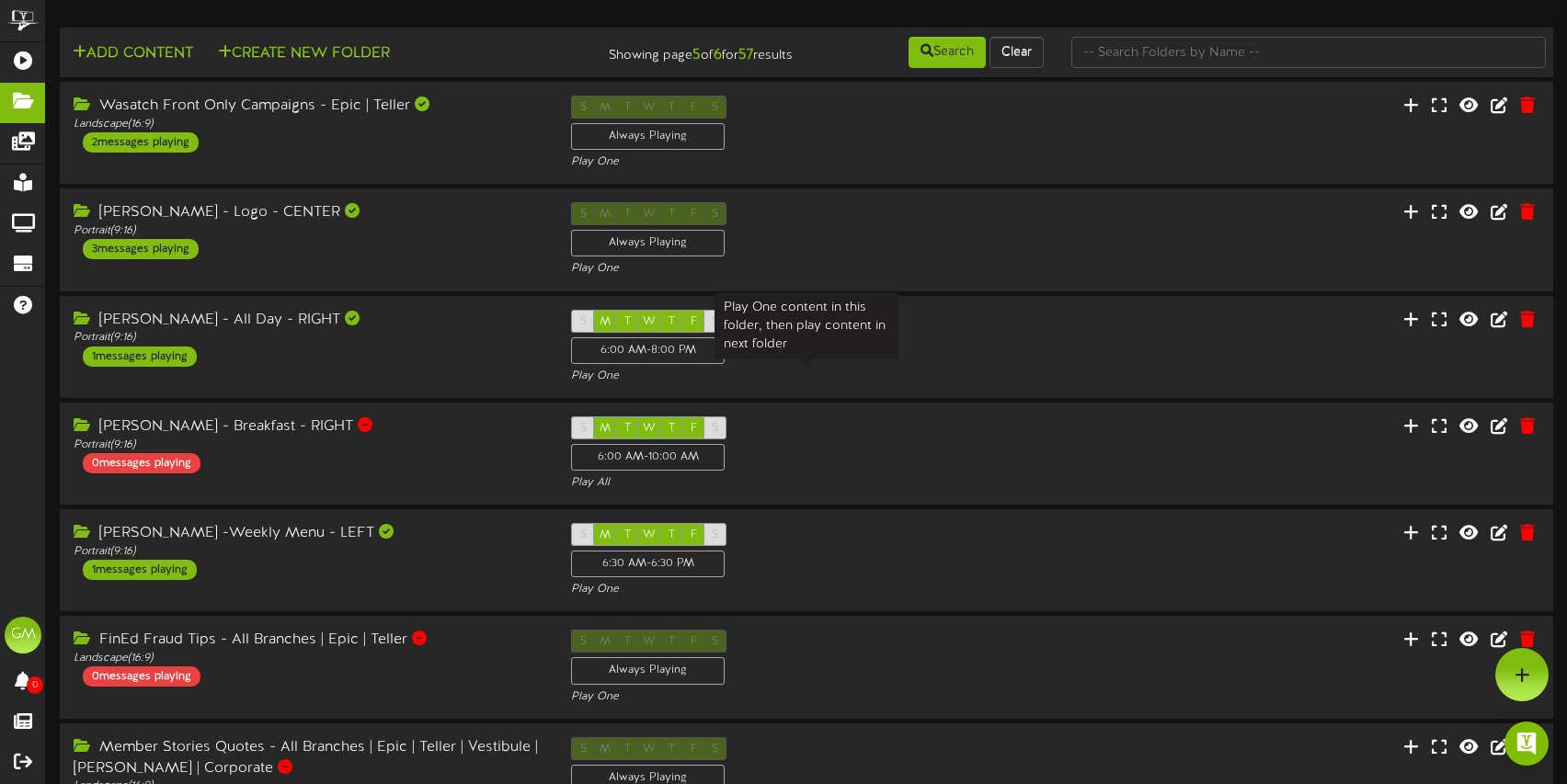
scroll to position [440, 0]
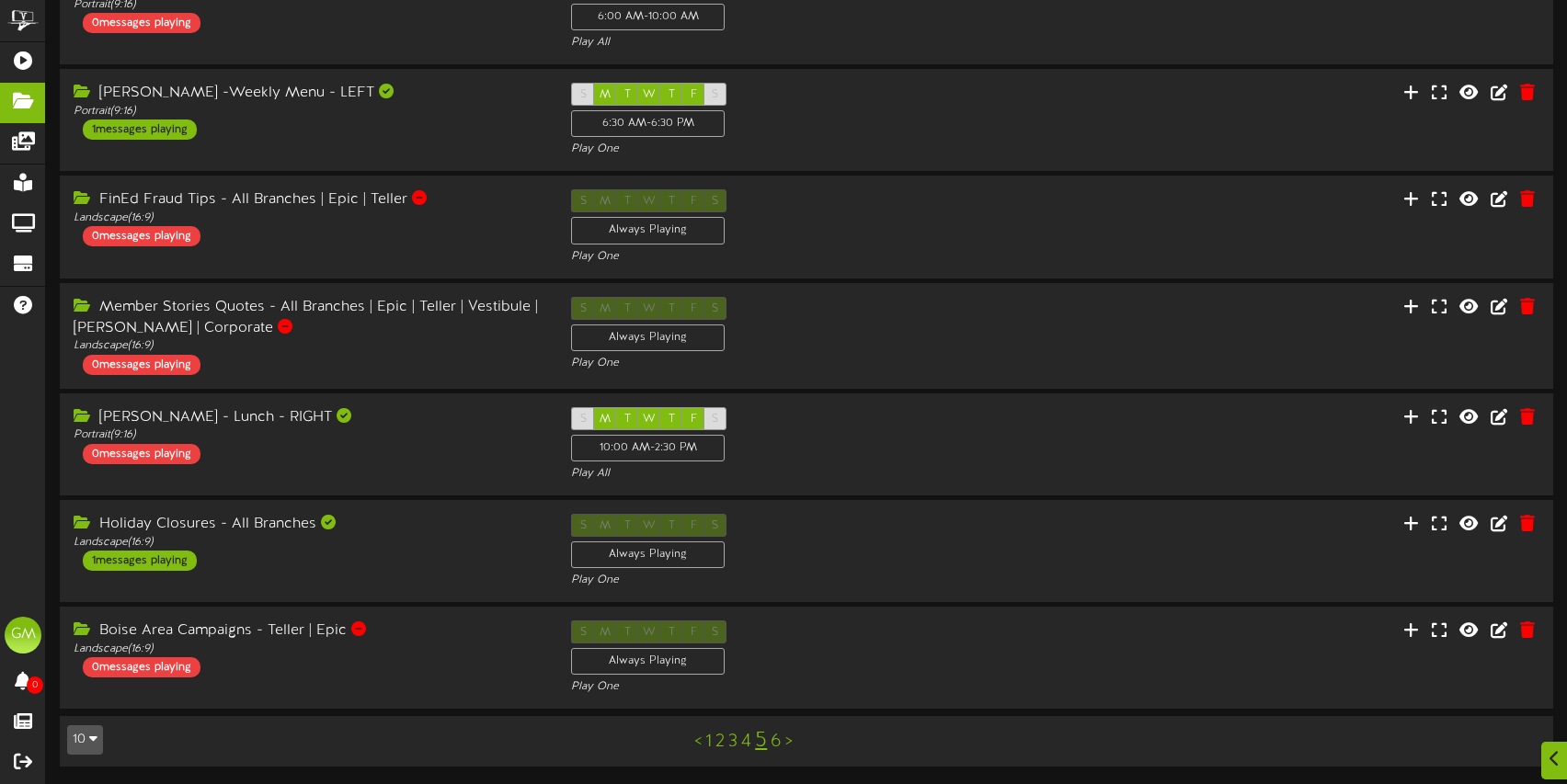
click at [762, 742] on link "5" at bounding box center [760, 740] width 12 height 24
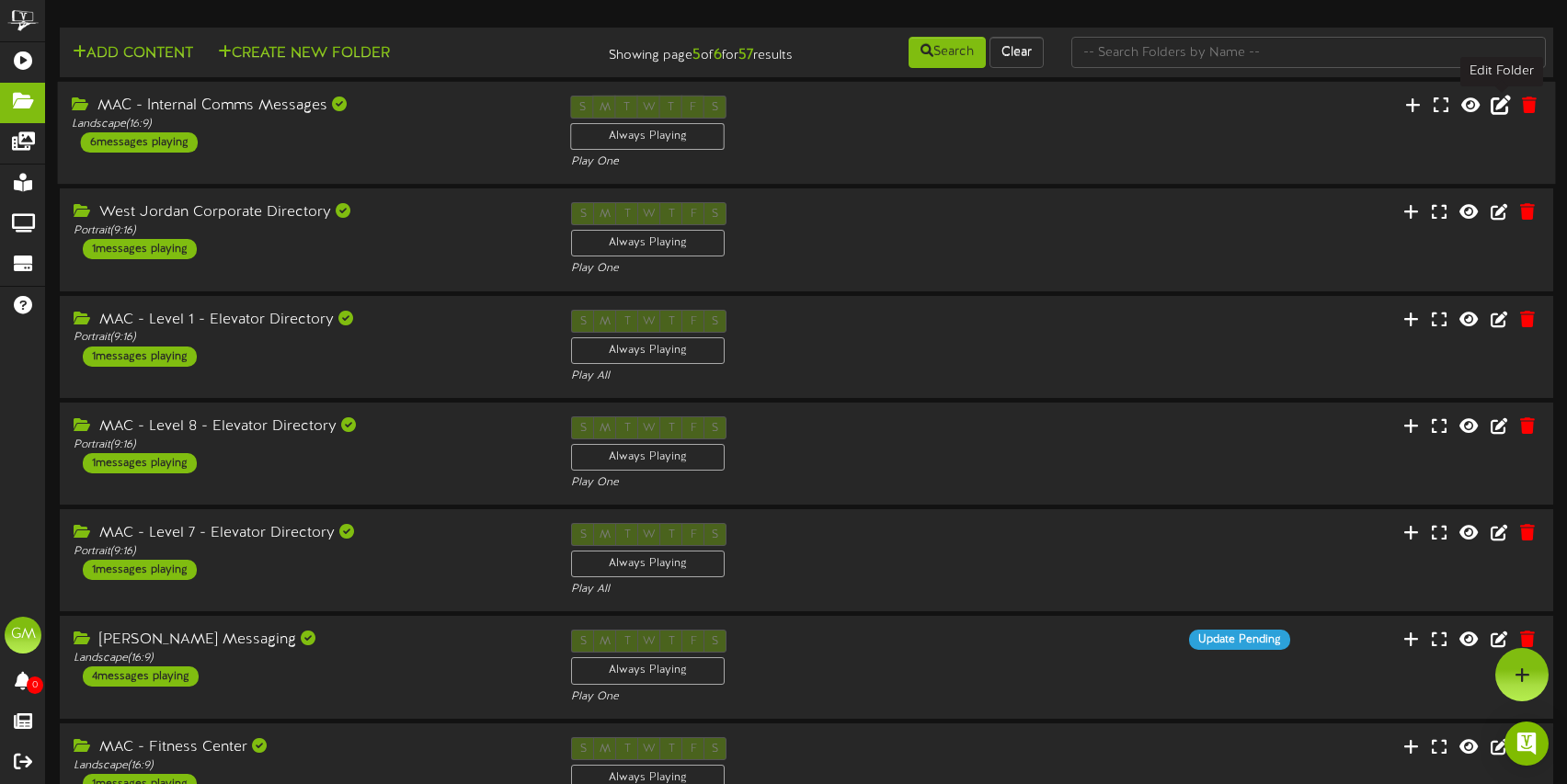
click at [1503, 103] on icon at bounding box center [1501, 105] width 20 height 20
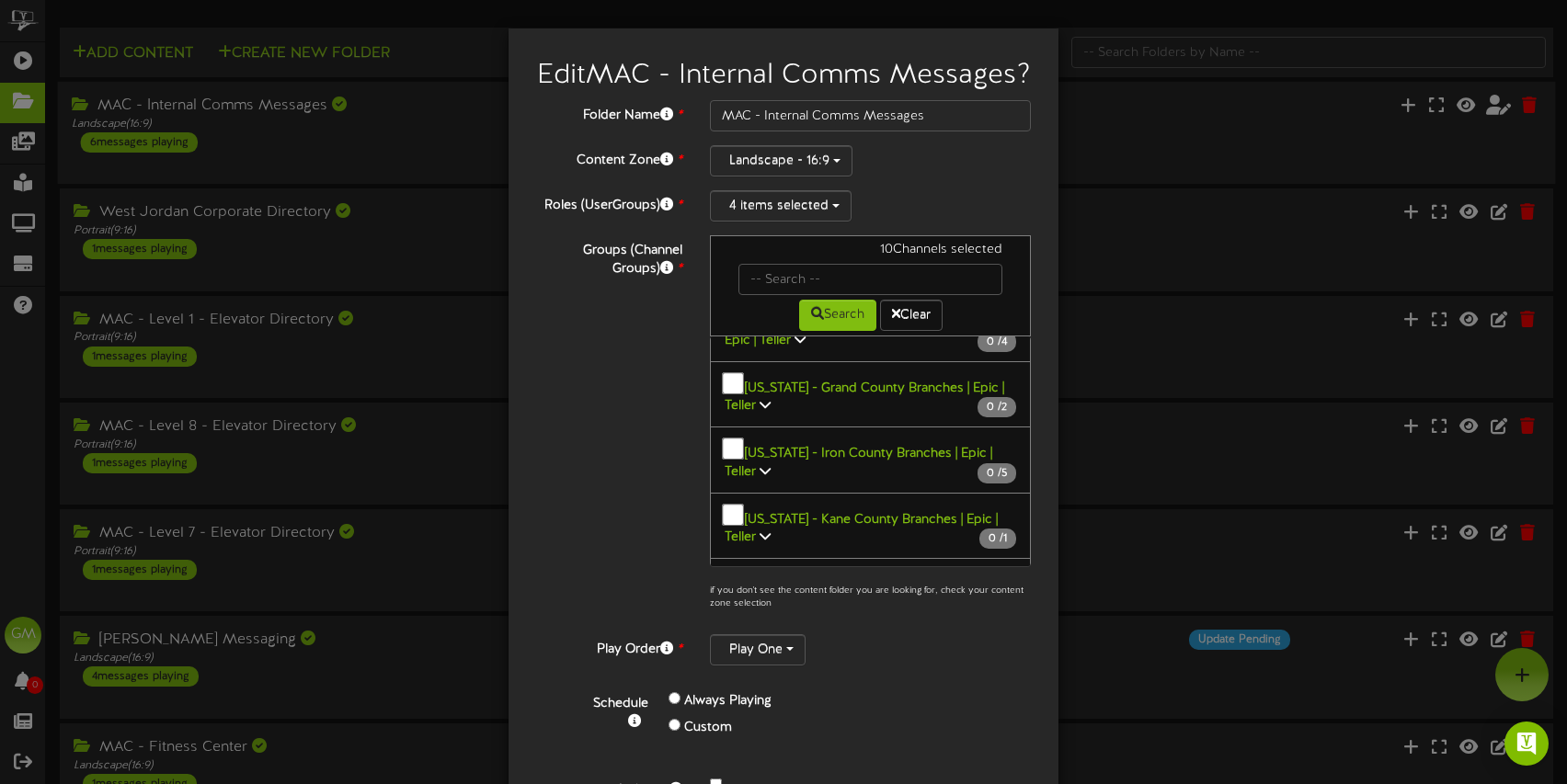
scroll to position [3421, 0]
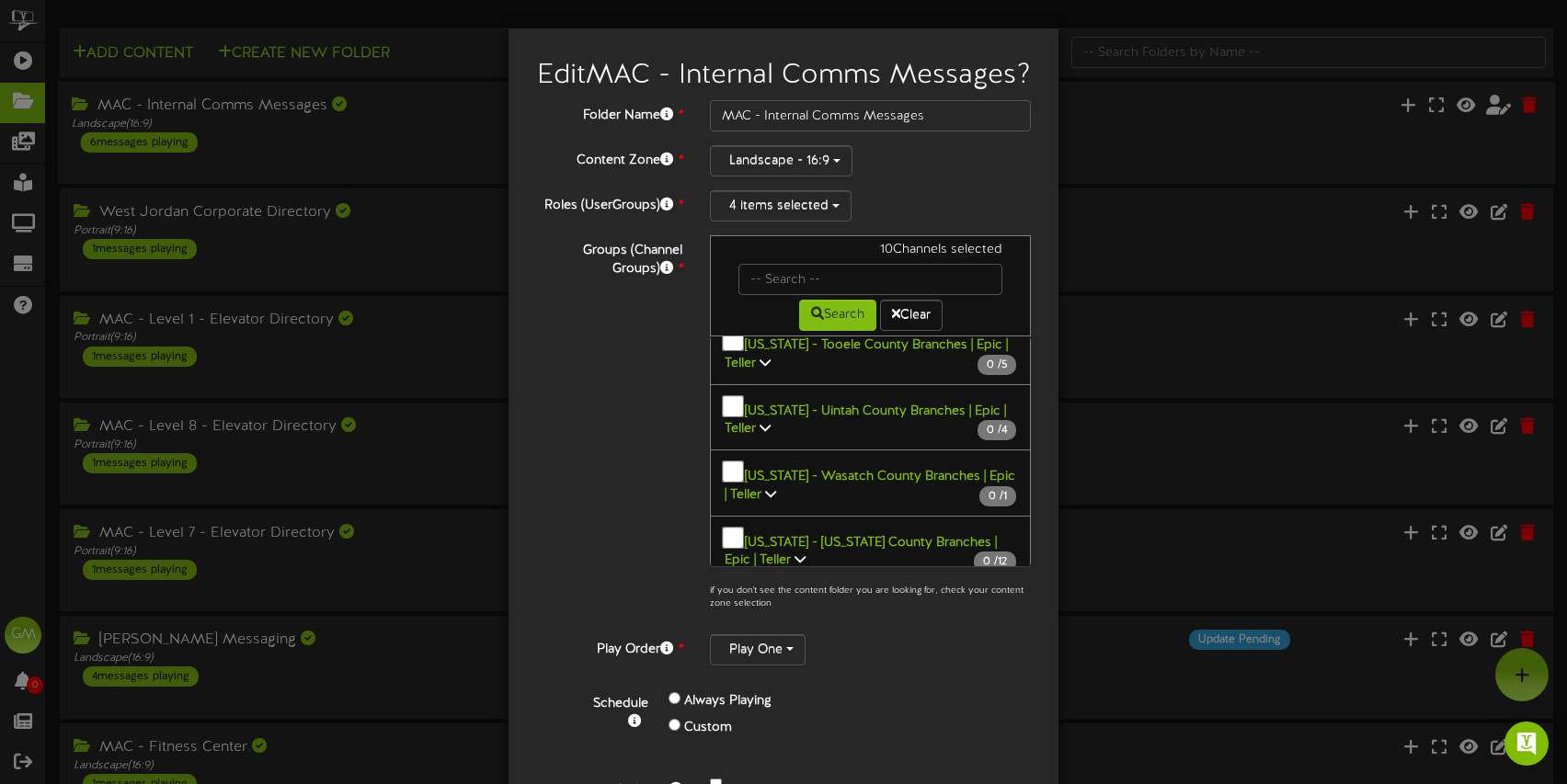
click at [1270, 282] on div "Edit MAC - Internal Comms Messages ? Folder Name * MAC - Internal Comms Message…" at bounding box center [784, 392] width 1567 height 784
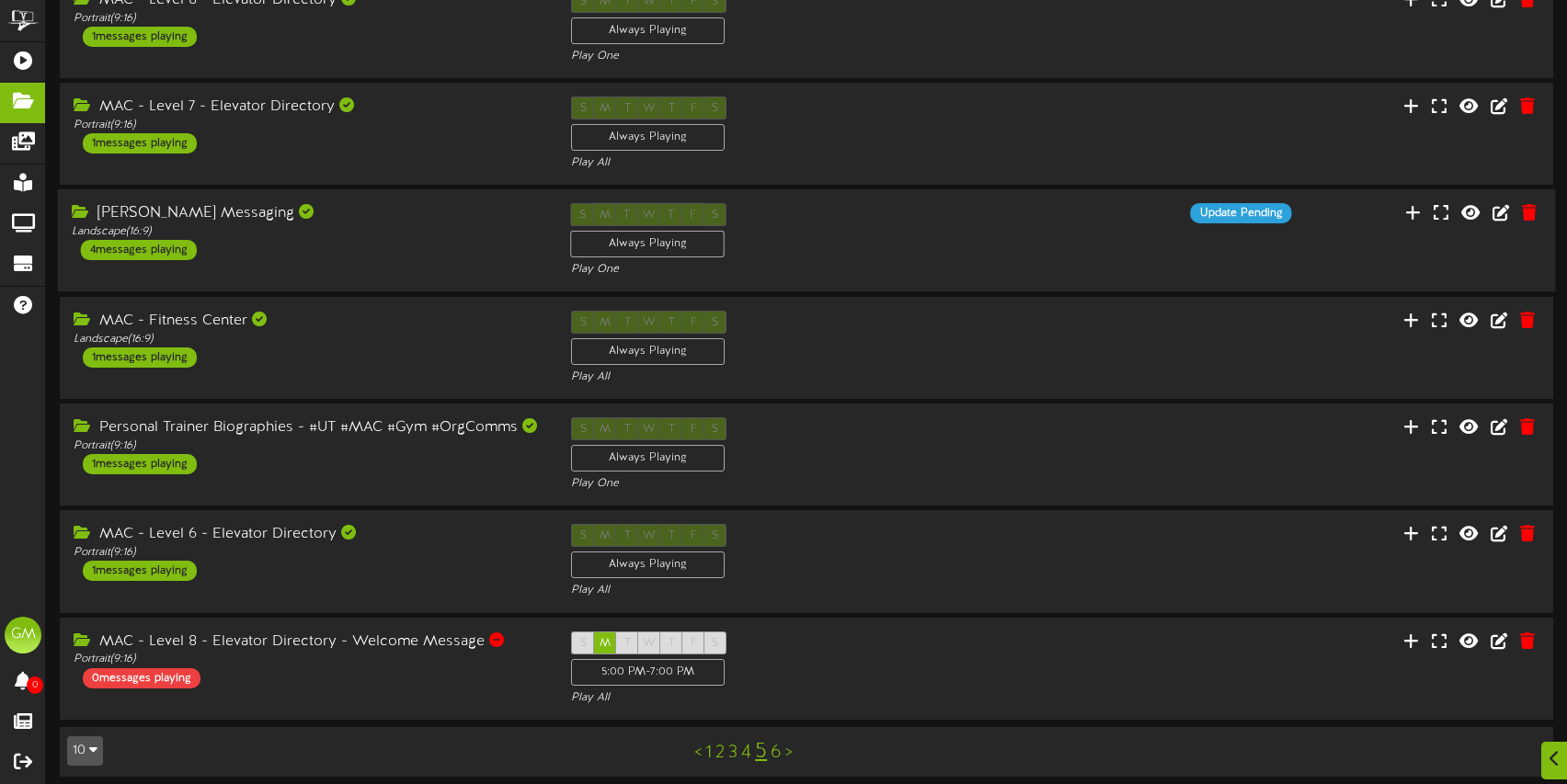
scroll to position [437, 0]
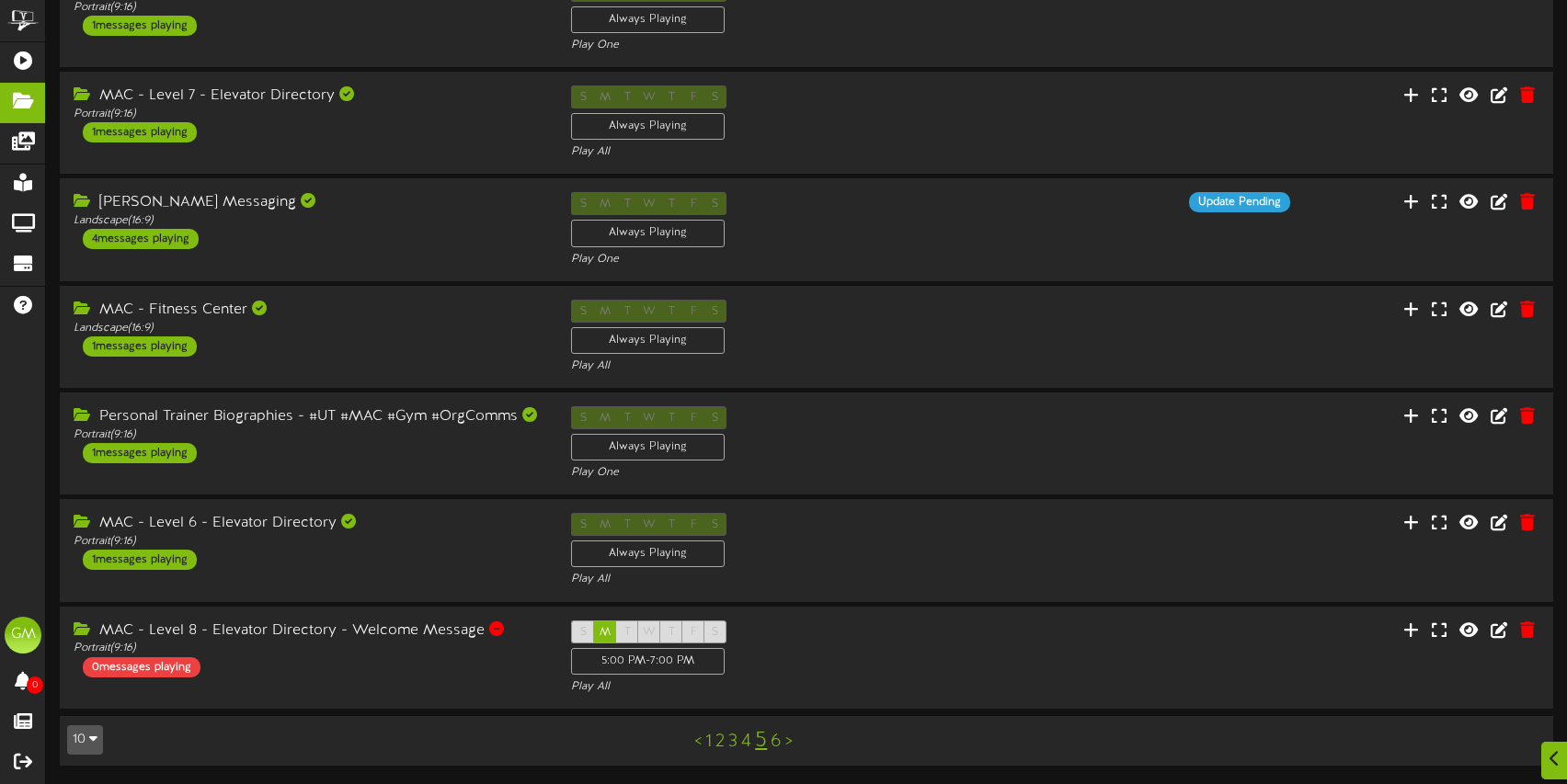
click at [776, 742] on link "6" at bounding box center [776, 741] width 11 height 20
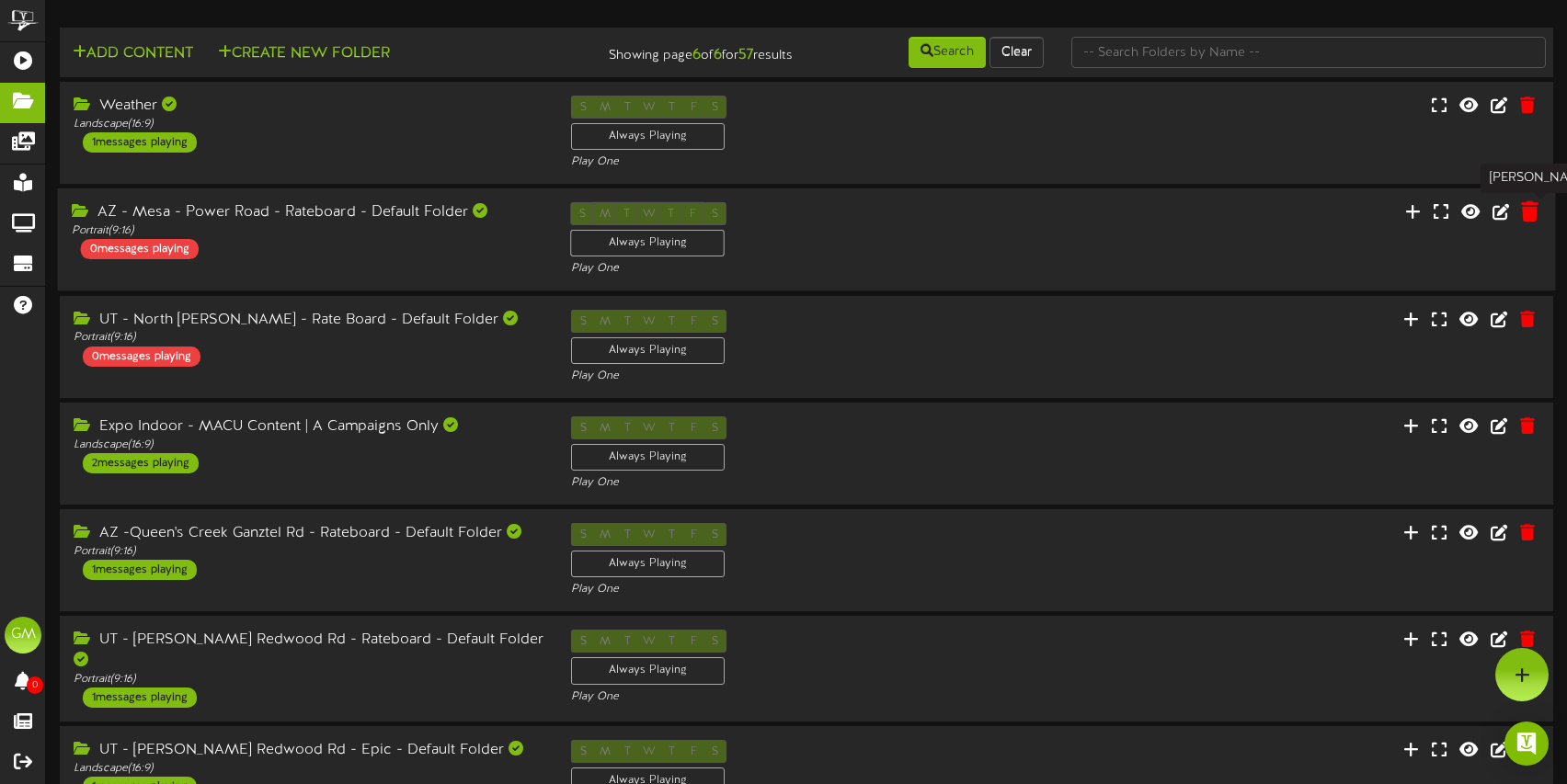
click at [1535, 215] on icon at bounding box center [1529, 211] width 18 height 20
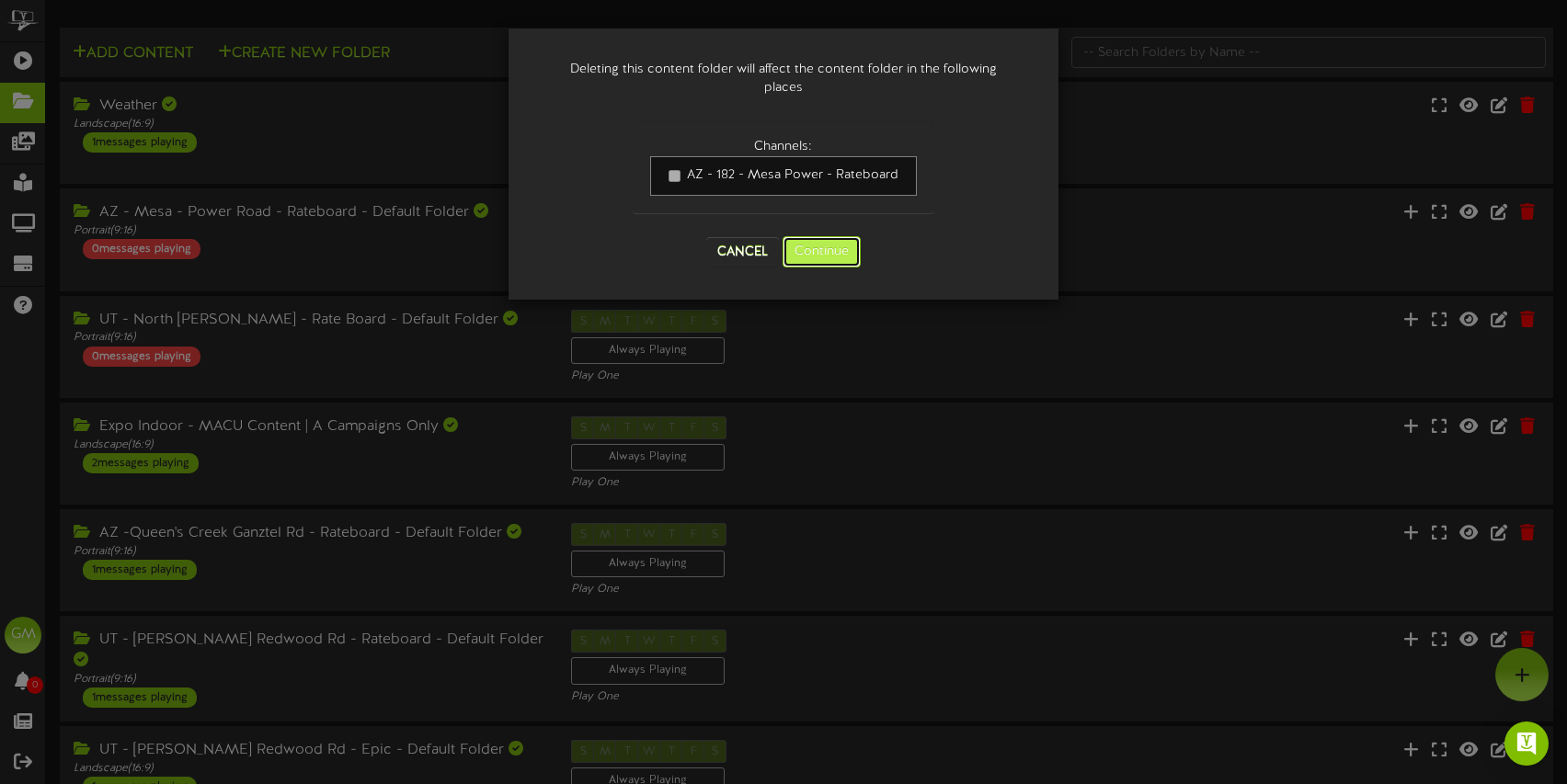
click at [817, 254] on button "Continue" at bounding box center [822, 252] width 78 height 32
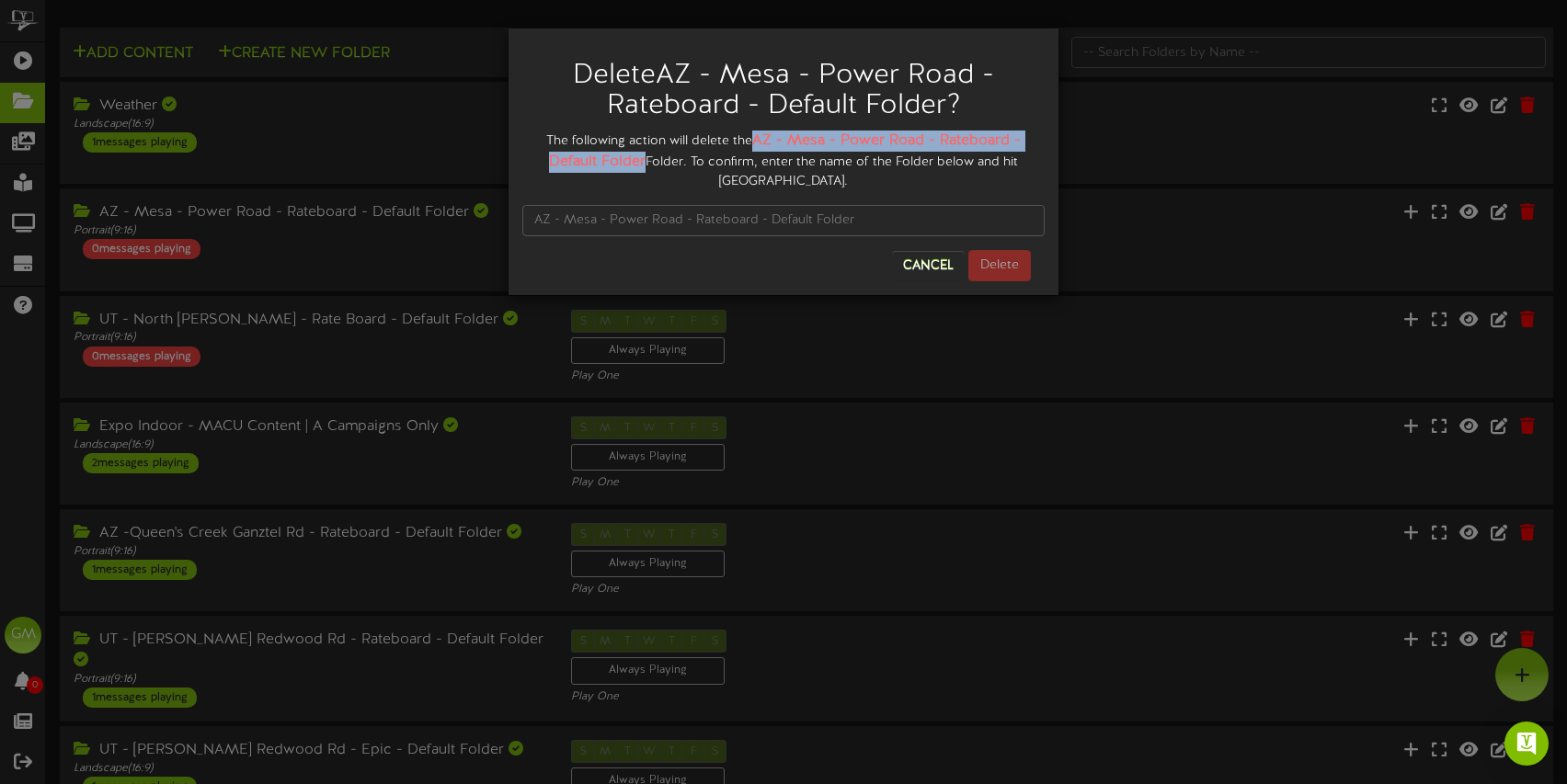
drag, startPoint x: 757, startPoint y: 141, endPoint x: 643, endPoint y: 163, distance: 116.1
click at [643, 163] on strong "AZ - Mesa - Power Road - Rateboard - Default Folder" at bounding box center [784, 151] width 472 height 38
copy strong "AZ - Mesa - Power Road - Rateboard - Default Folder"
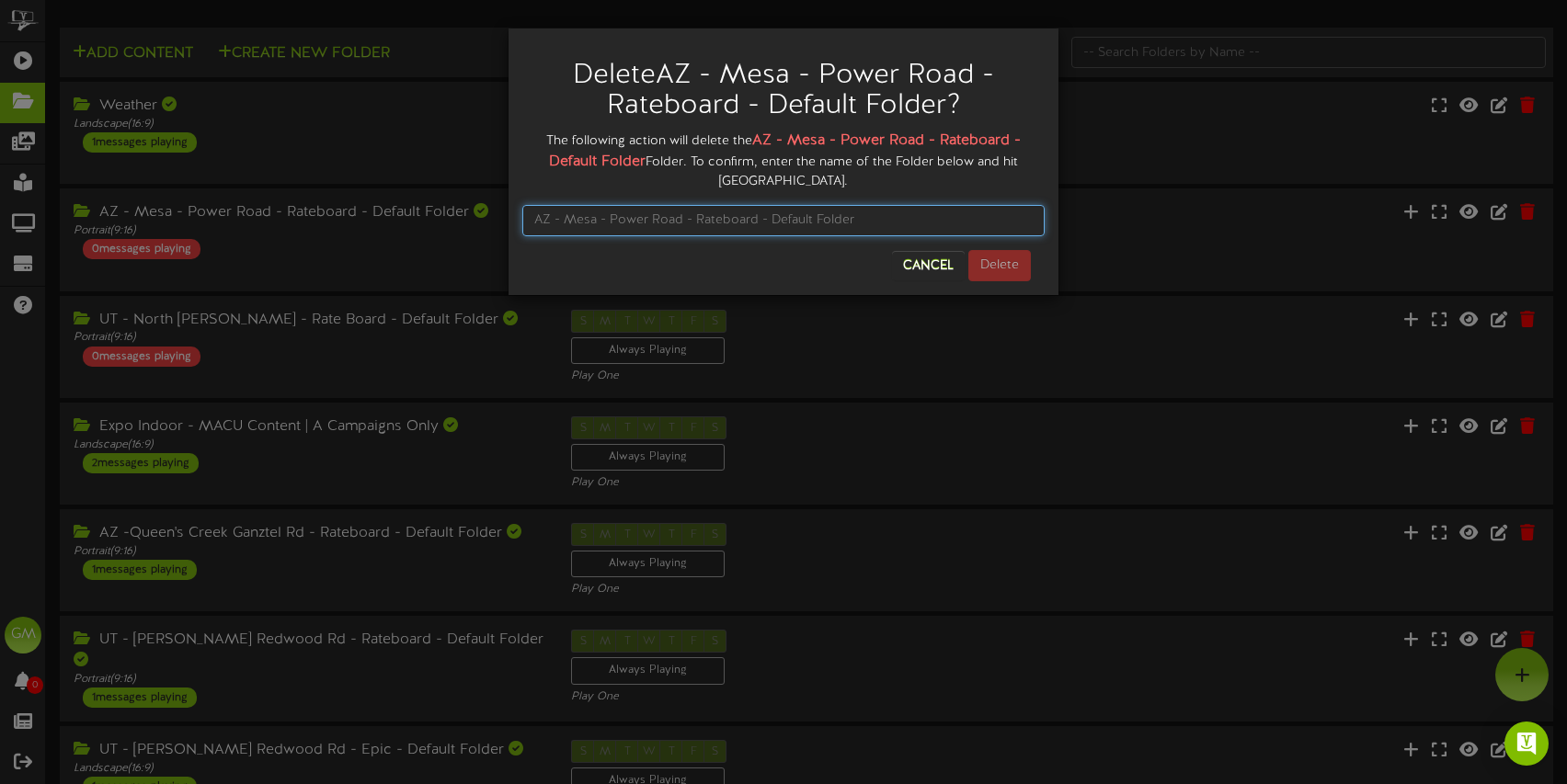
click at [658, 219] on input "text" at bounding box center [783, 221] width 522 height 32
paste input "AZ - Mesa - Power Road - Rateboard - Default Folder"
type input "AZ - Mesa - Power Road - Rateboard - Default Folder"
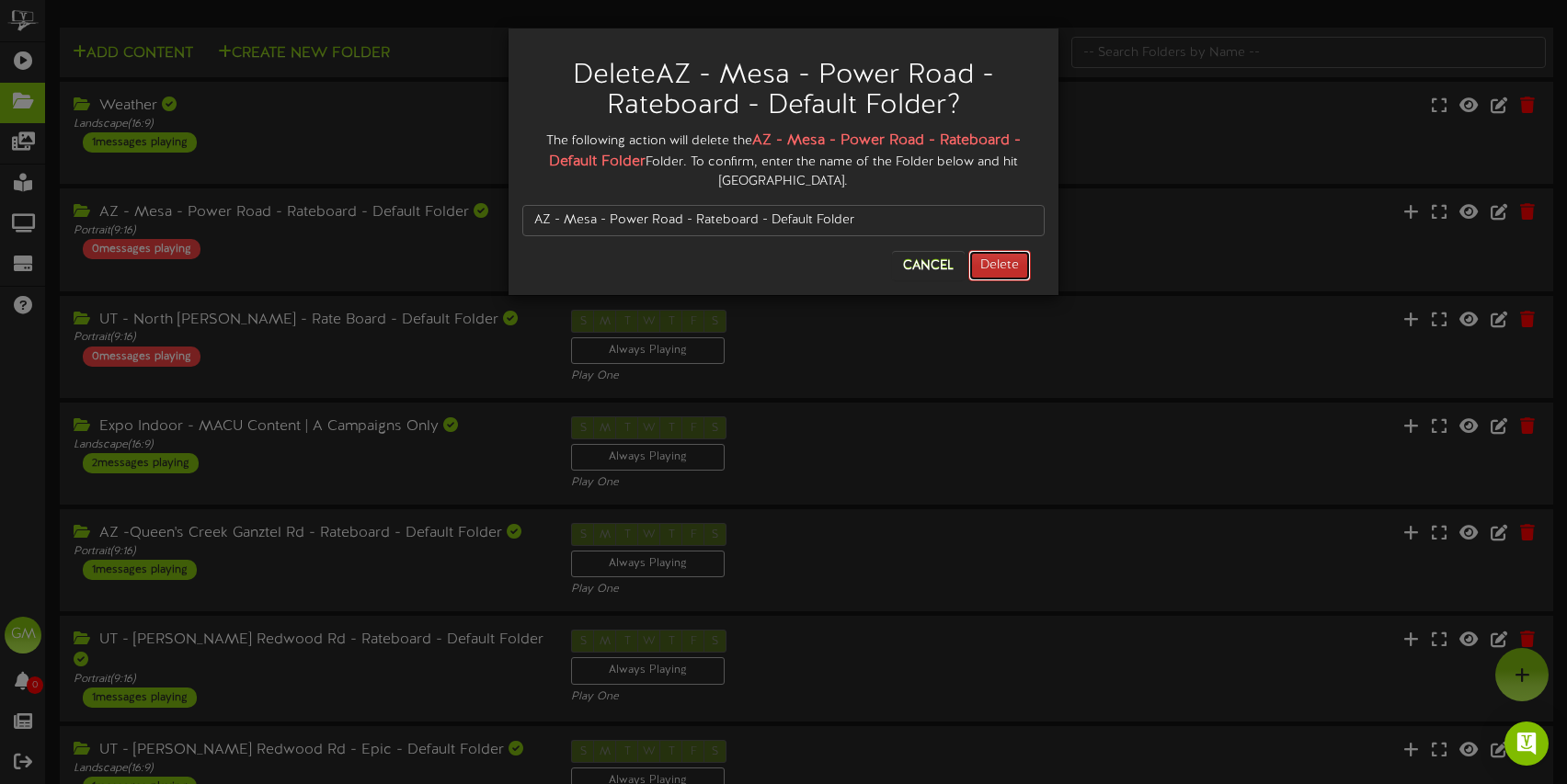
click at [1006, 259] on button "Delete" at bounding box center [999, 266] width 62 height 32
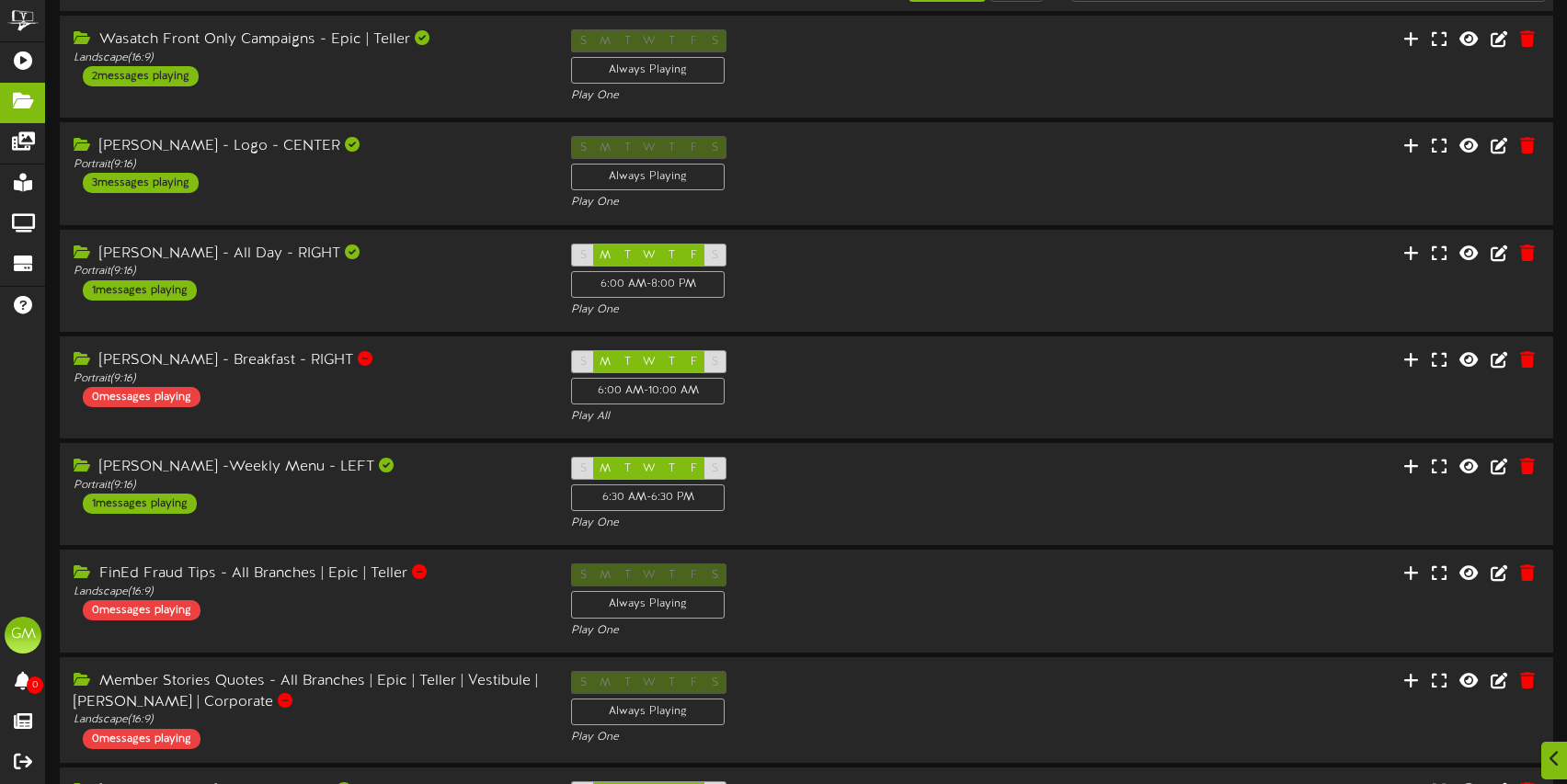
scroll to position [440, 0]
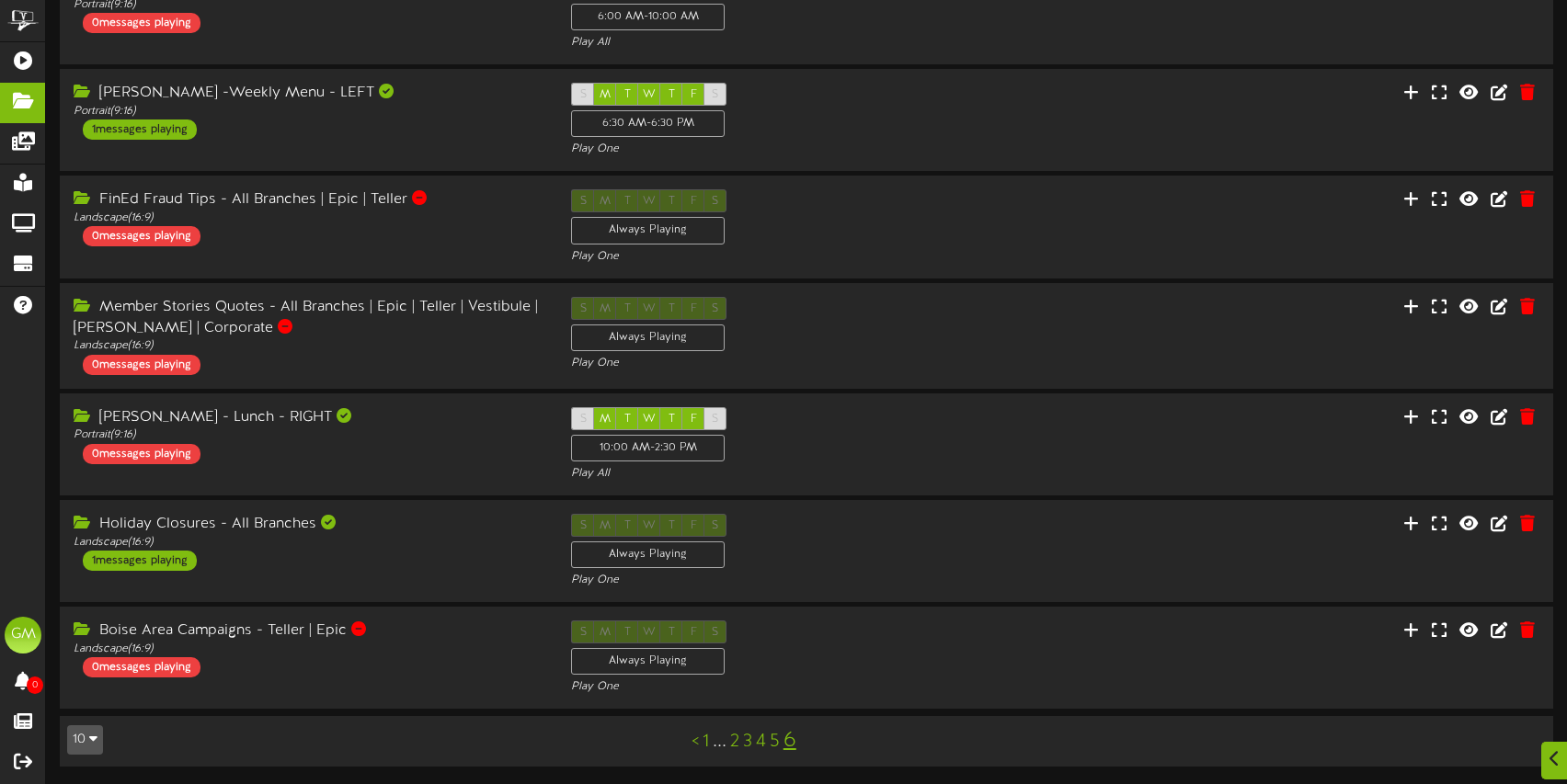
click at [792, 742] on link "6" at bounding box center [790, 740] width 13 height 24
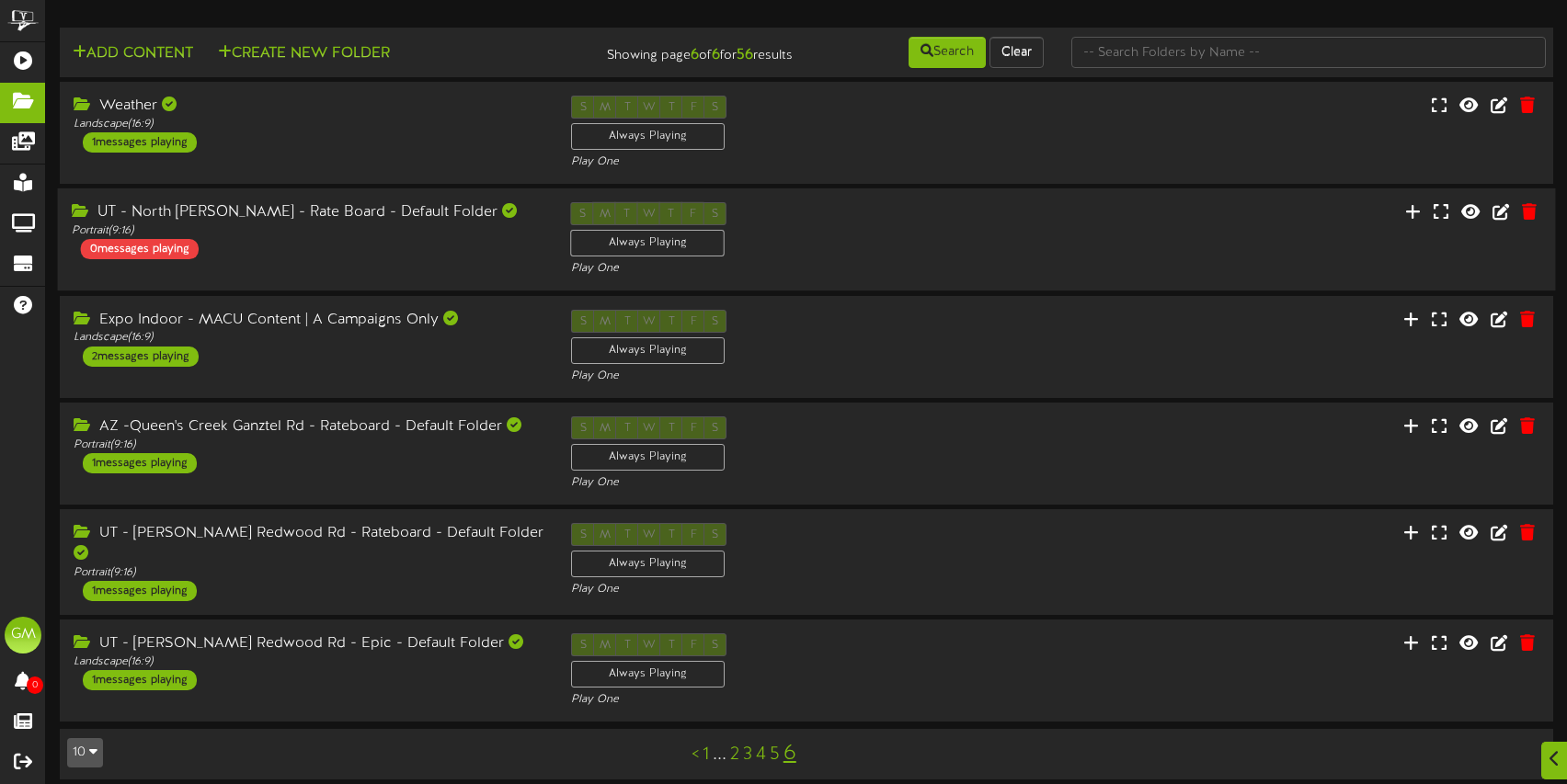
scroll to position [10, 0]
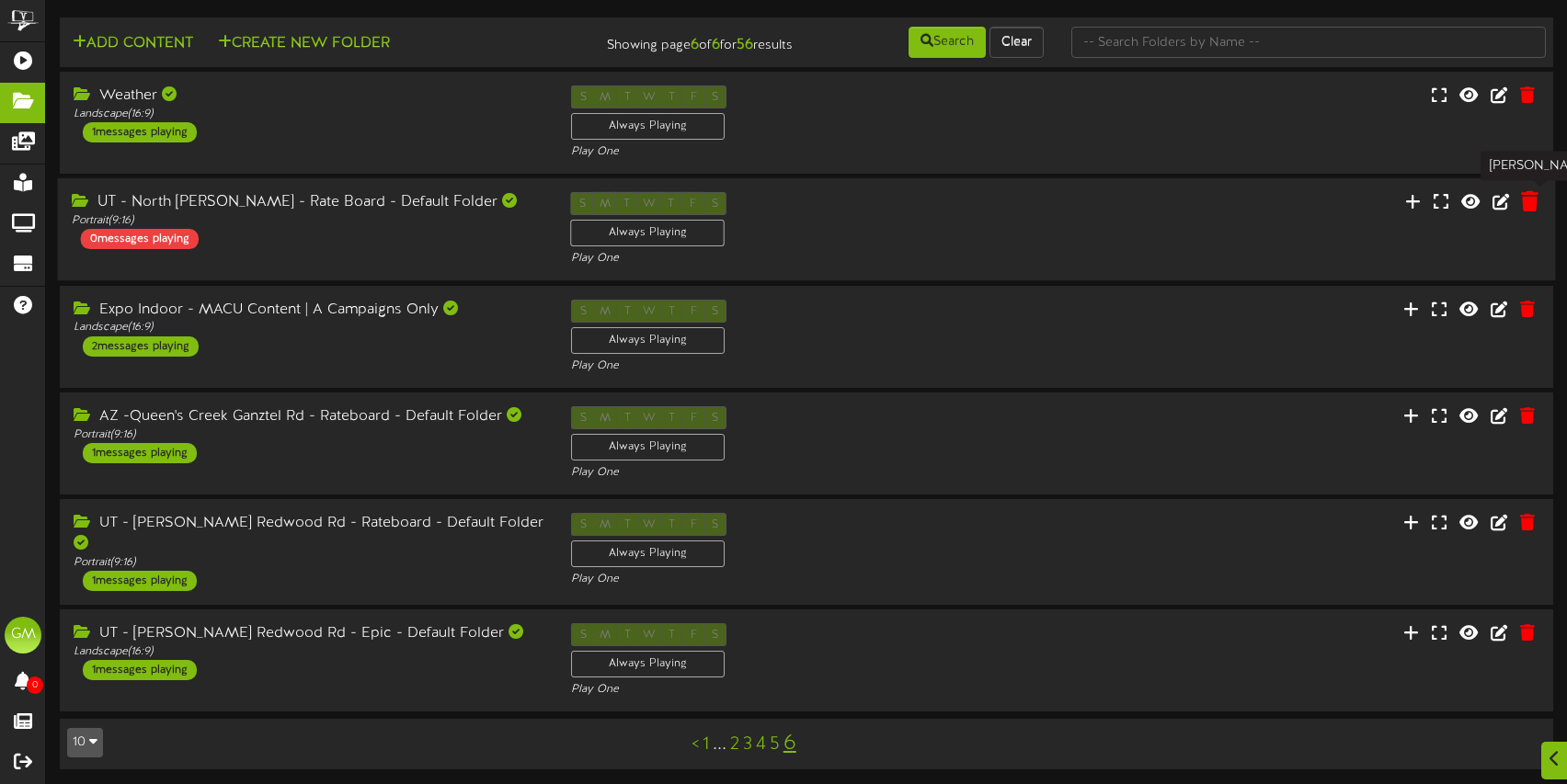
click at [1533, 202] on icon at bounding box center [1529, 201] width 18 height 20
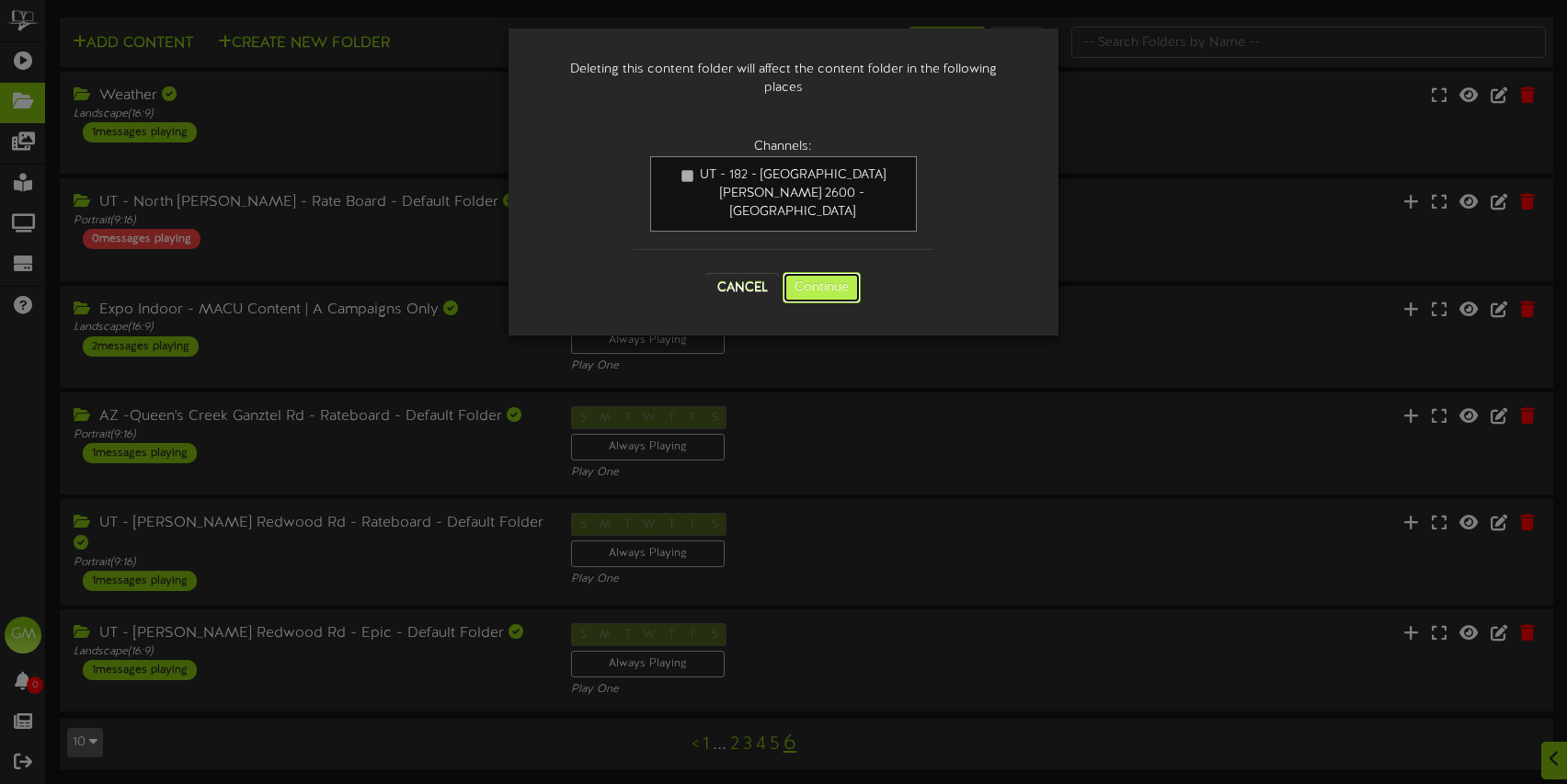
click at [832, 272] on button "Continue" at bounding box center [822, 288] width 78 height 32
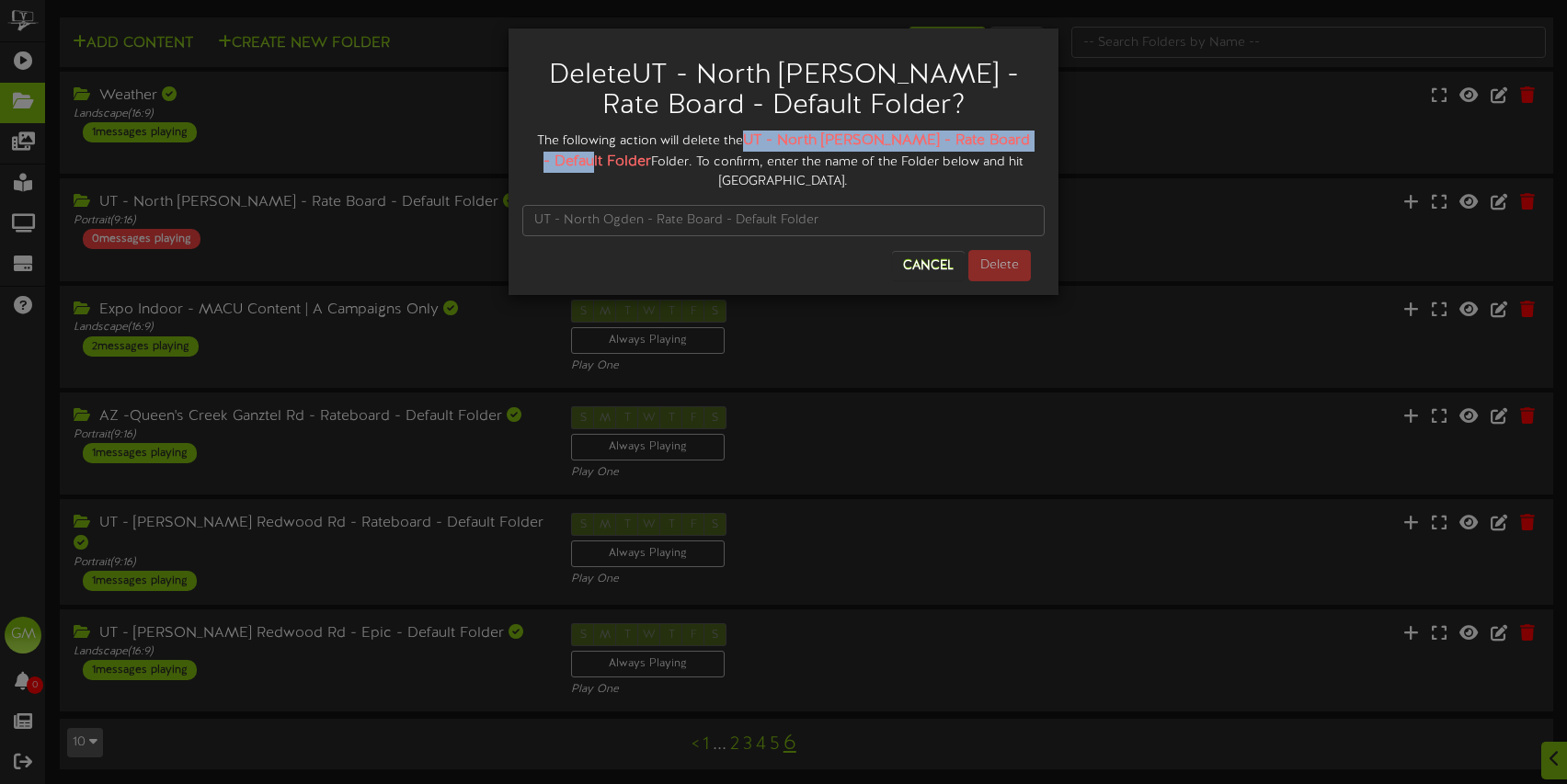
drag, startPoint x: 749, startPoint y: 138, endPoint x: 592, endPoint y: 163, distance: 159.0
click at [592, 163] on strong "UT - North Ogden - Rate Board - Default Folder" at bounding box center [786, 151] width 487 height 38
copy strong "UT - North Ogden - Rate Board - Default Folde"
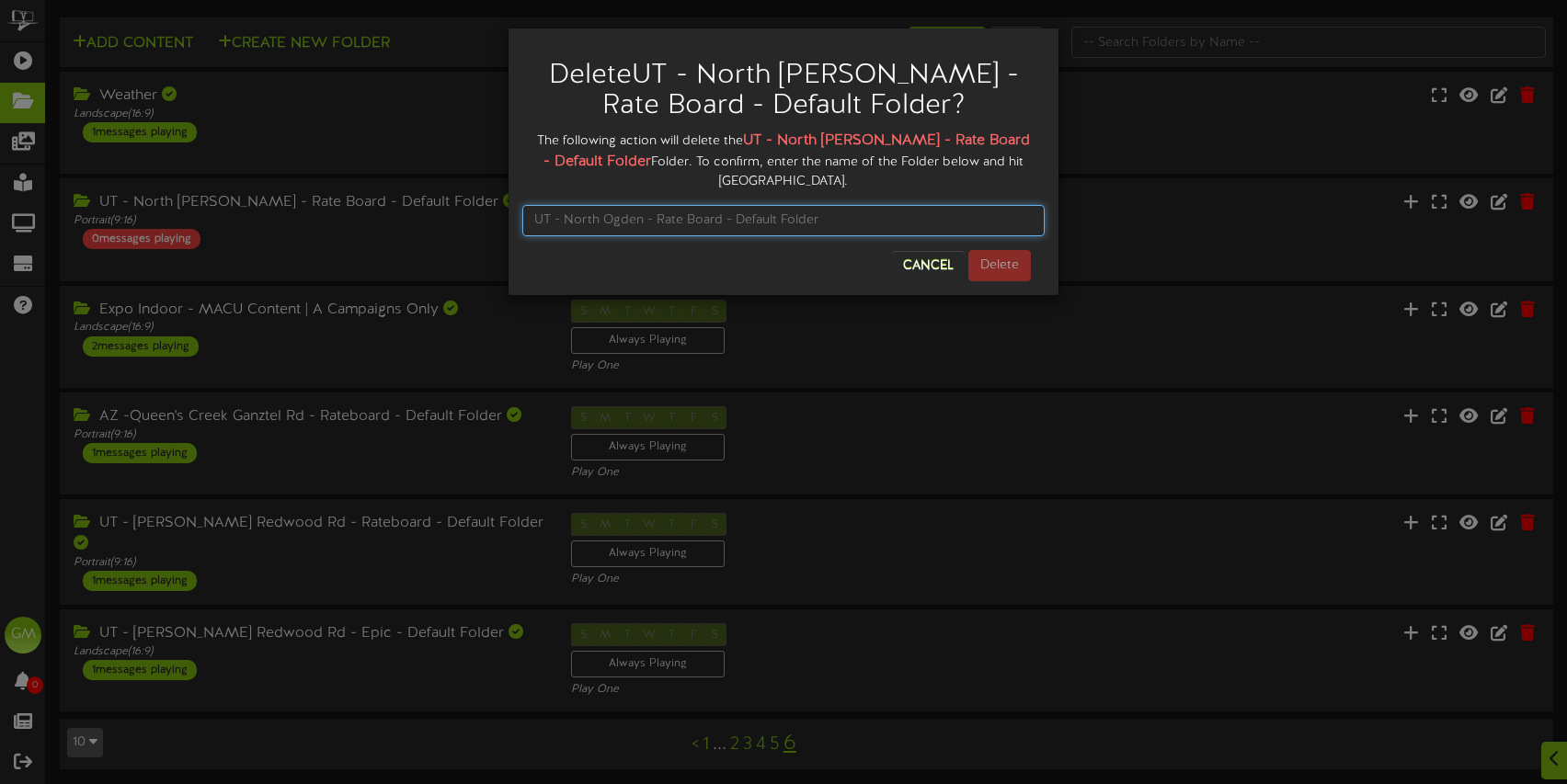
click at [637, 207] on input "text" at bounding box center [783, 221] width 522 height 32
paste input "UT - North Ogden - Rate Board - Default Folde"
type input "UT - North Ogden - Rate Board - Default Folder"
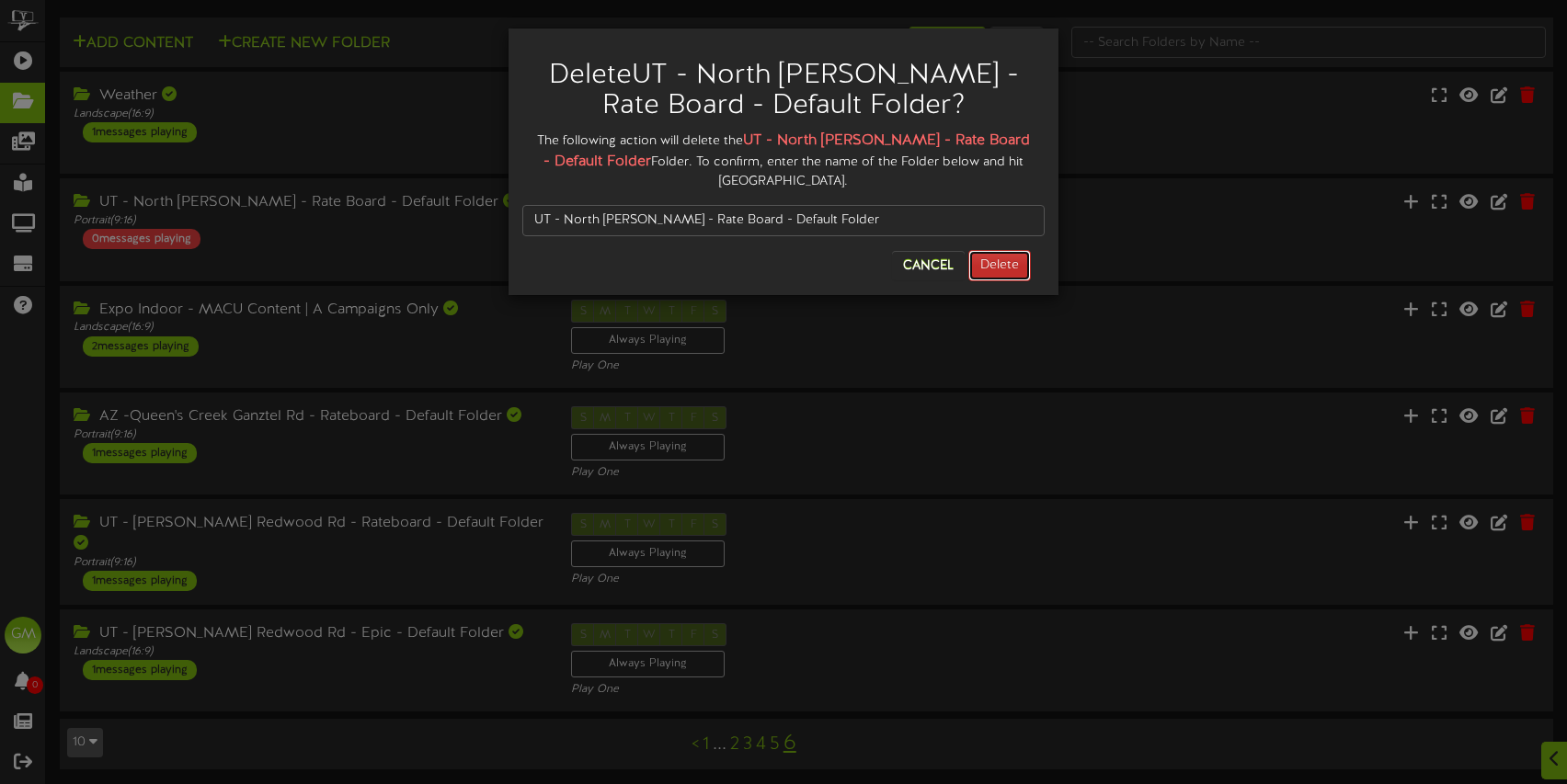
click at [1001, 250] on button "Delete" at bounding box center [999, 266] width 62 height 32
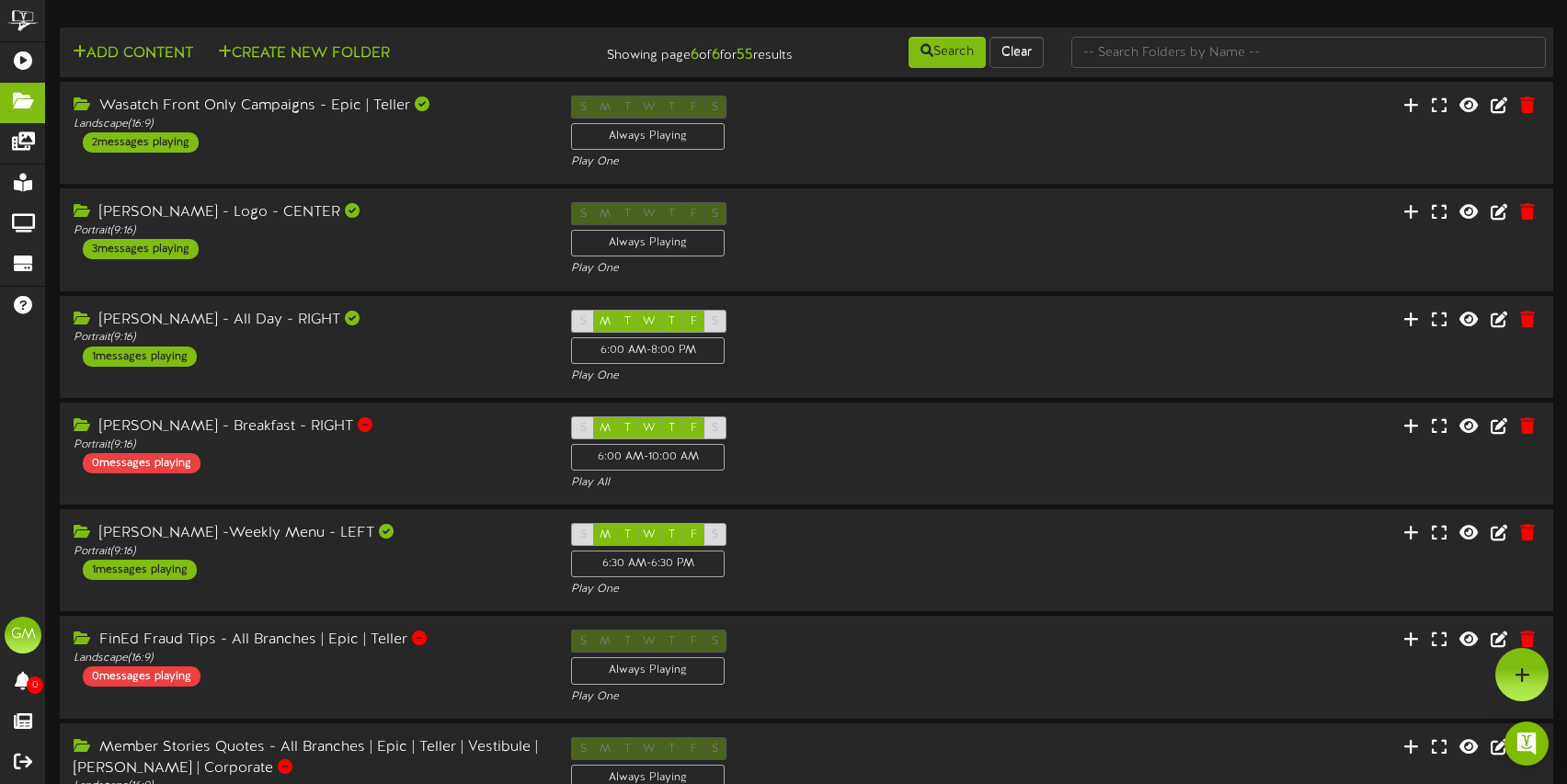
scroll to position [440, 0]
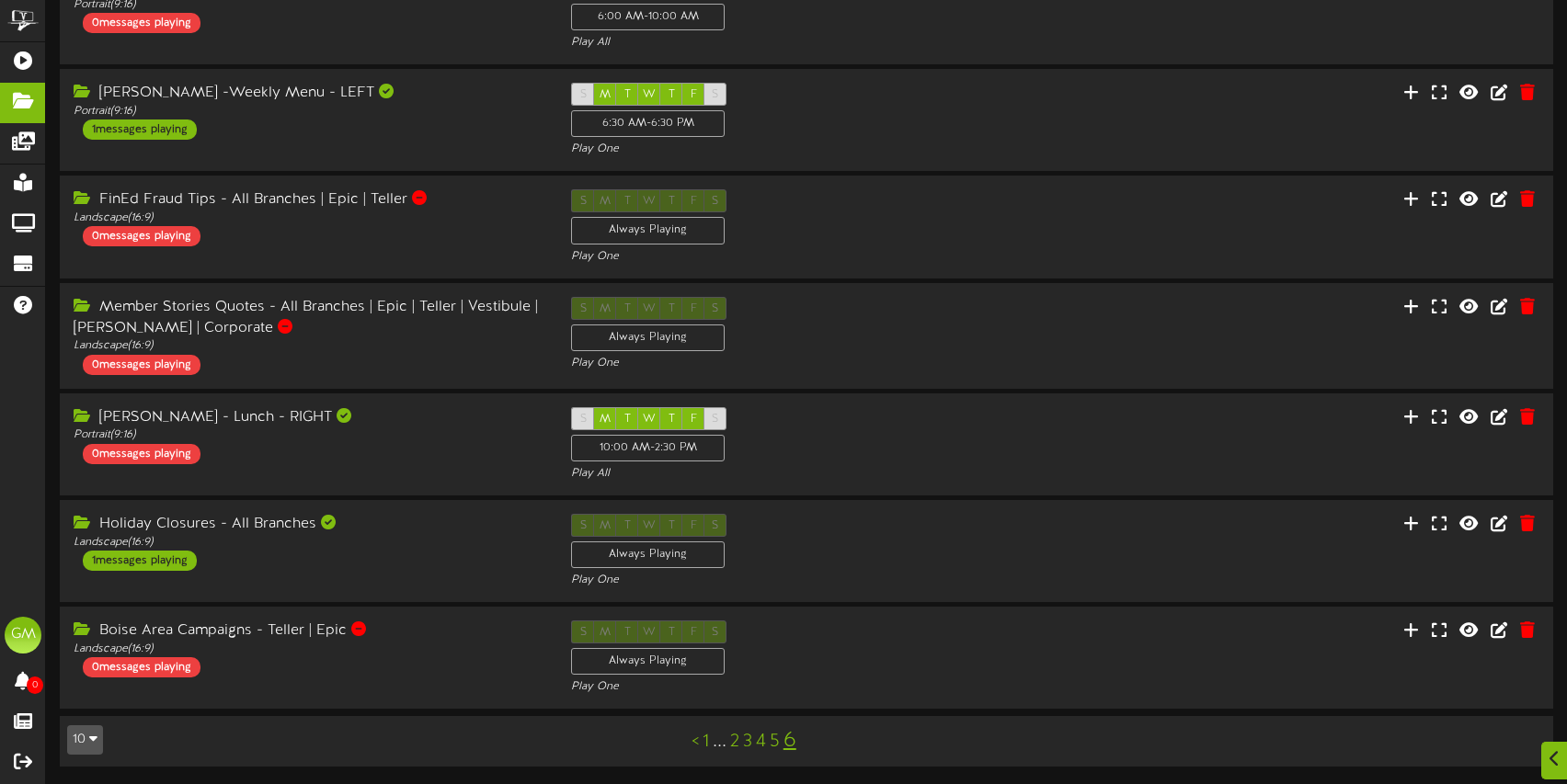
click at [791, 741] on link "6" at bounding box center [790, 740] width 13 height 24
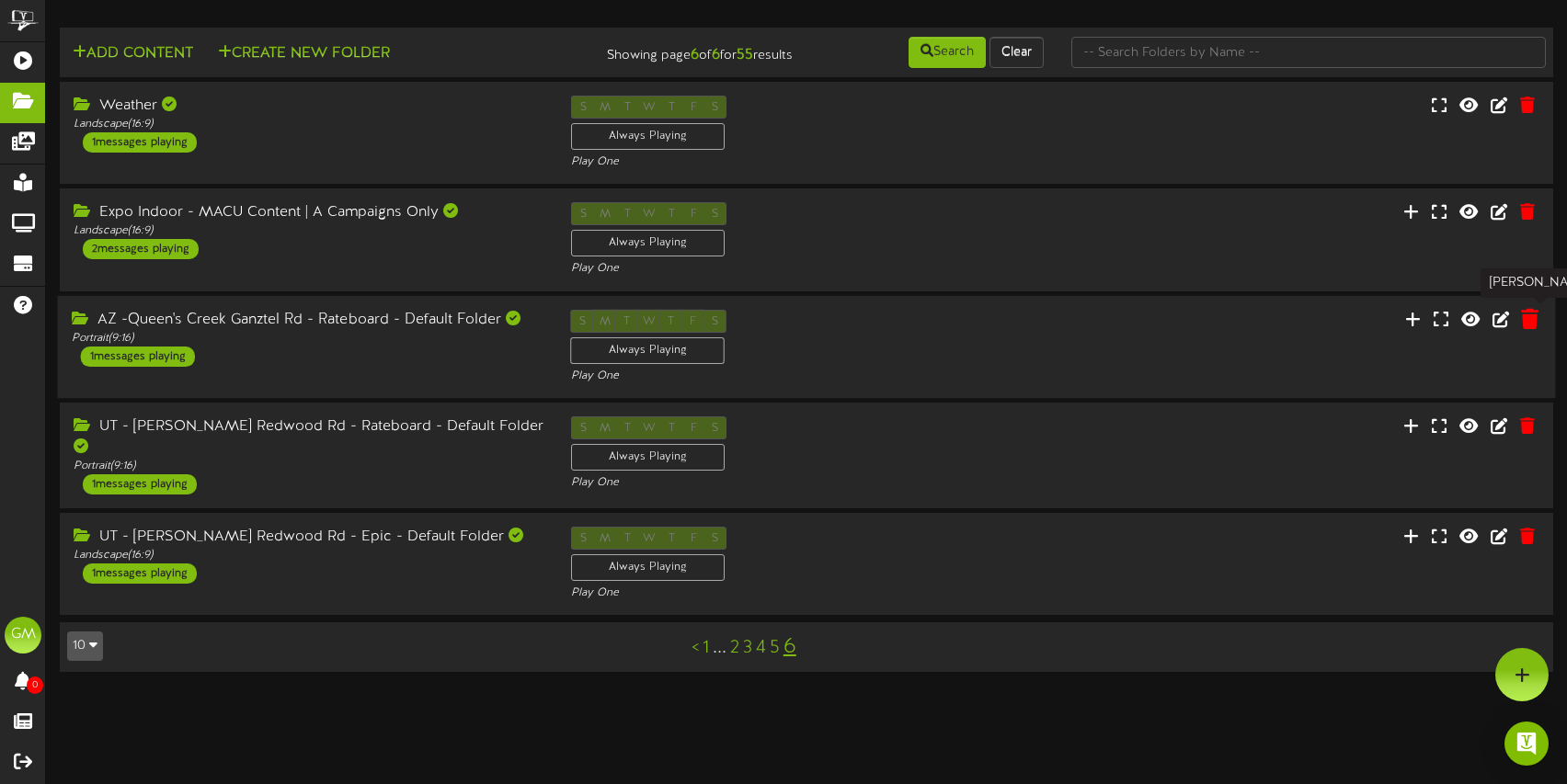
click at [1528, 322] on icon at bounding box center [1529, 318] width 18 height 20
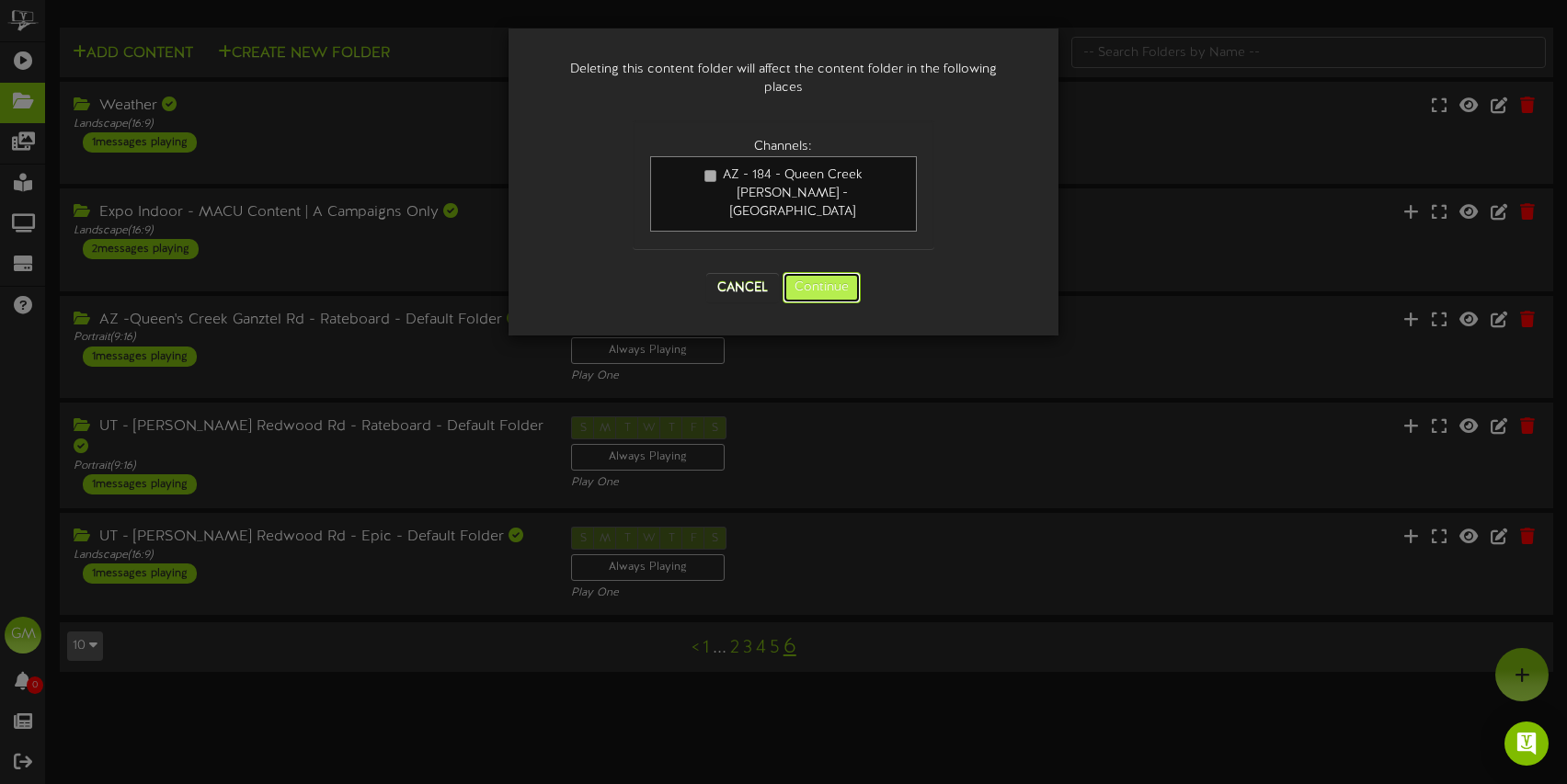
click at [851, 272] on button "Continue" at bounding box center [822, 288] width 78 height 32
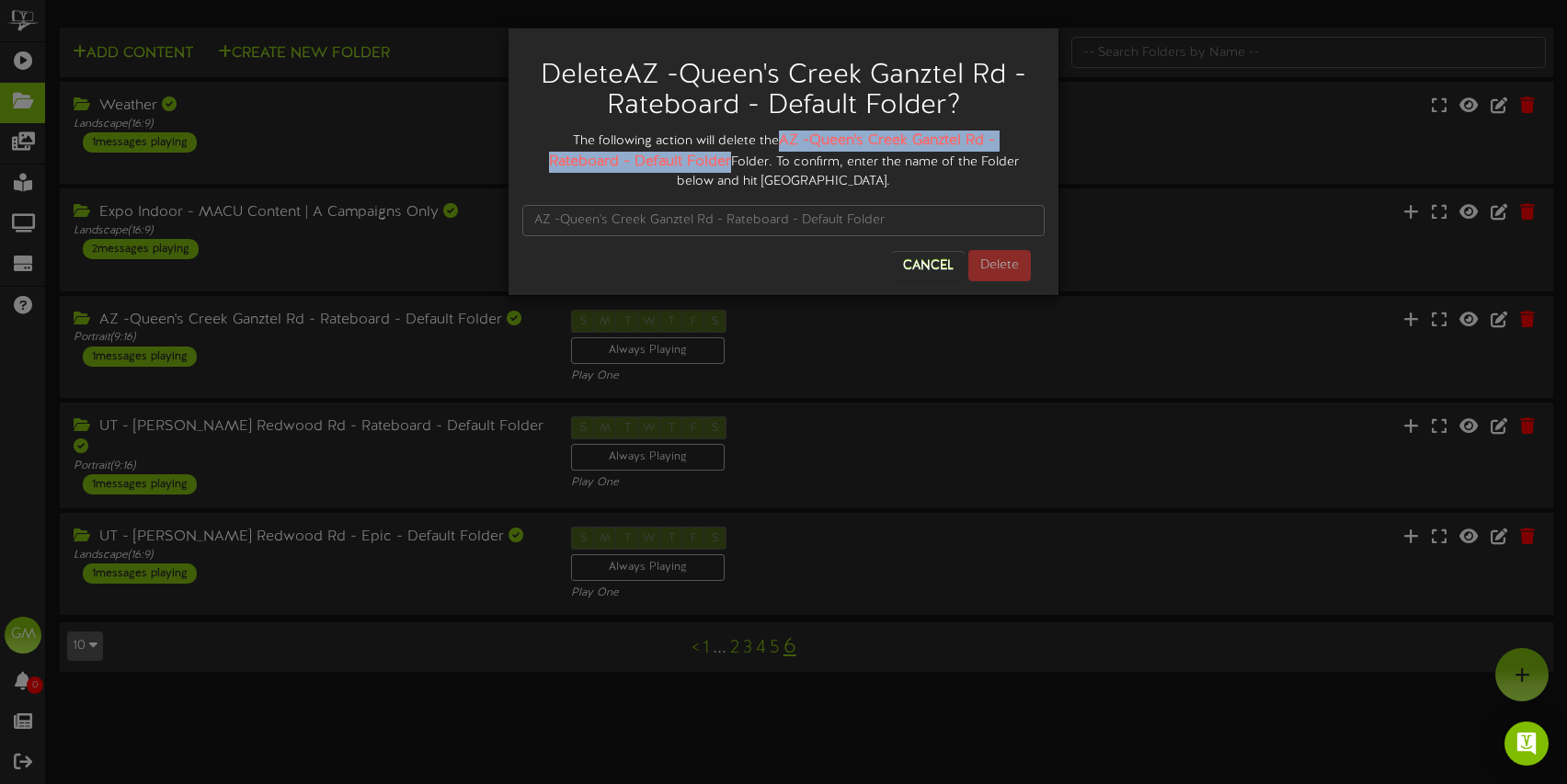
drag, startPoint x: 780, startPoint y: 138, endPoint x: 727, endPoint y: 158, distance: 56.6
click at [727, 158] on strong "AZ -Queen's Creek Ganztel Rd - Rateboard - Default Folder" at bounding box center [771, 151] width 446 height 38
copy strong "AZ -Queen's Creek Ganztel Rd - Rateboard - Default Folder"
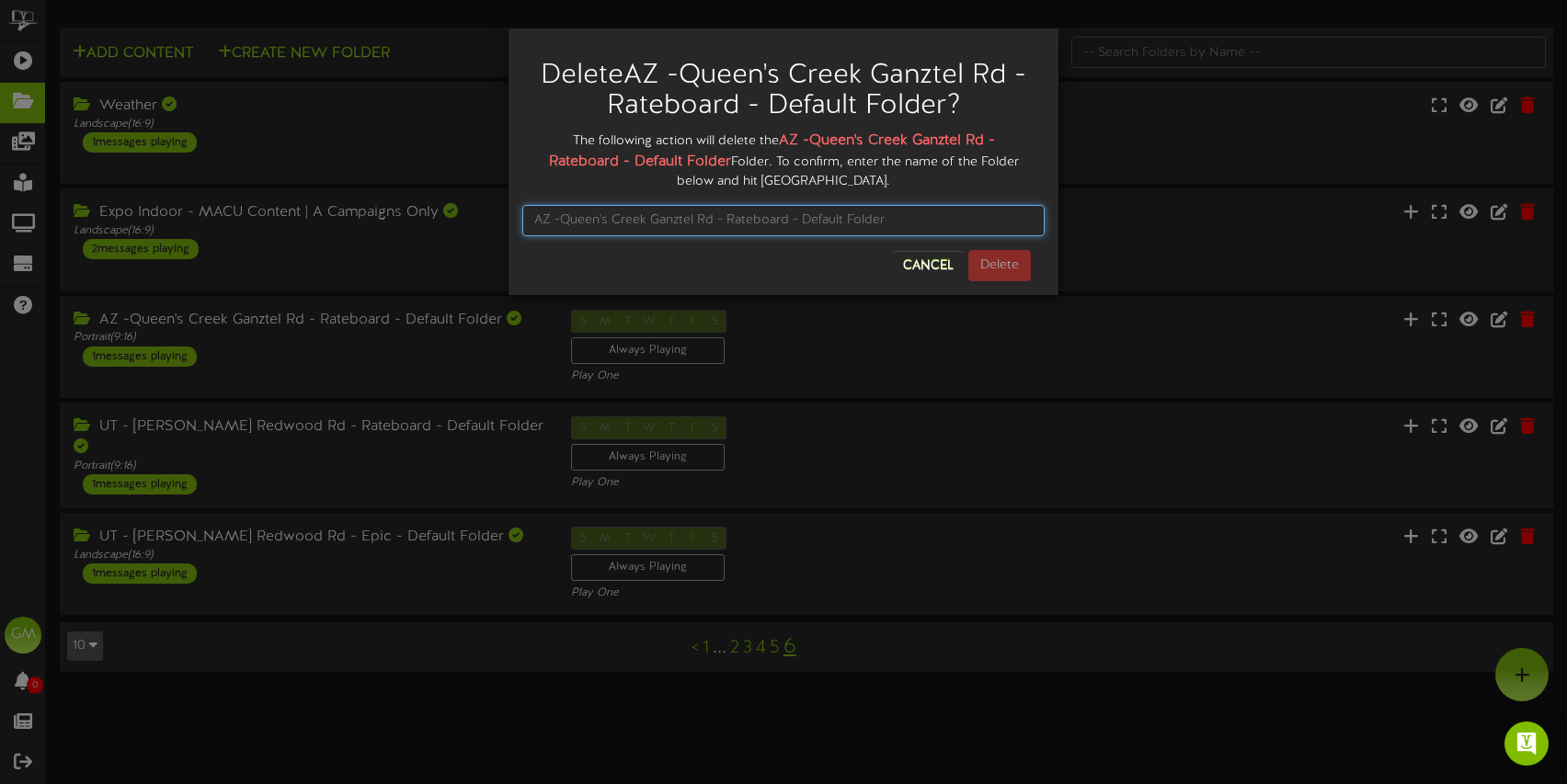
click at [768, 224] on input "text" at bounding box center [783, 221] width 522 height 32
paste input "AZ -Queen's Creek Ganztel Rd - Rateboard - Default Folder"
type input "AZ -Queen's Creek Ganztel Rd - Rateboard - Default Folder"
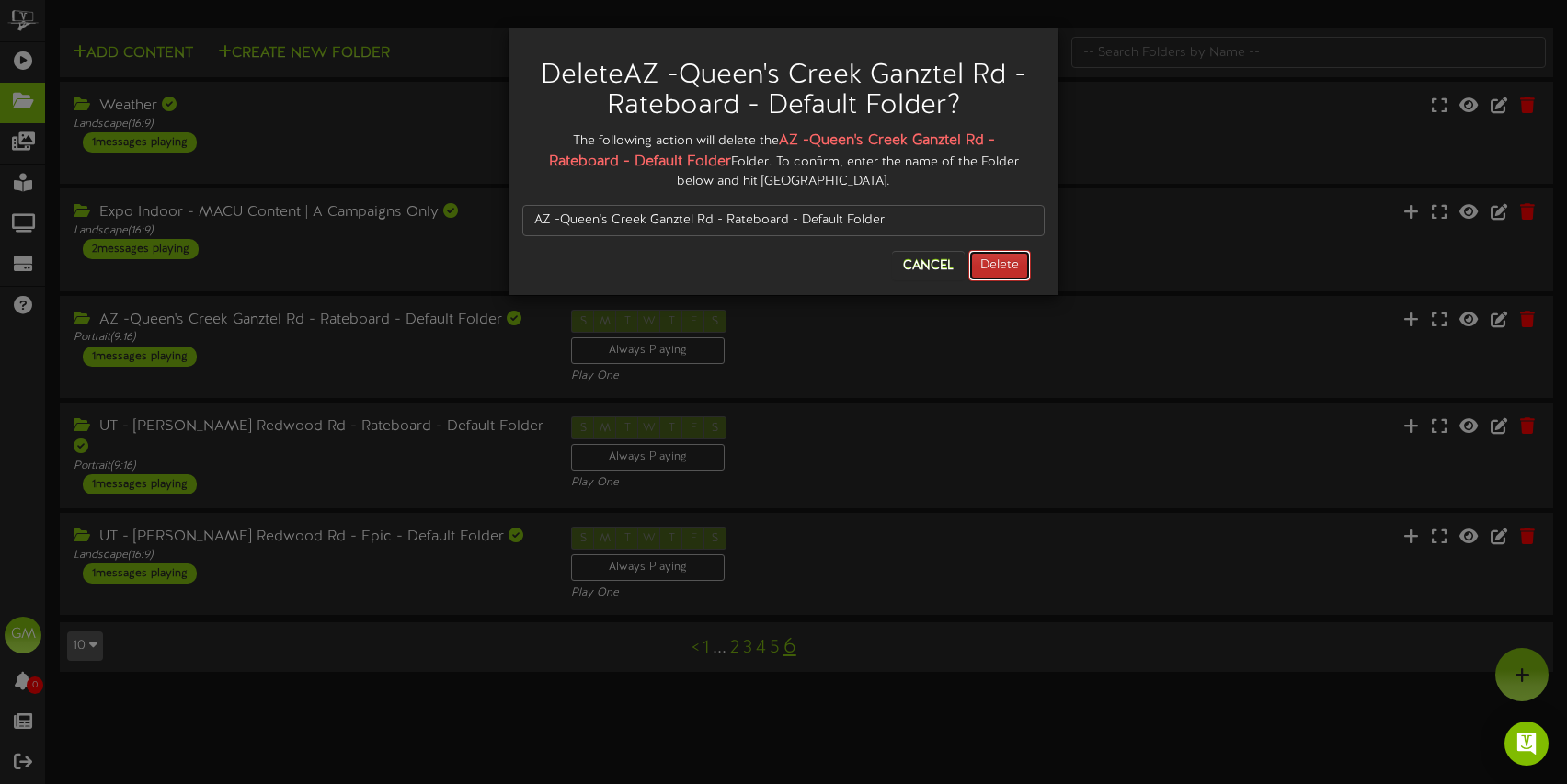
click at [1016, 265] on button "Delete" at bounding box center [999, 266] width 62 height 32
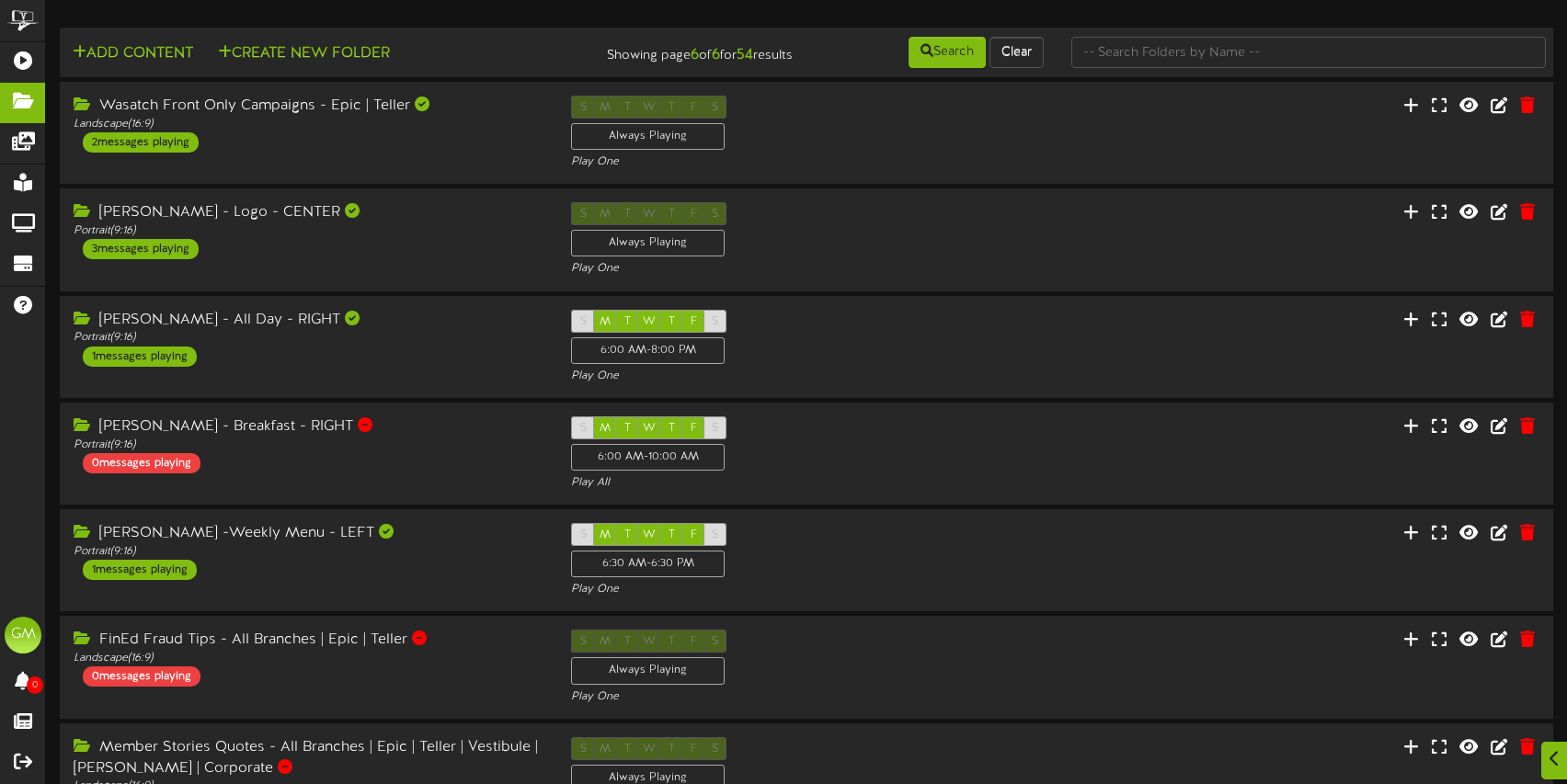
scroll to position [440, 0]
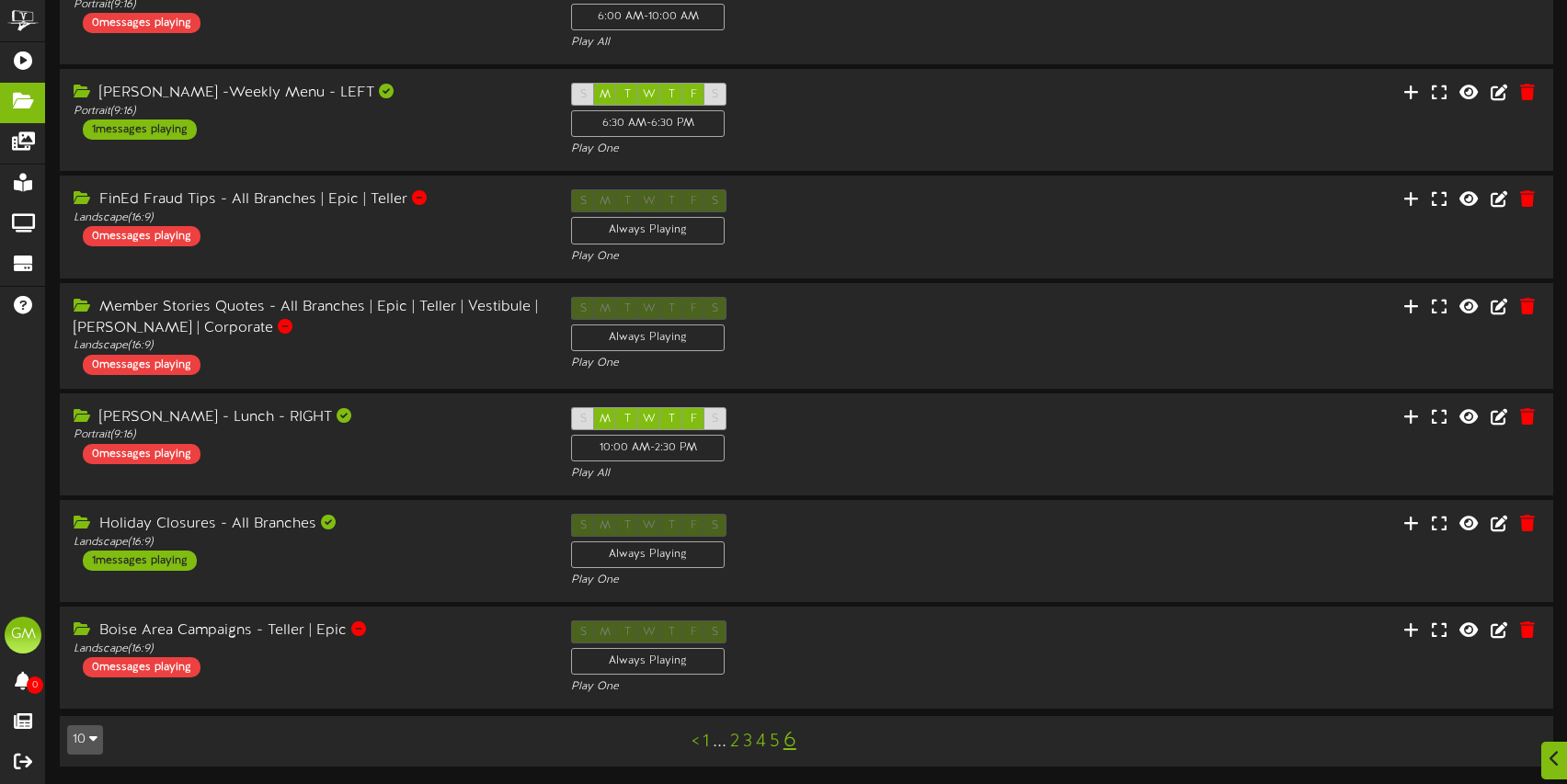
click at [792, 740] on link "6" at bounding box center [790, 740] width 13 height 24
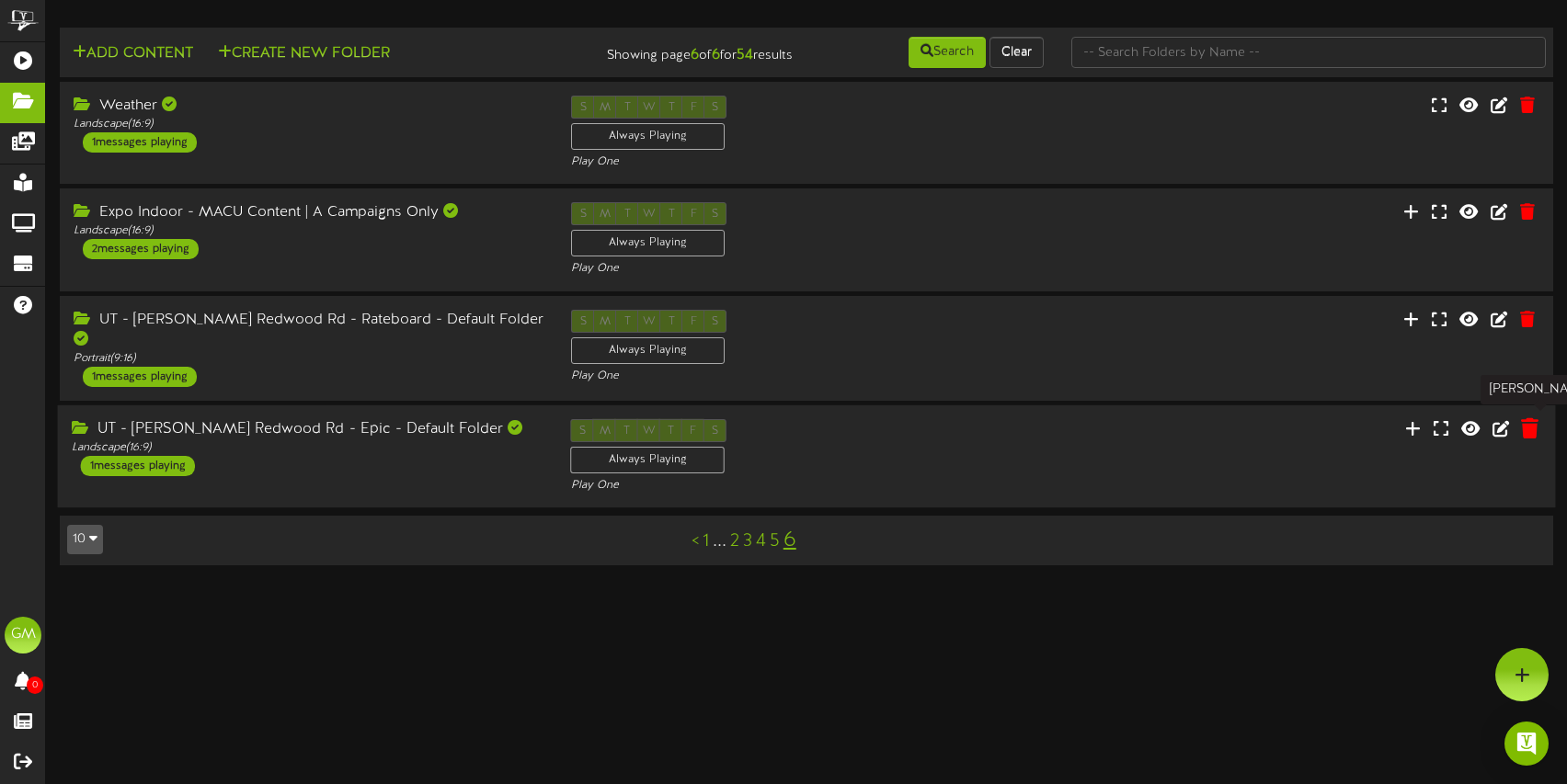
click at [1533, 424] on icon at bounding box center [1529, 428] width 18 height 20
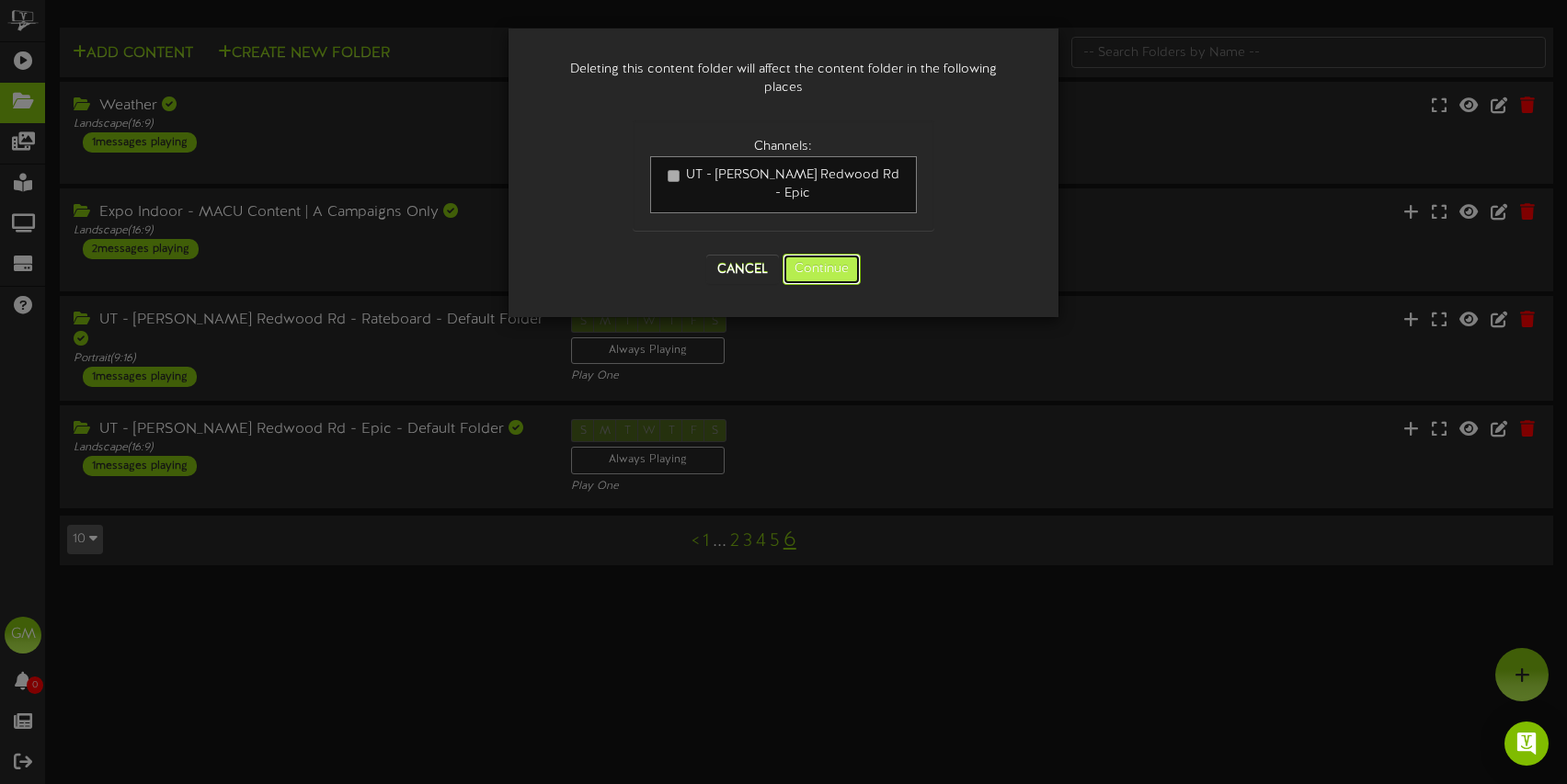
click at [838, 254] on button "Continue" at bounding box center [822, 270] width 78 height 32
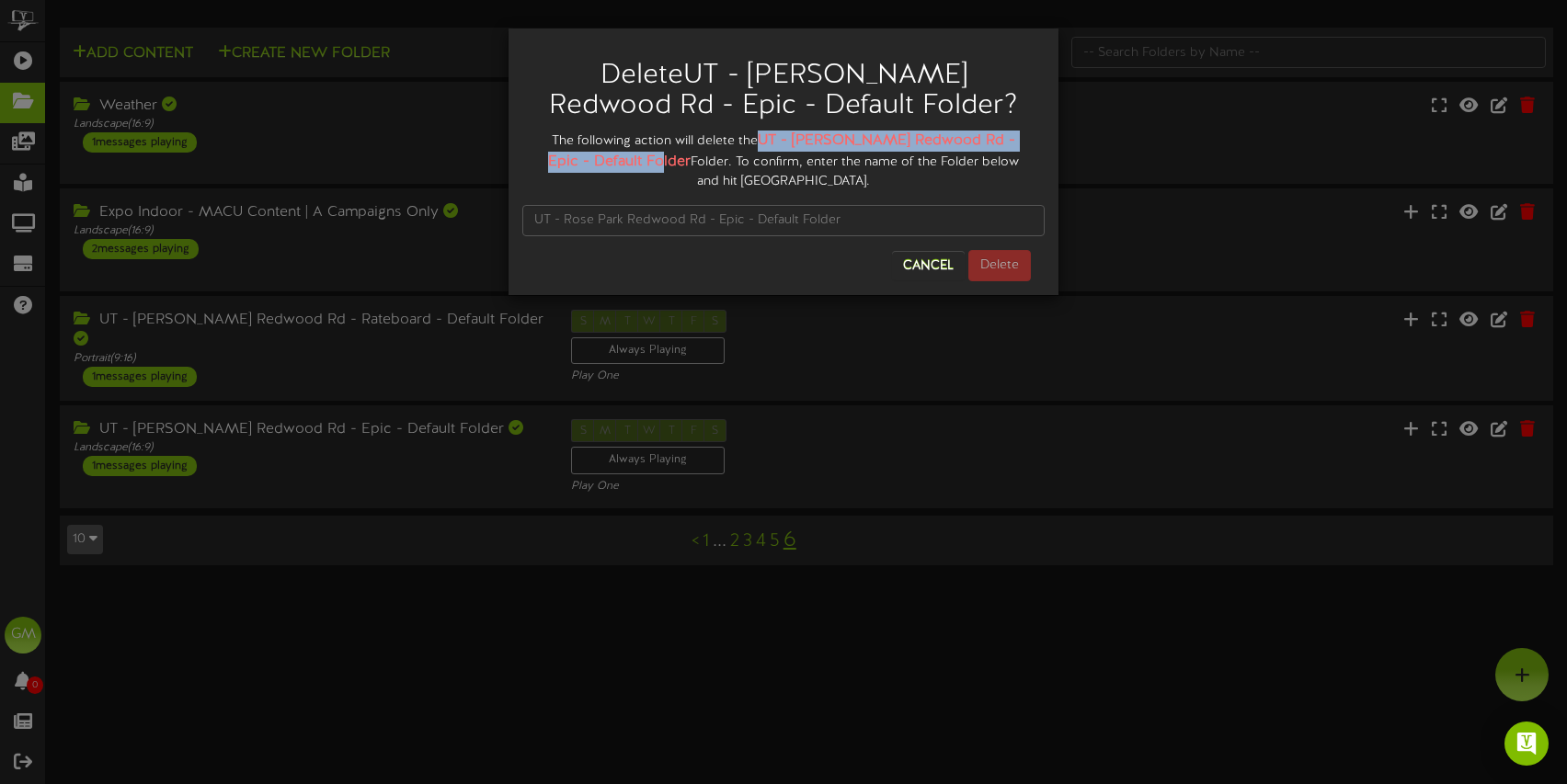
drag, startPoint x: 767, startPoint y: 137, endPoint x: 644, endPoint y: 163, distance: 125.7
click at [644, 163] on div "The following action will delete the UT - Rose Park Redwood Rd - Epic - Default…" at bounding box center [783, 160] width 522 height 60
copy strong "UT - Rose Park Redwood Rd - Epic - Default Folder"
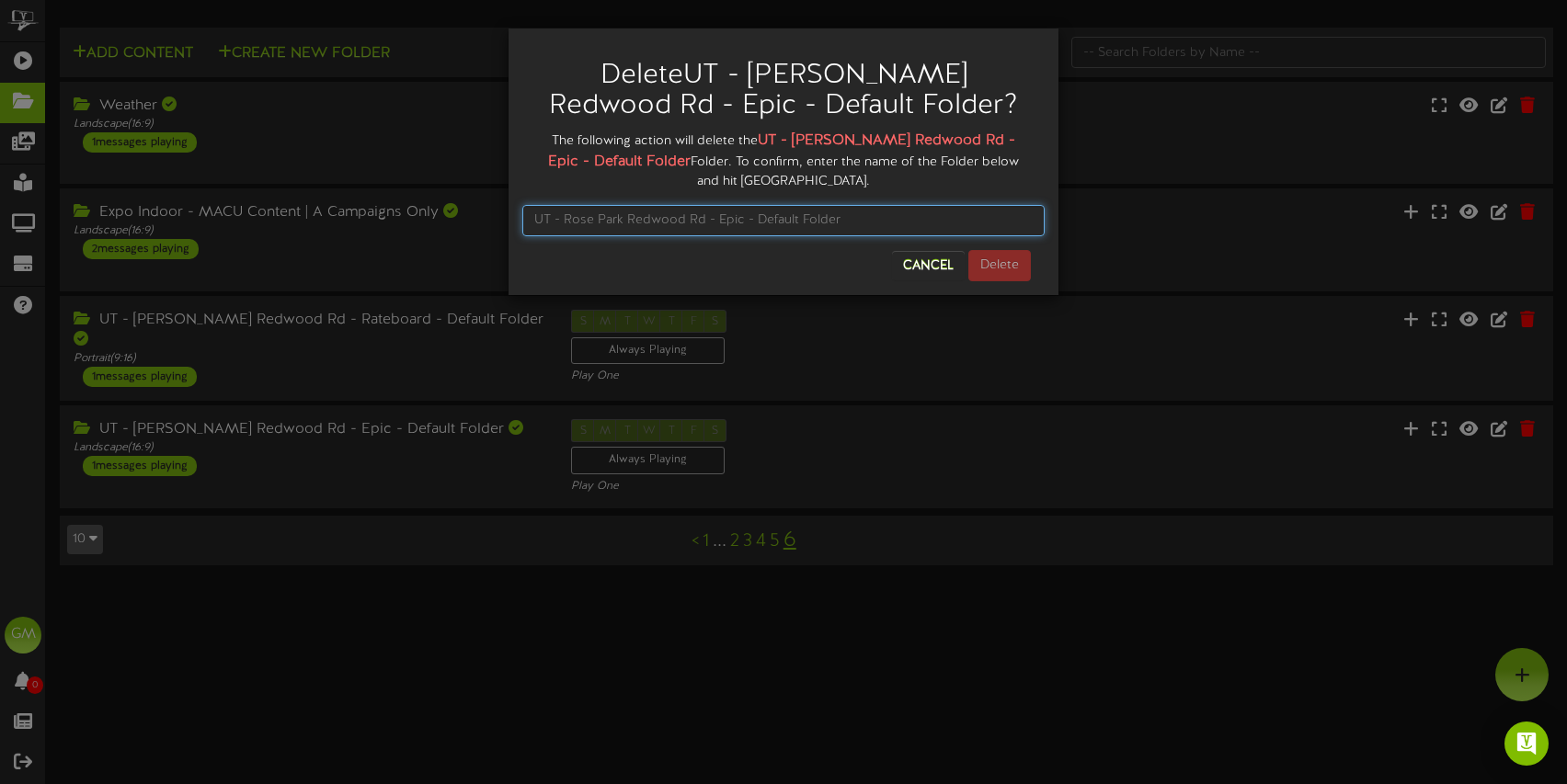
click at [703, 217] on input "text" at bounding box center [783, 221] width 522 height 32
paste input "UT - Rose Park Redwood Rd - Epic - Default Folder"
type input "UT - Rose Park Redwood Rd - Epic - Default Folder"
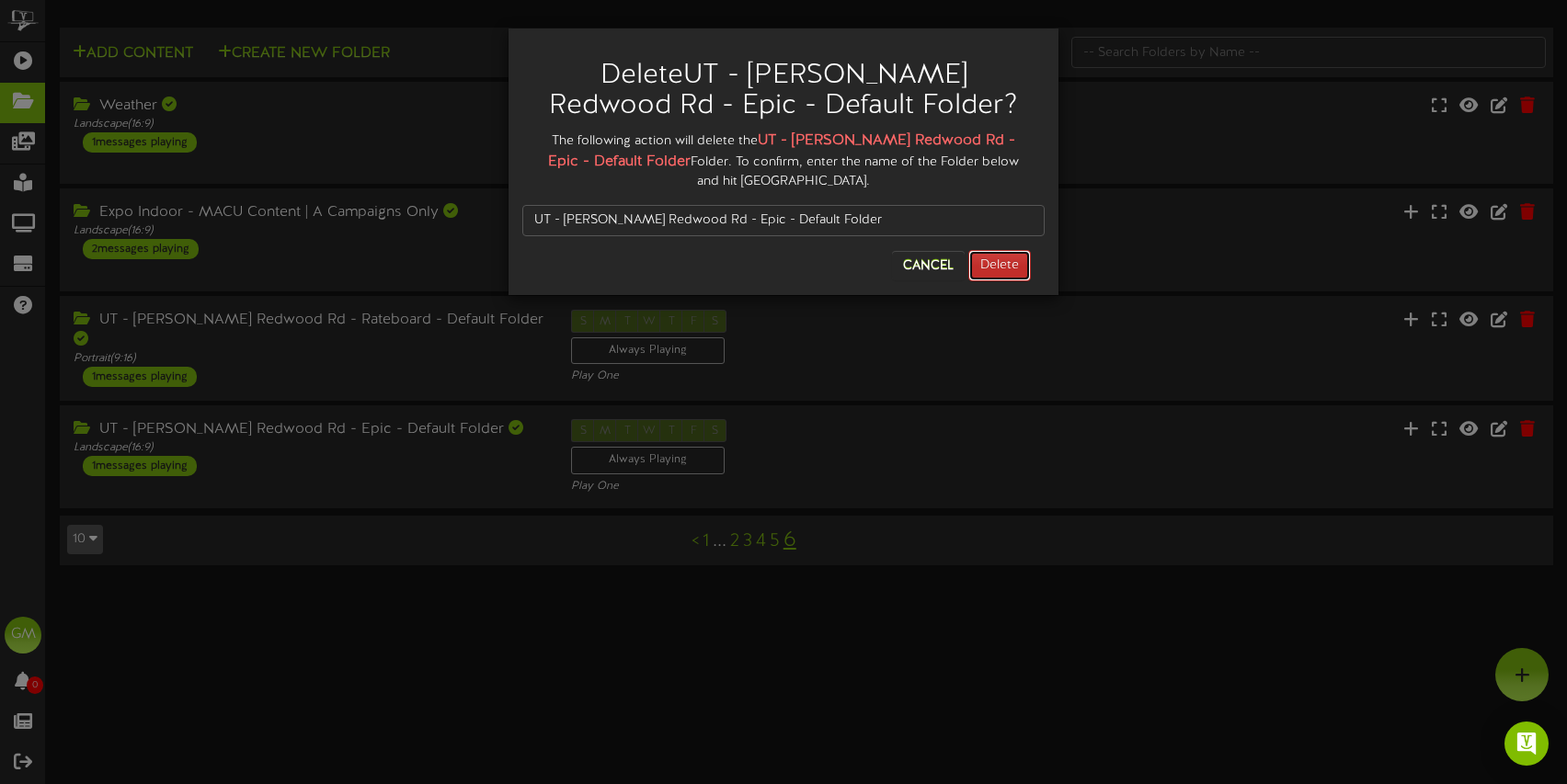
click at [995, 265] on button "Delete" at bounding box center [999, 266] width 62 height 32
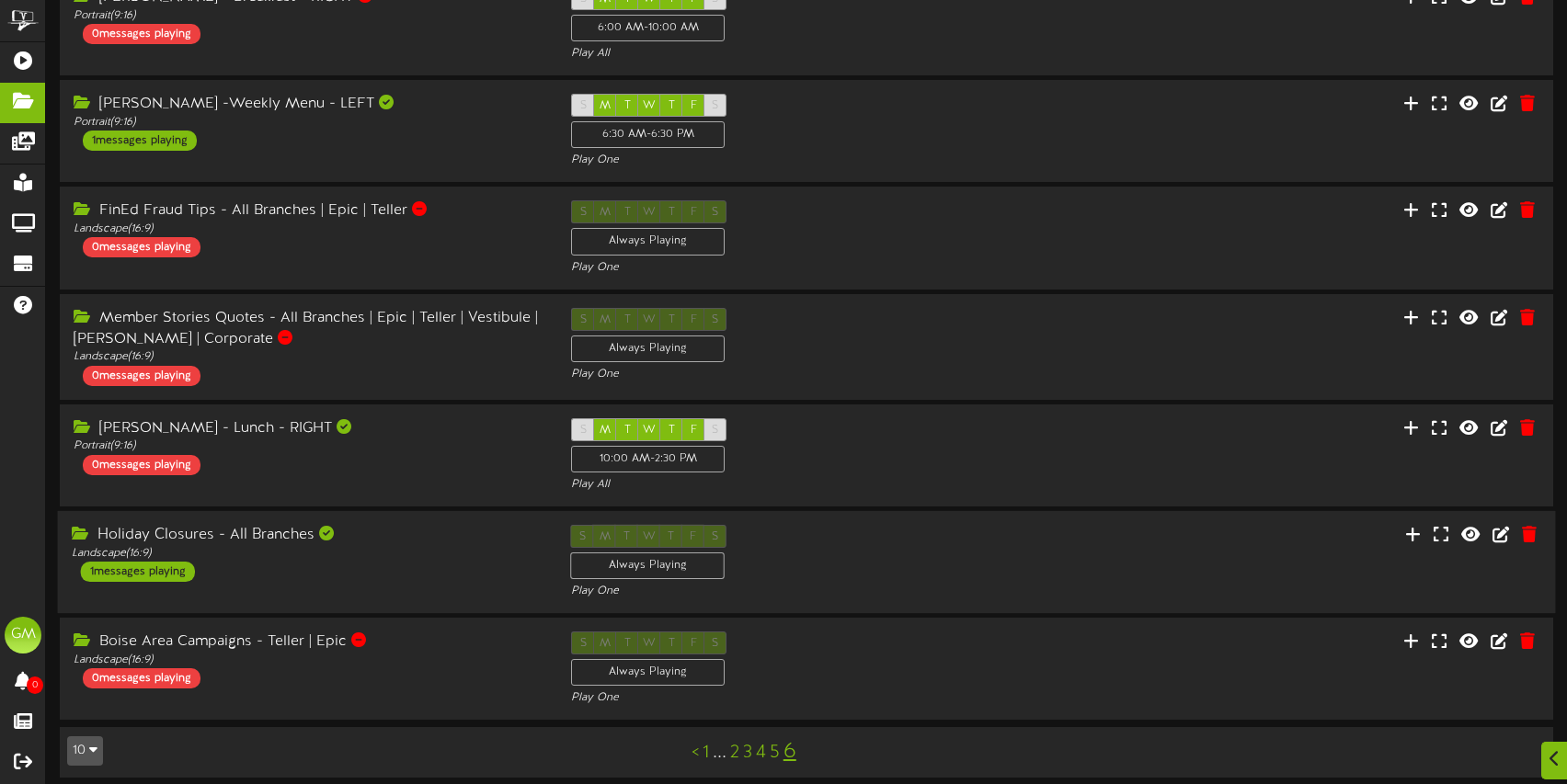
scroll to position [440, 0]
